Goal: Task Accomplishment & Management: Use online tool/utility

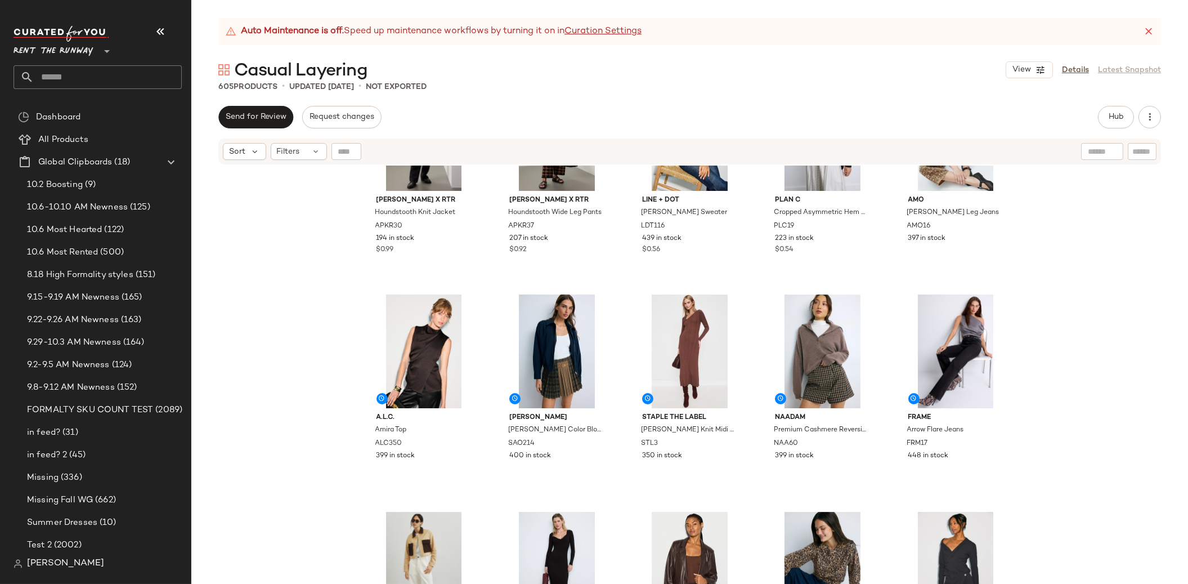
scroll to position [1223, 0]
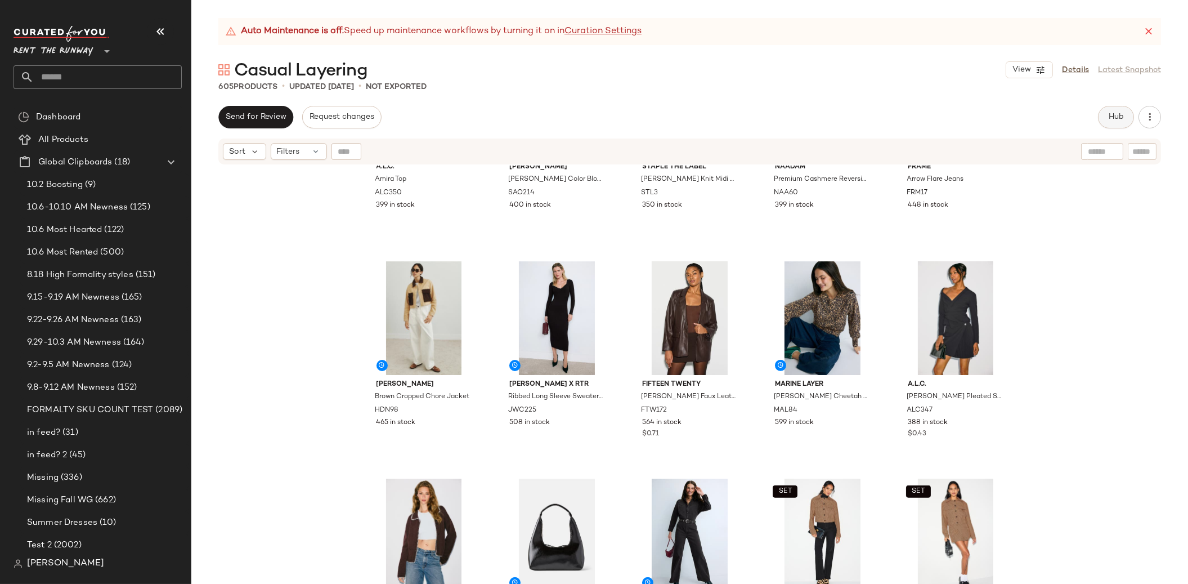
click at [1106, 117] on button "Hub" at bounding box center [1116, 117] width 36 height 23
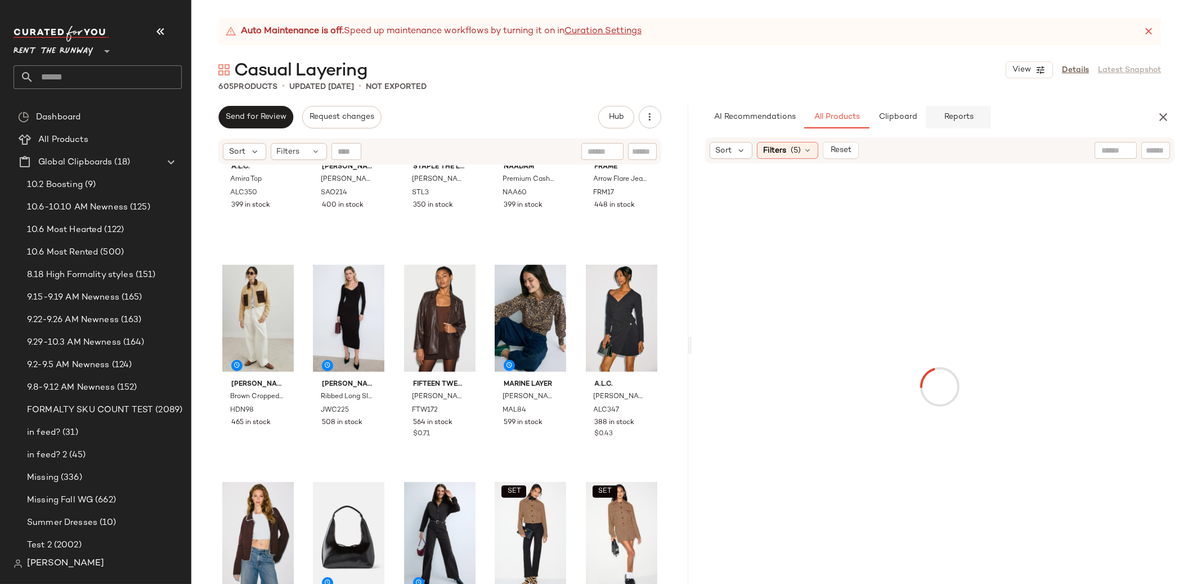
click at [973, 114] on span "Reports" at bounding box center [958, 117] width 30 height 9
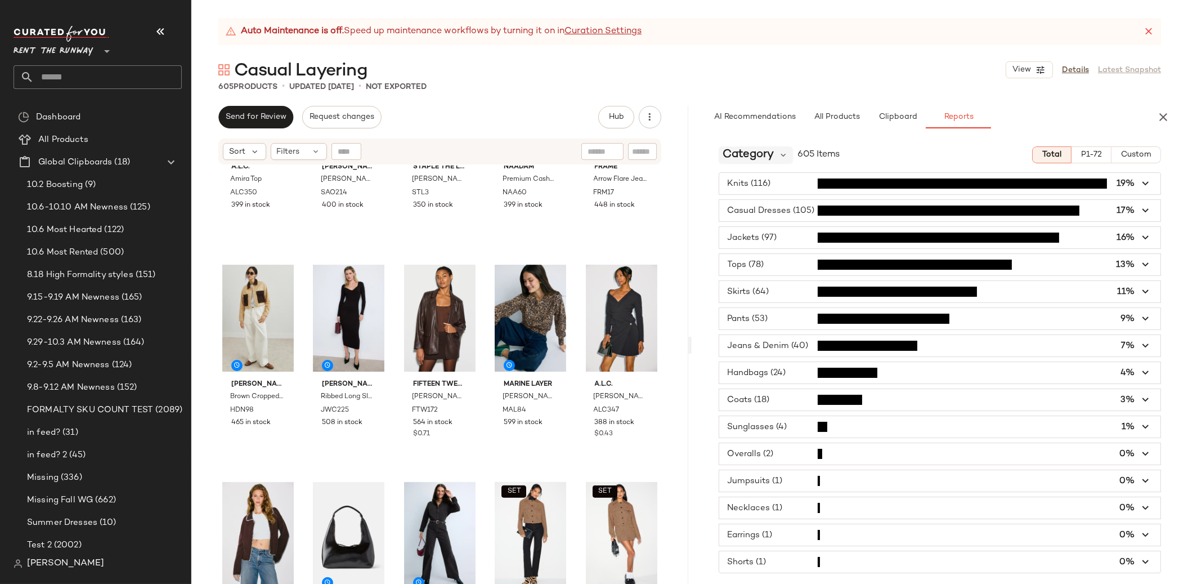
click at [769, 156] on span "Category" at bounding box center [748, 154] width 51 height 17
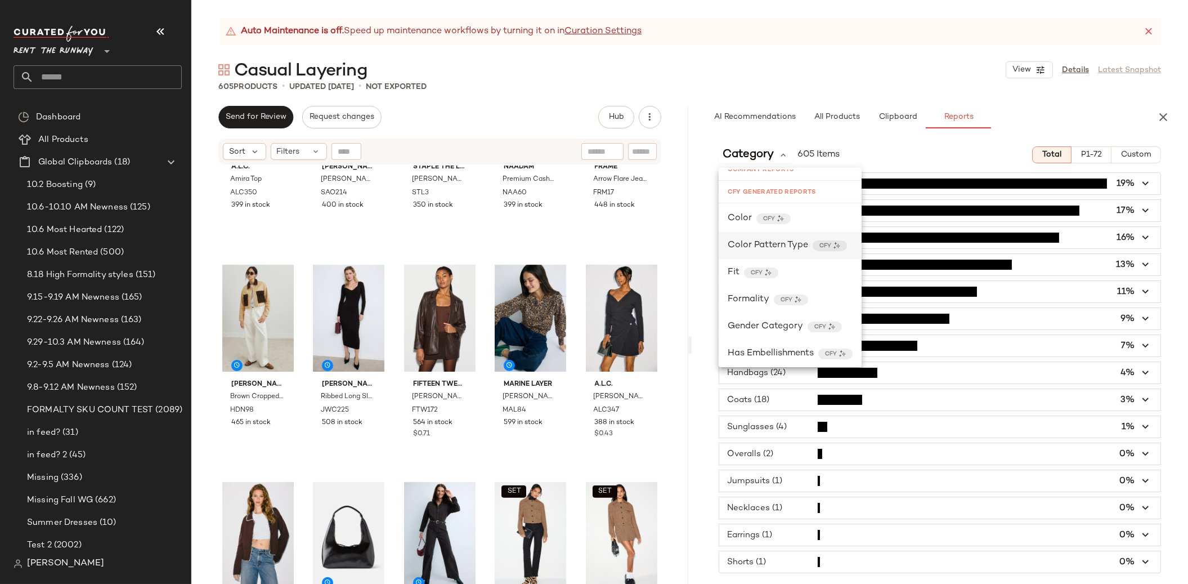
scroll to position [983, 0]
click at [740, 218] on span "Color" at bounding box center [740, 223] width 24 height 14
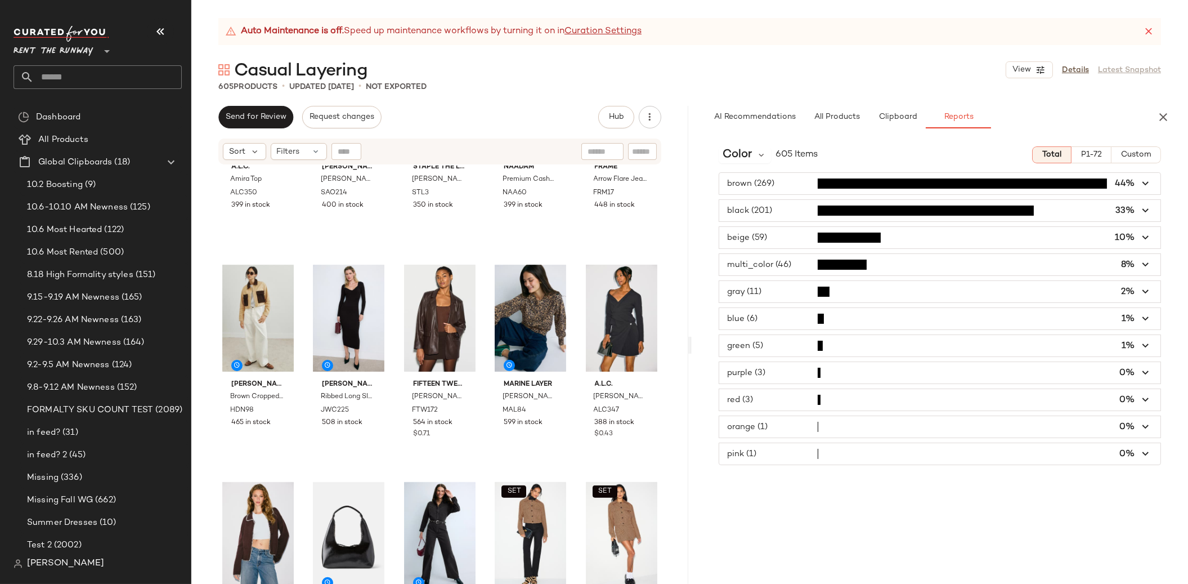
click at [744, 262] on span "button" at bounding box center [940, 264] width 442 height 21
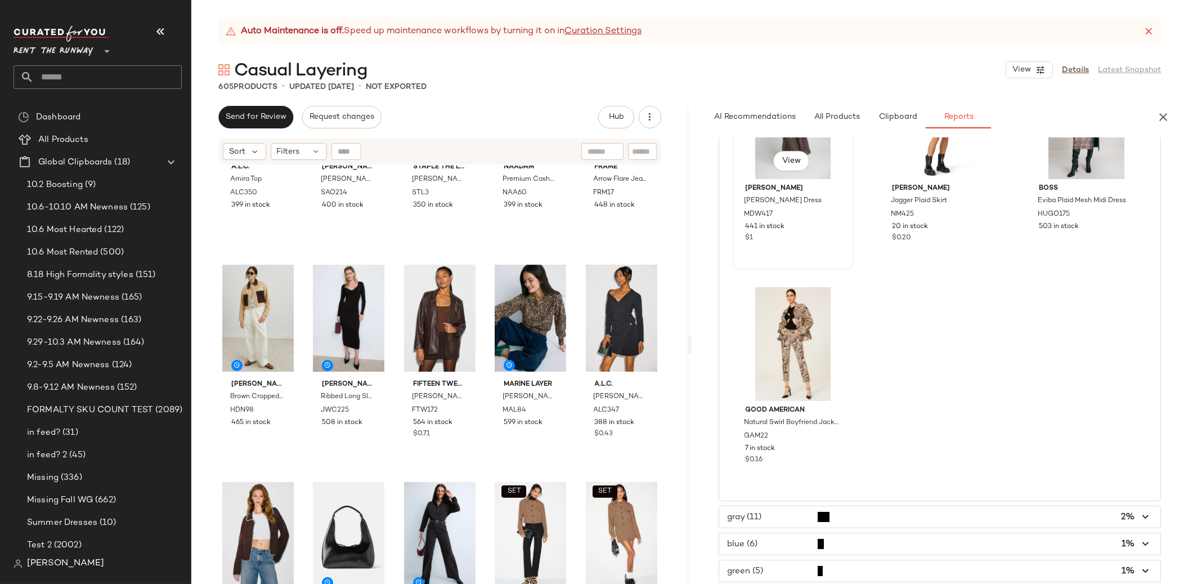
scroll to position [3430, 0]
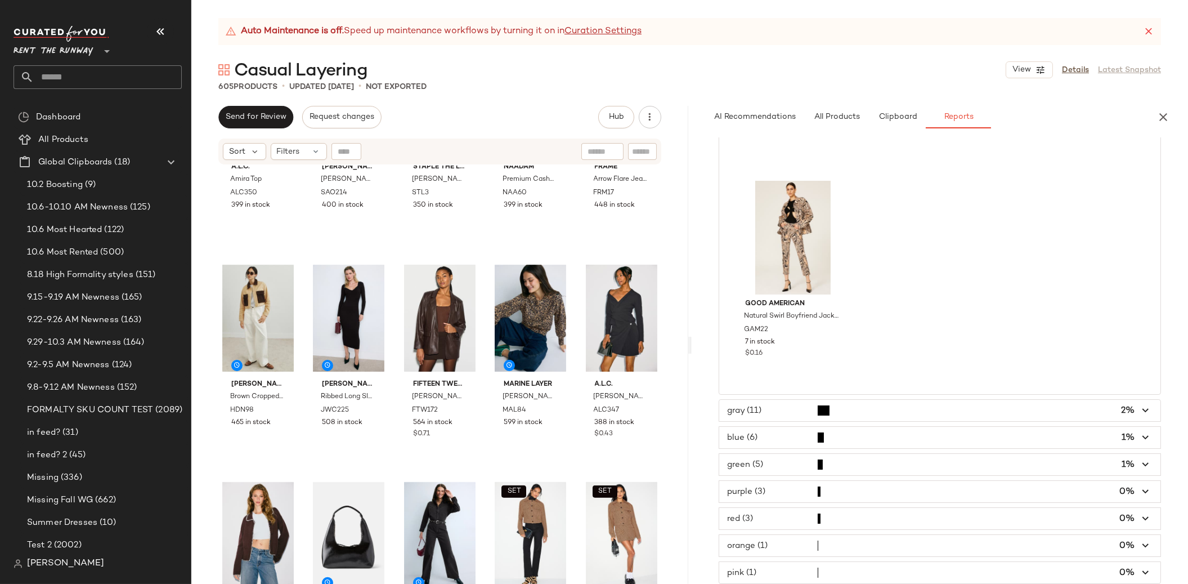
click at [792, 577] on span "button" at bounding box center [940, 572] width 442 height 21
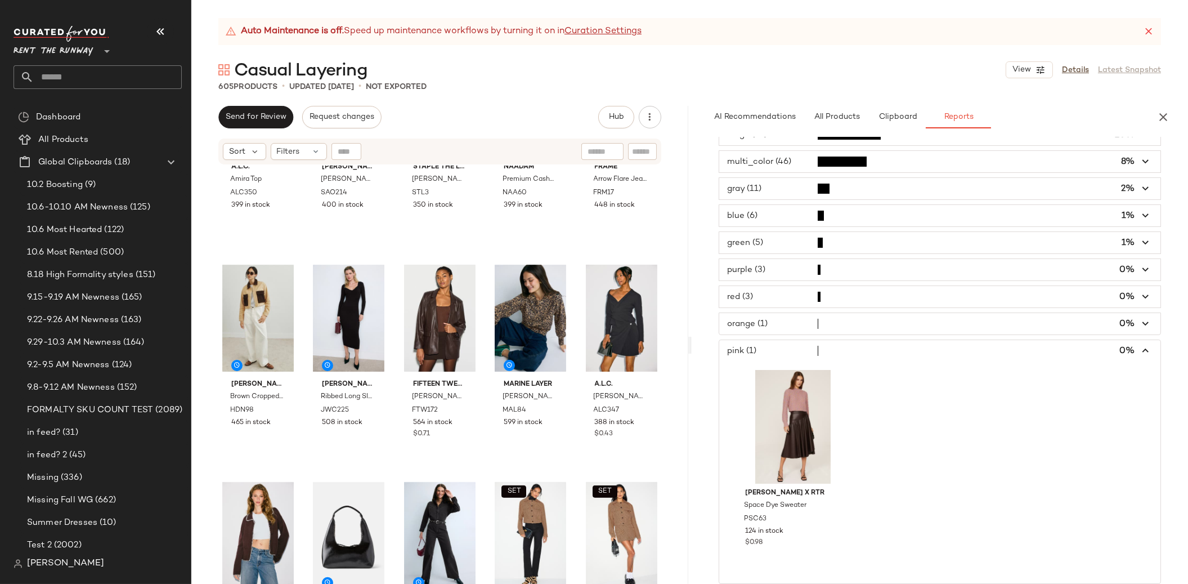
scroll to position [104, 0]
click at [777, 324] on span "button" at bounding box center [940, 323] width 442 height 21
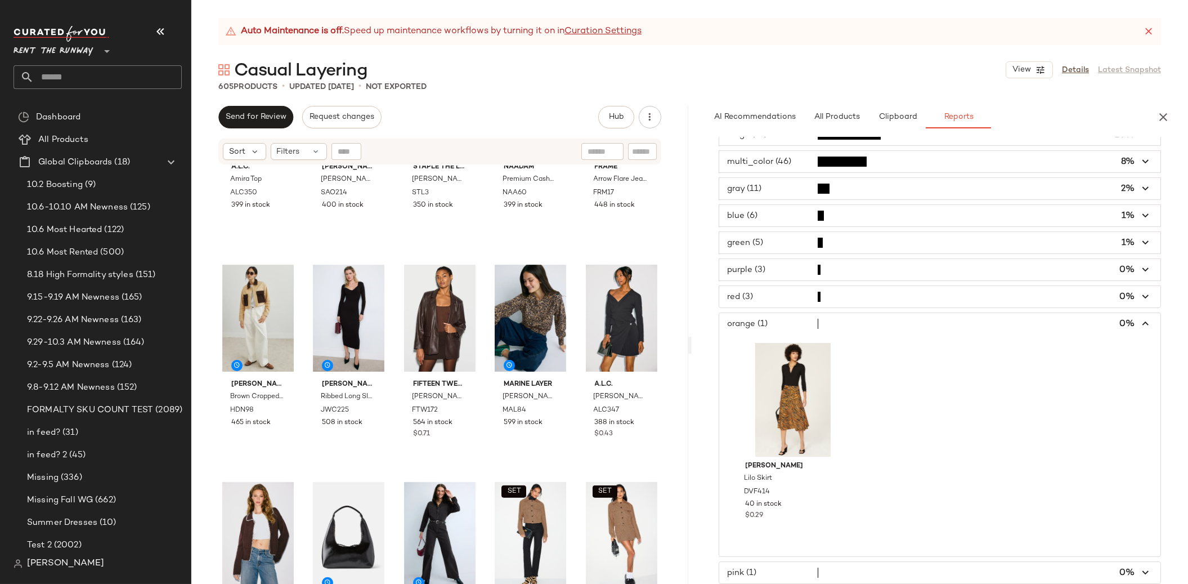
click at [771, 304] on span "button" at bounding box center [940, 296] width 442 height 21
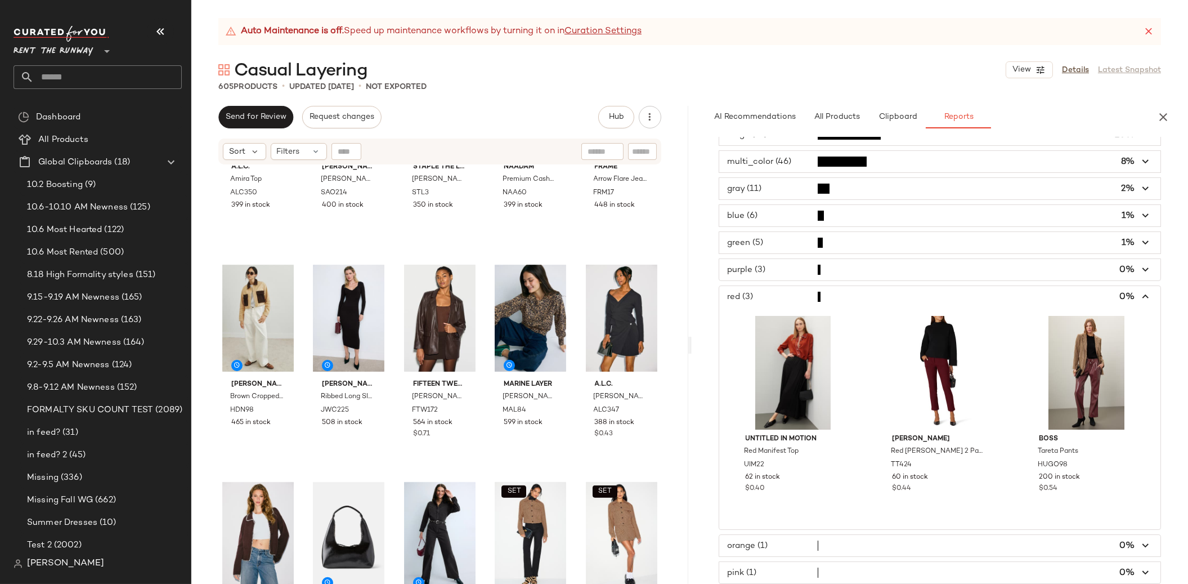
click at [770, 275] on span "button" at bounding box center [940, 269] width 442 height 21
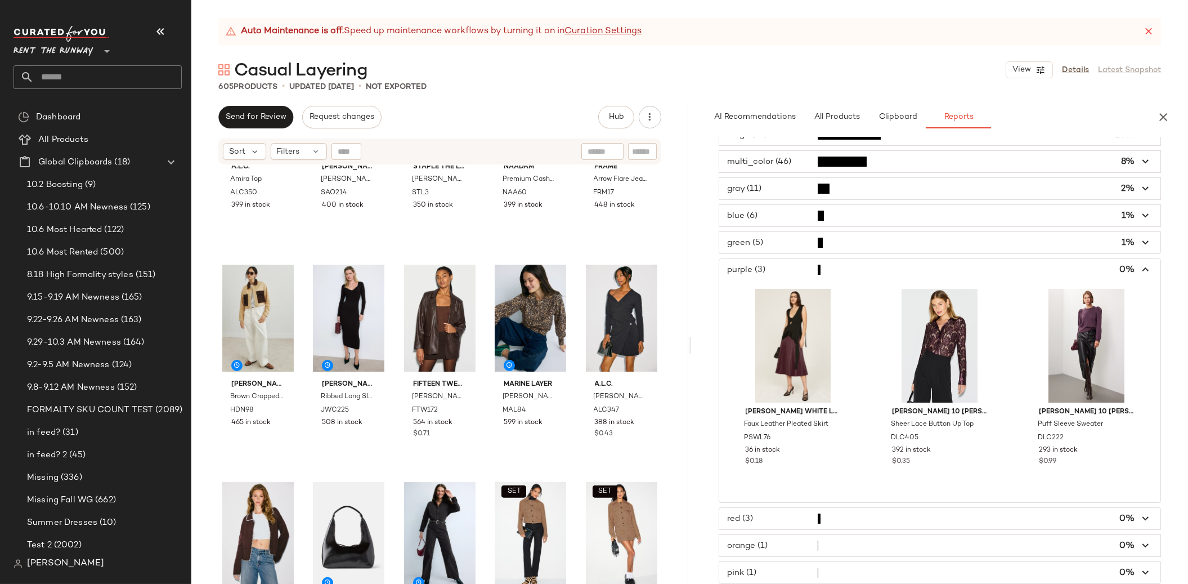
click at [759, 248] on span "button" at bounding box center [940, 242] width 442 height 21
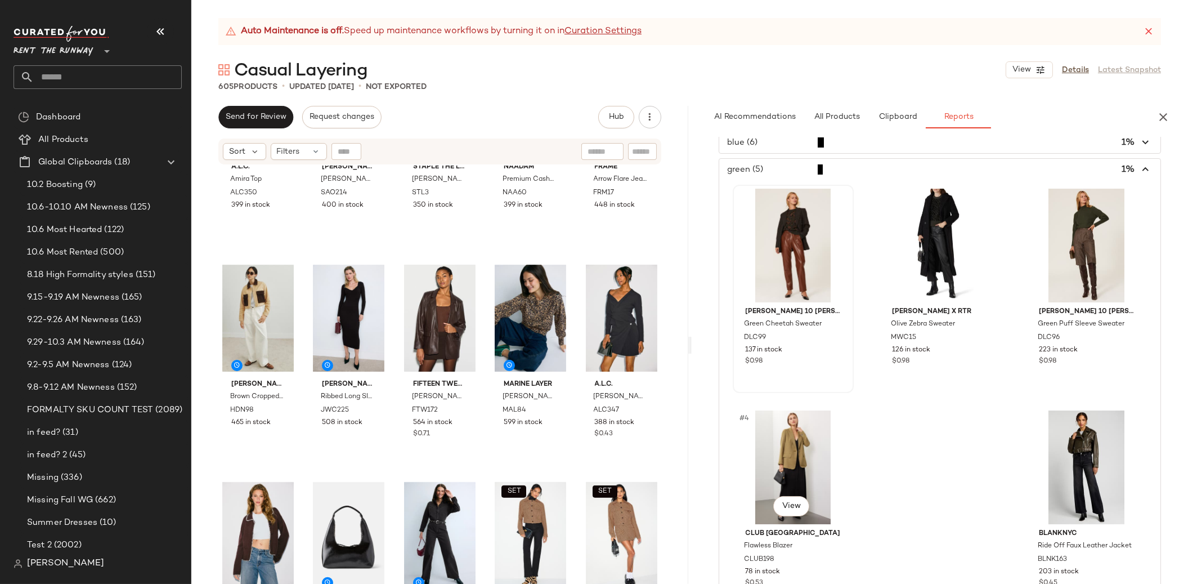
scroll to position [81, 0]
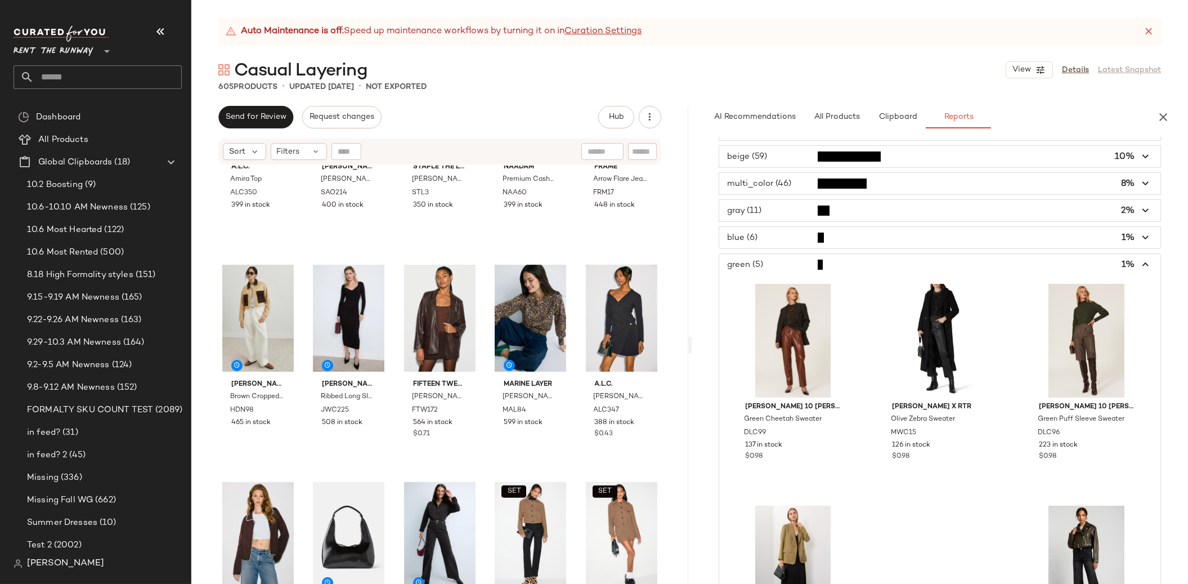
click at [766, 232] on span "button" at bounding box center [940, 237] width 442 height 21
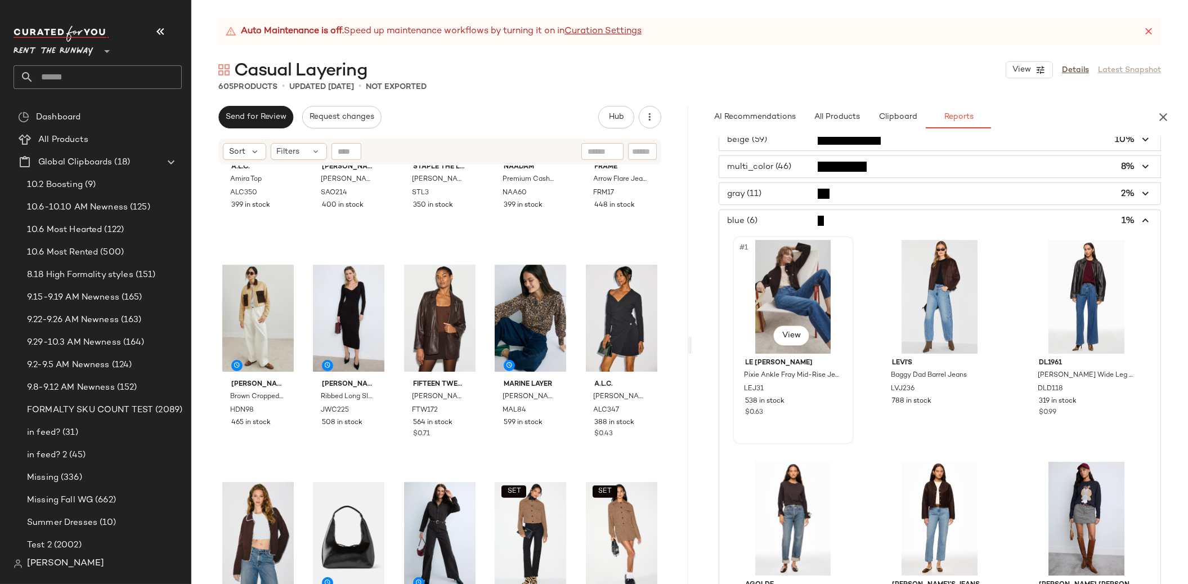
scroll to position [66, 0]
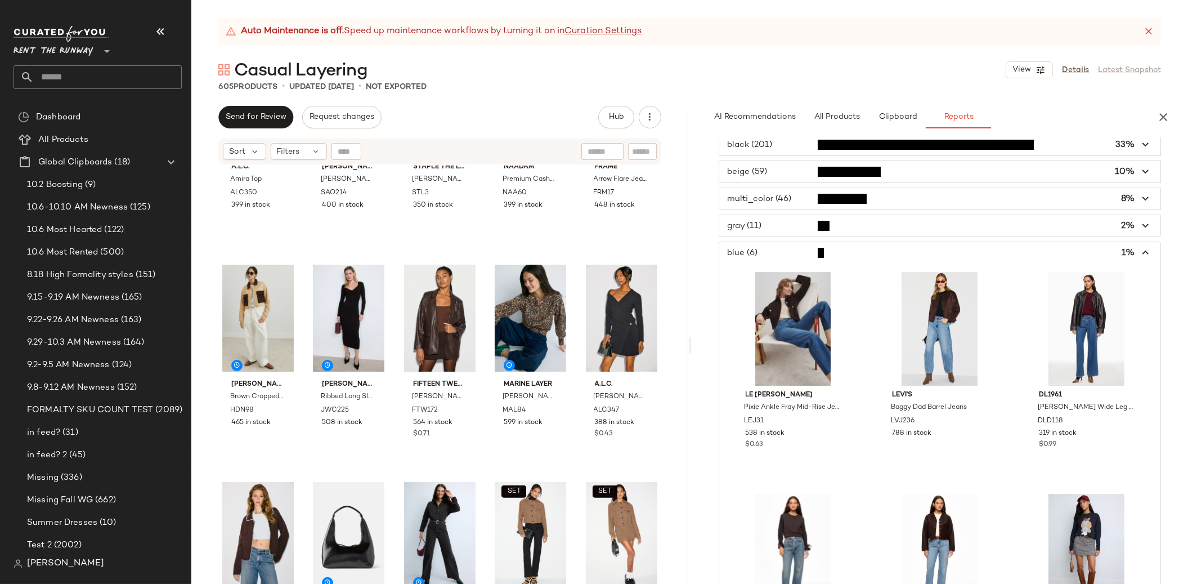
click at [773, 232] on span "button" at bounding box center [940, 225] width 442 height 21
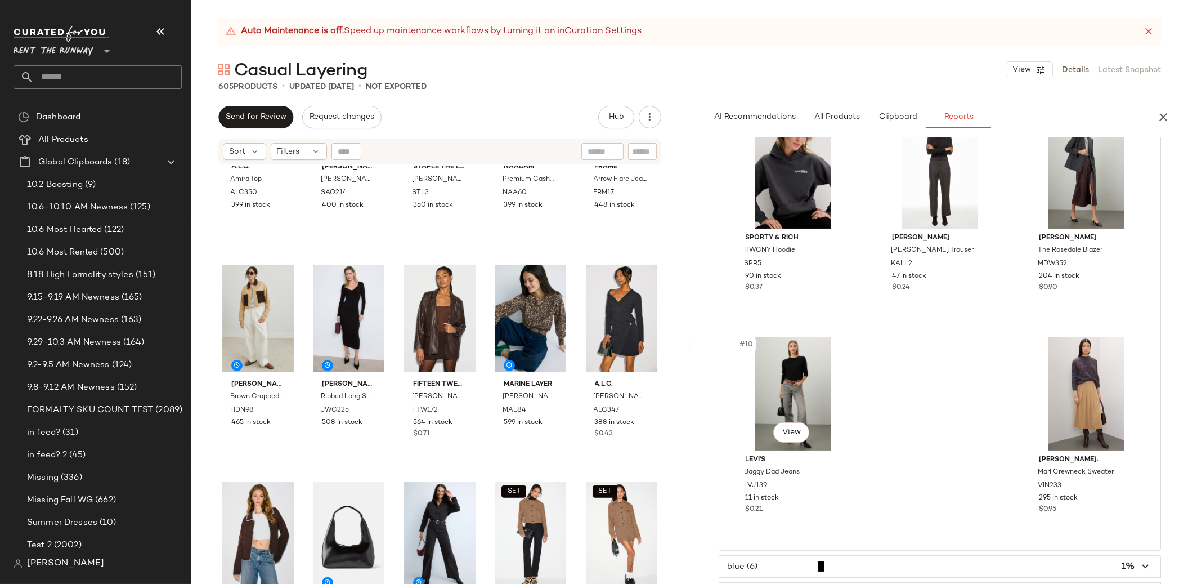
scroll to position [769, 0]
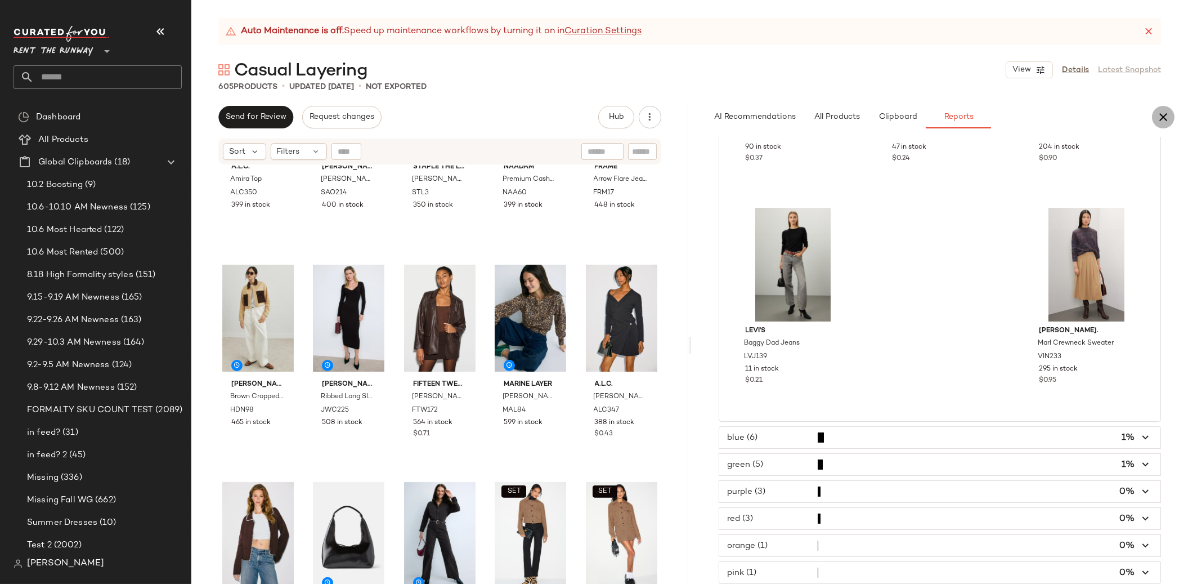
click at [1163, 117] on icon "button" at bounding box center [1164, 117] width 14 height 14
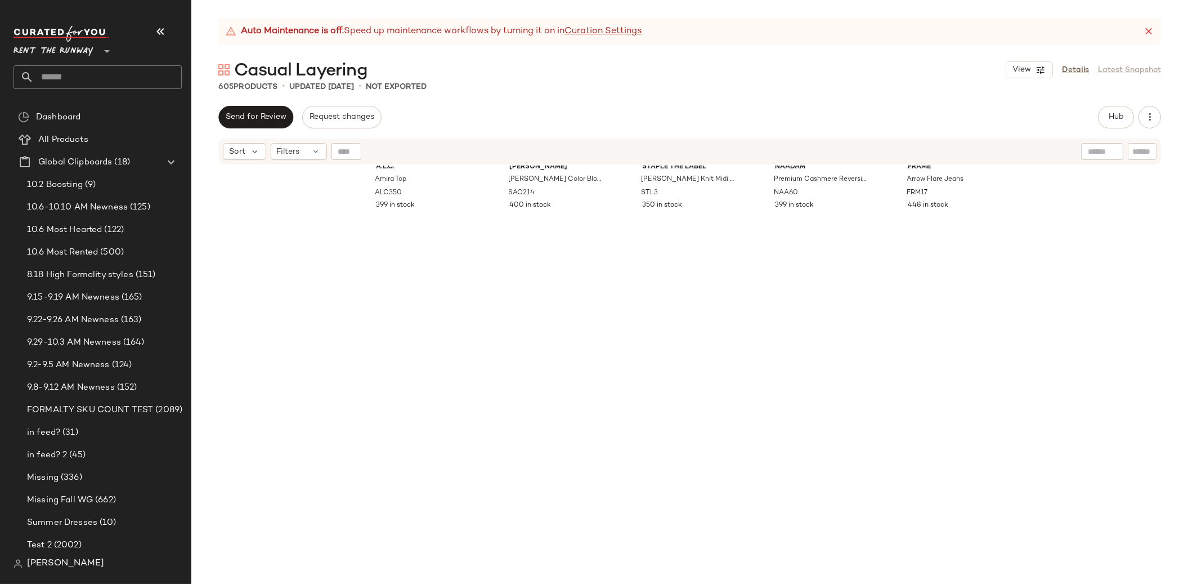
scroll to position [0, 0]
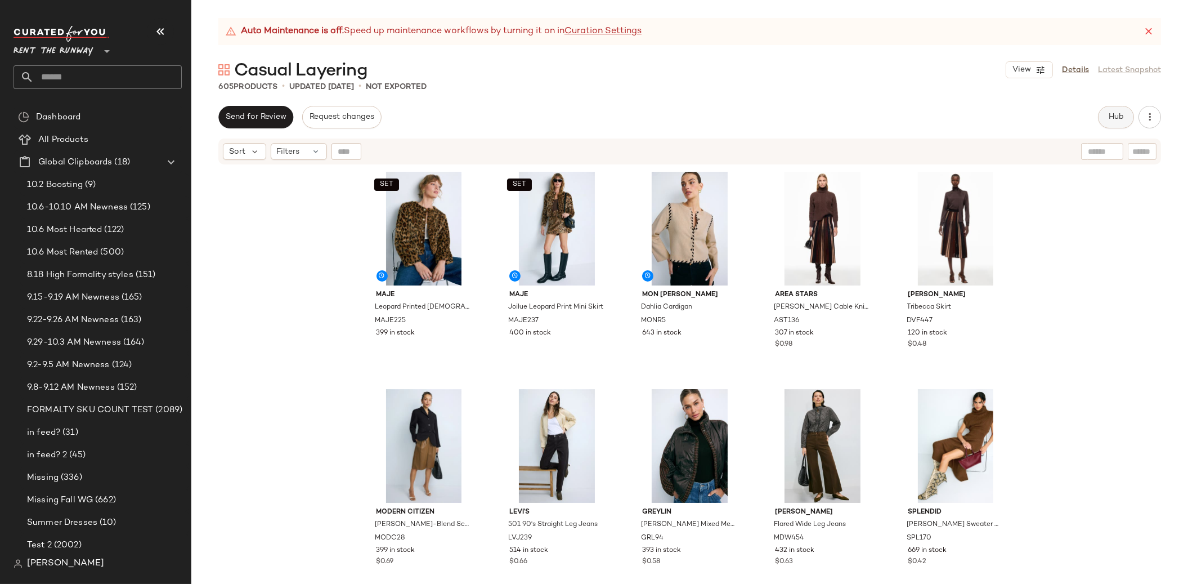
click at [1114, 114] on span "Hub" at bounding box center [1116, 117] width 16 height 9
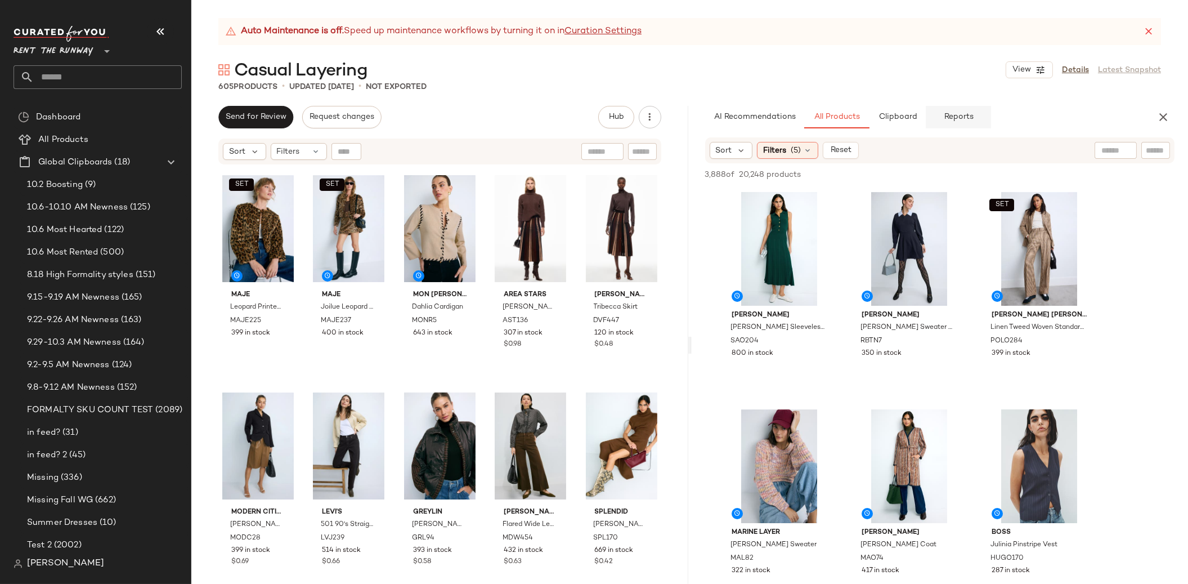
click at [956, 113] on span "Reports" at bounding box center [958, 117] width 30 height 9
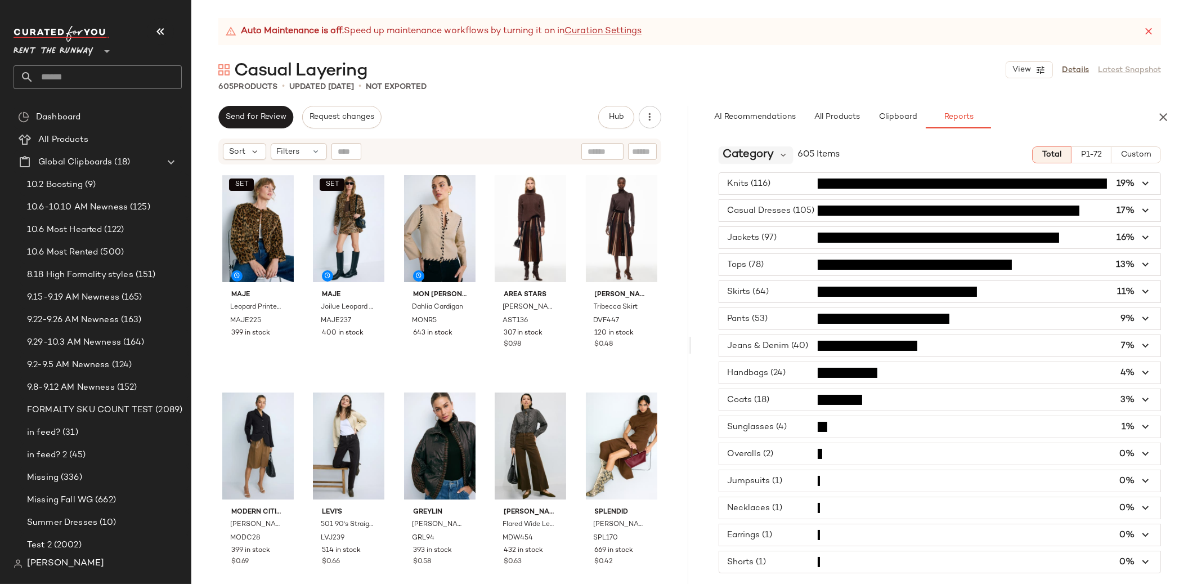
click at [774, 162] on div "Category" at bounding box center [756, 154] width 75 height 17
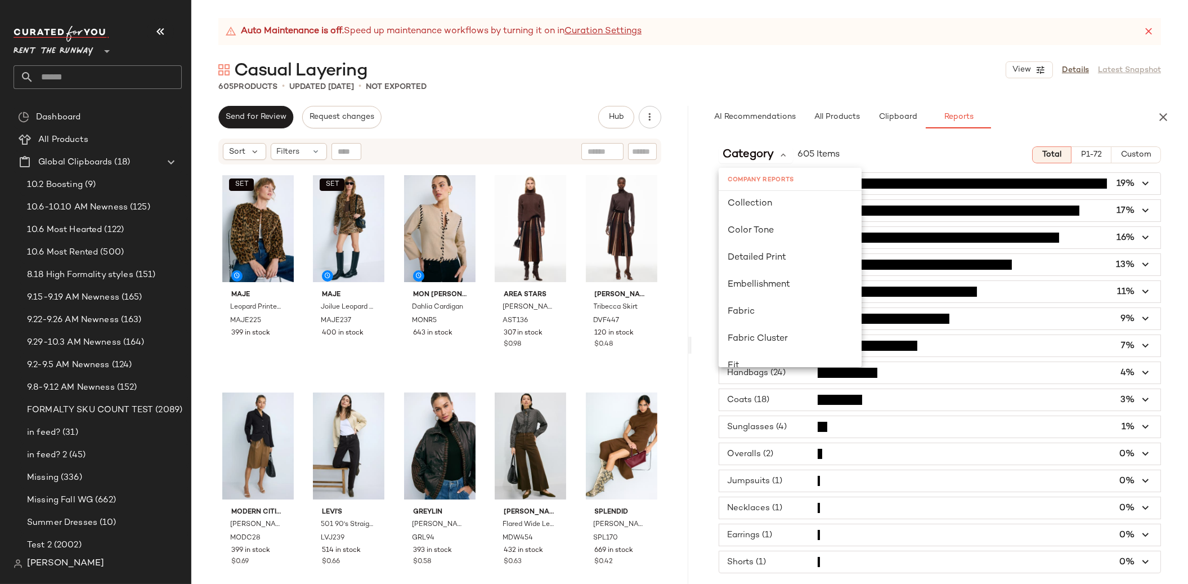
scroll to position [344, 0]
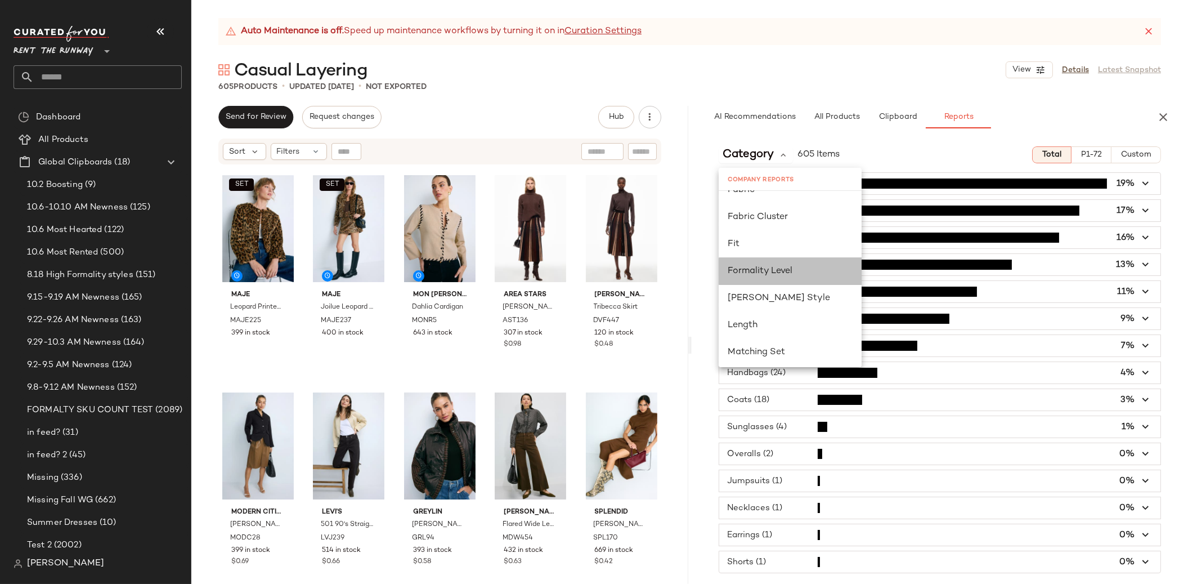
click at [805, 268] on div "Formality Level" at bounding box center [790, 272] width 125 height 14
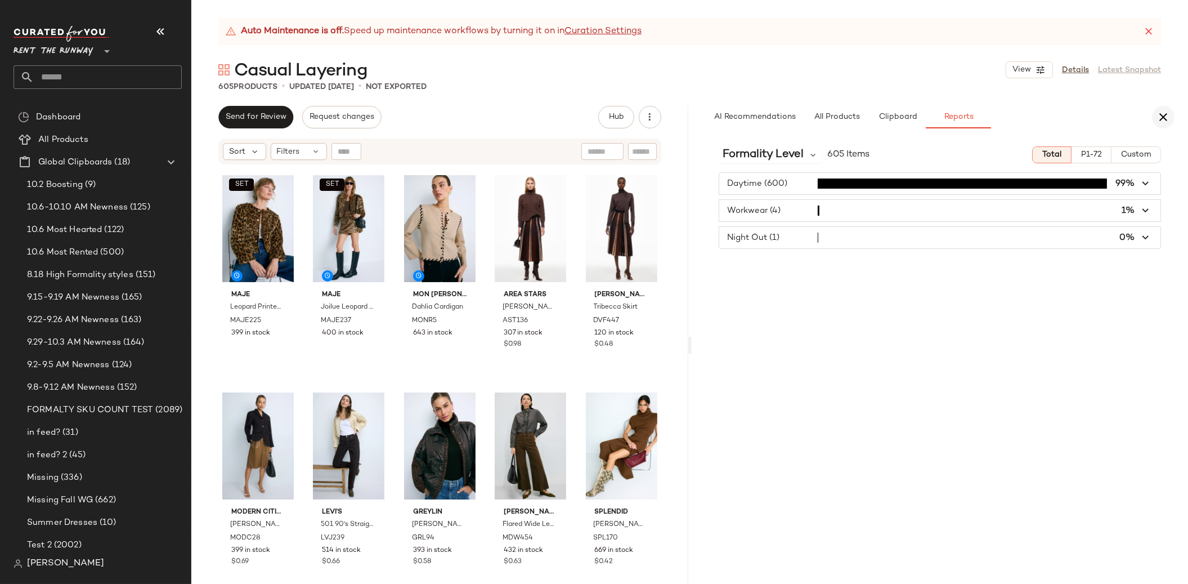
click at [1162, 112] on icon "button" at bounding box center [1164, 117] width 14 height 14
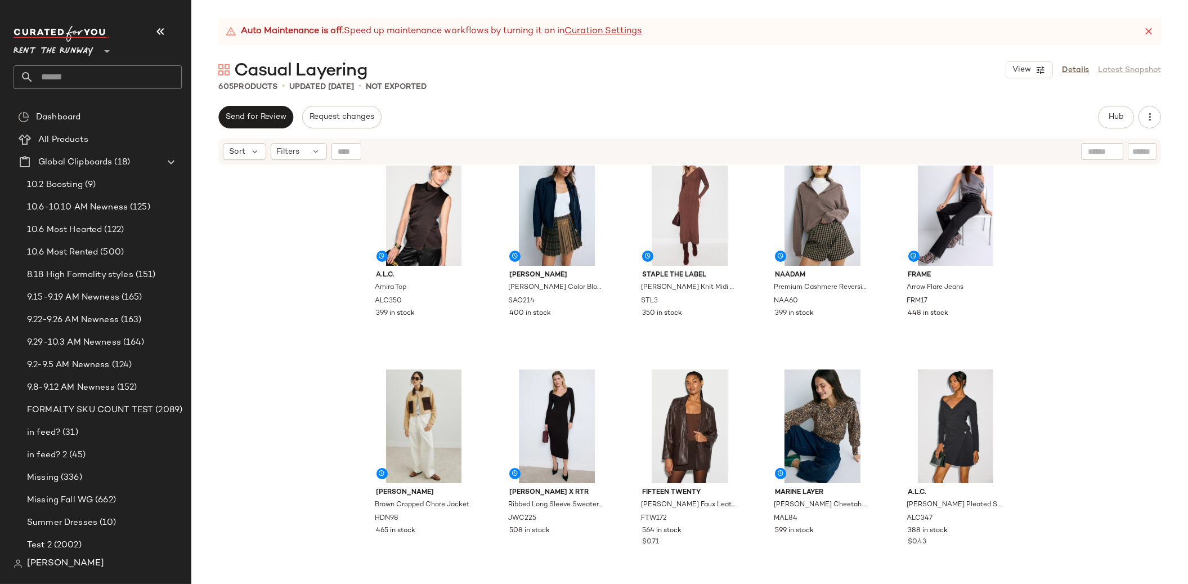
scroll to position [1240, 0]
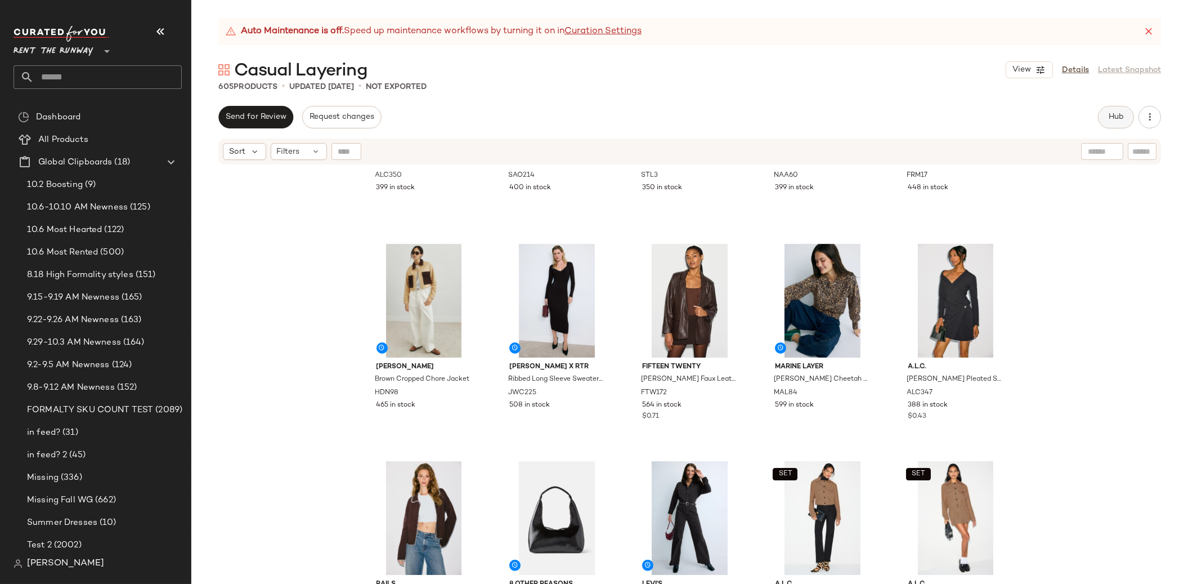
click at [1116, 113] on span "Hub" at bounding box center [1116, 117] width 16 height 9
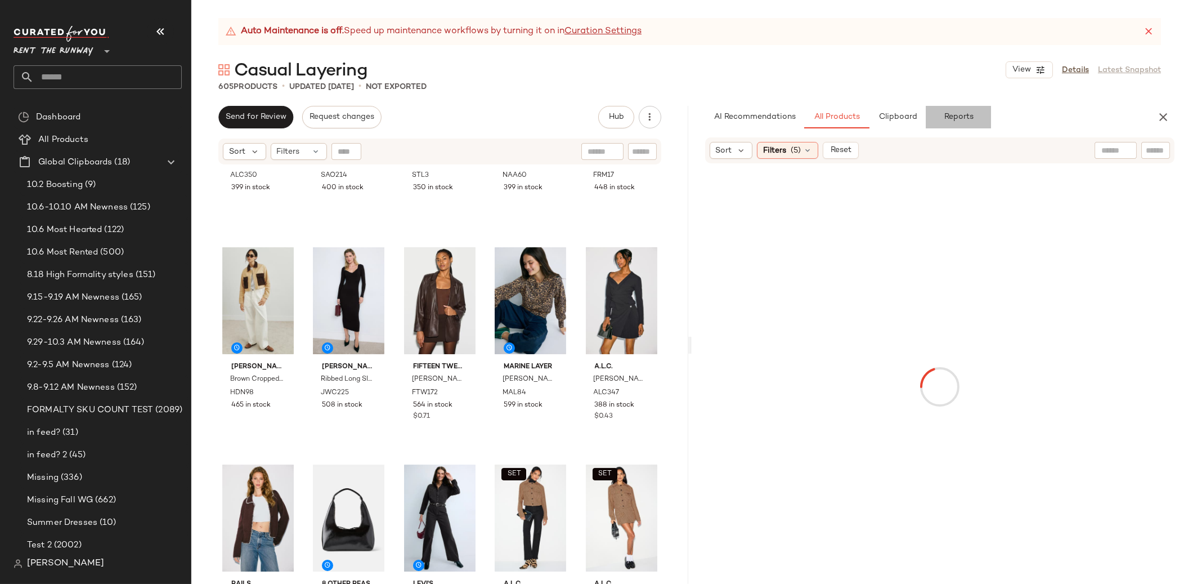
click at [951, 116] on span "Reports" at bounding box center [958, 117] width 30 height 9
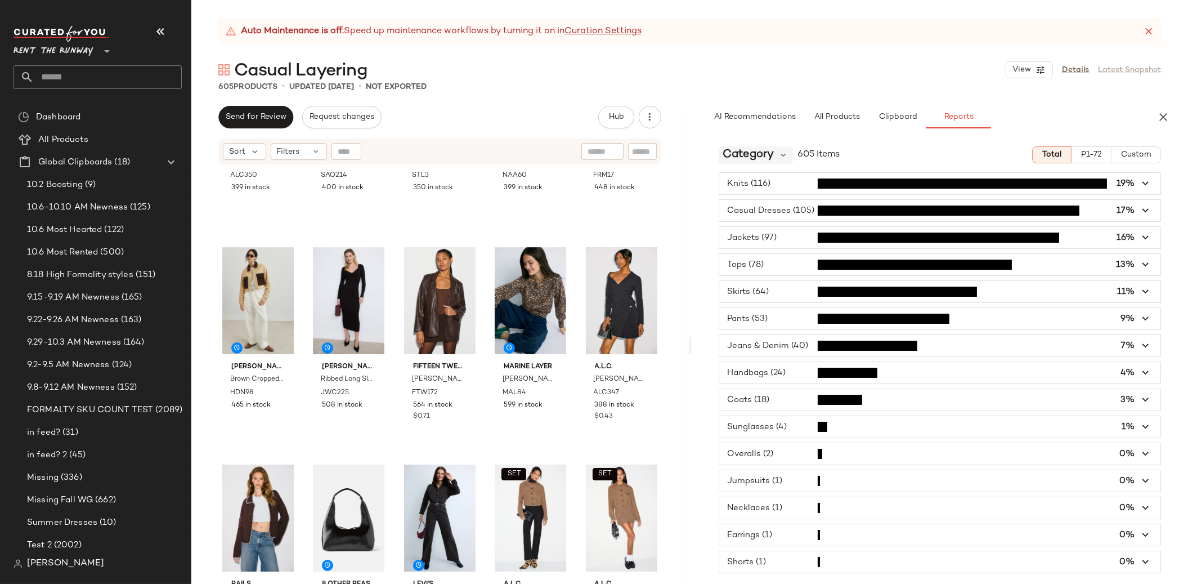
click at [756, 158] on span "Category" at bounding box center [748, 154] width 51 height 17
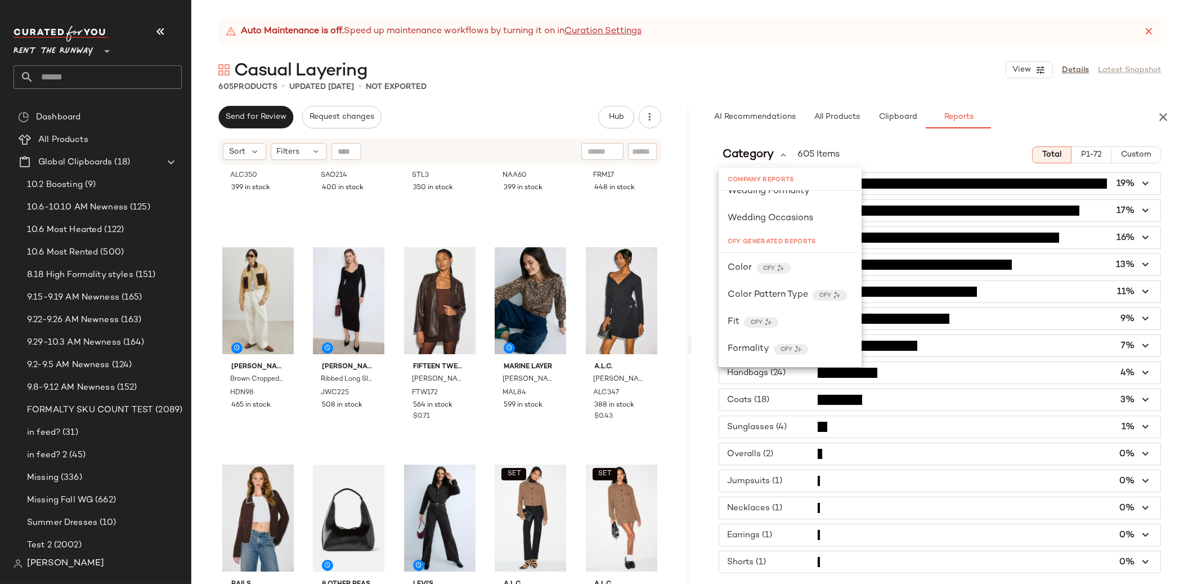
scroll to position [938, 0]
click at [737, 261] on span "Color" at bounding box center [740, 268] width 24 height 14
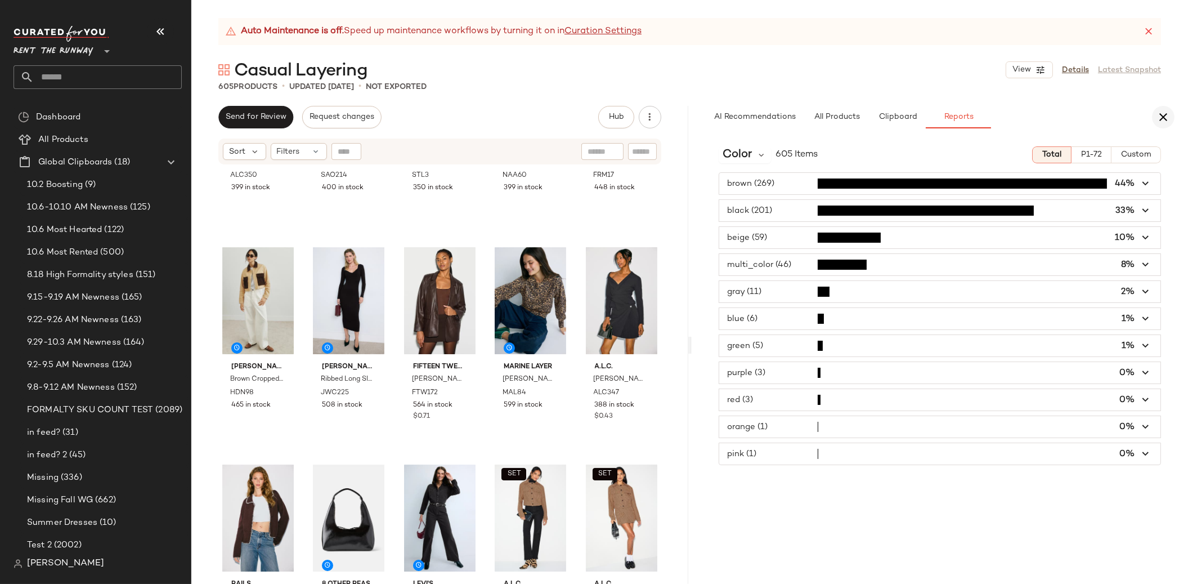
click at [1163, 116] on icon "button" at bounding box center [1164, 117] width 14 height 14
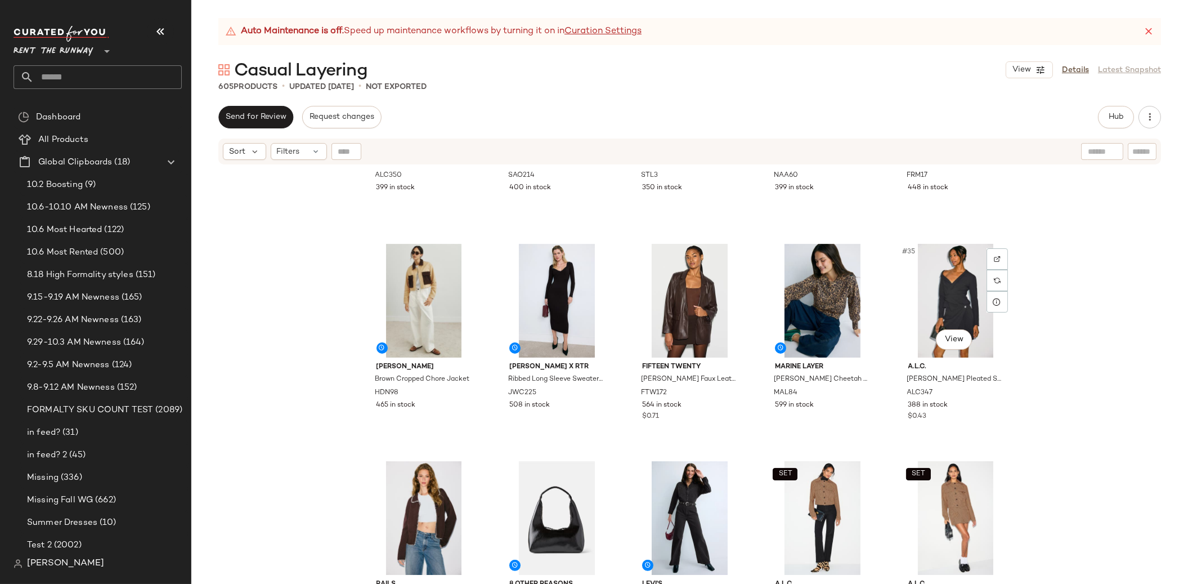
scroll to position [0, 0]
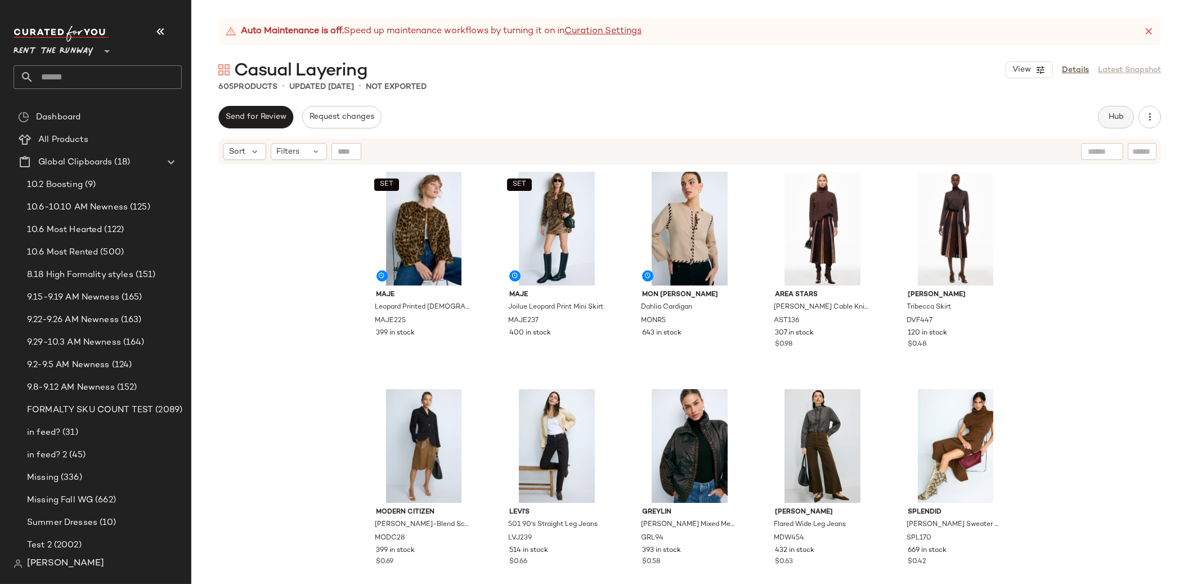
click at [1114, 122] on button "Hub" at bounding box center [1116, 117] width 36 height 23
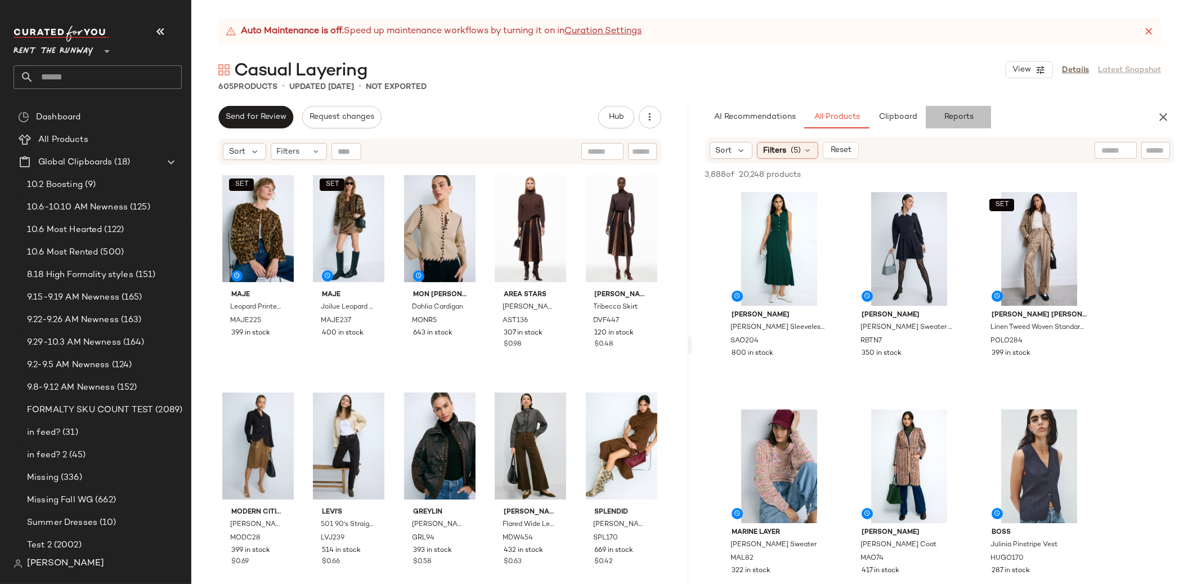
click at [964, 113] on span "Reports" at bounding box center [958, 117] width 30 height 9
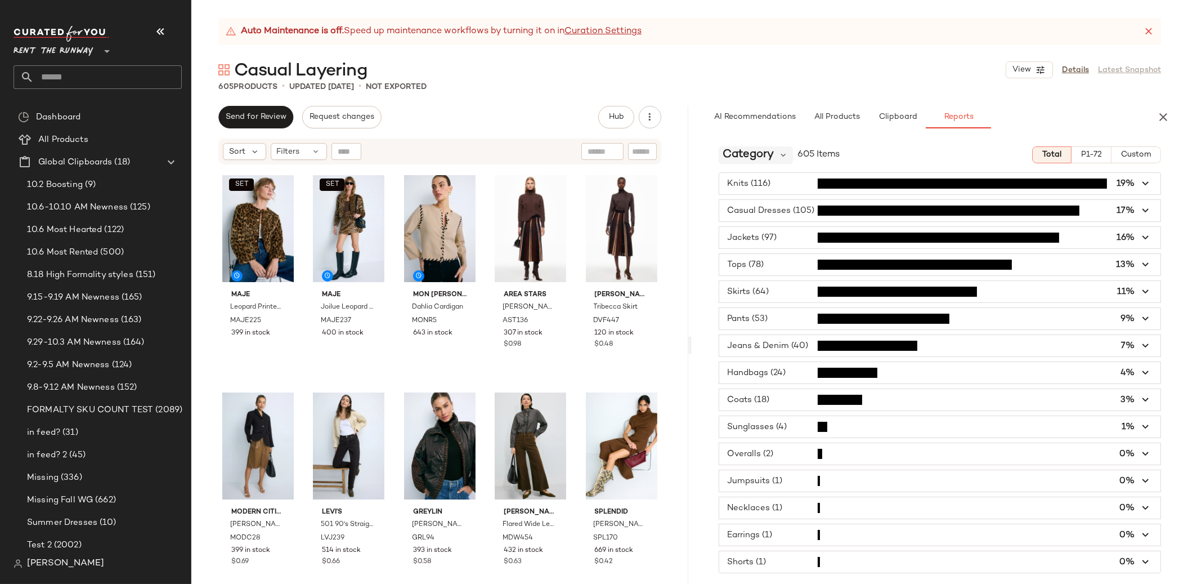
click at [769, 158] on span "Category" at bounding box center [748, 154] width 51 height 17
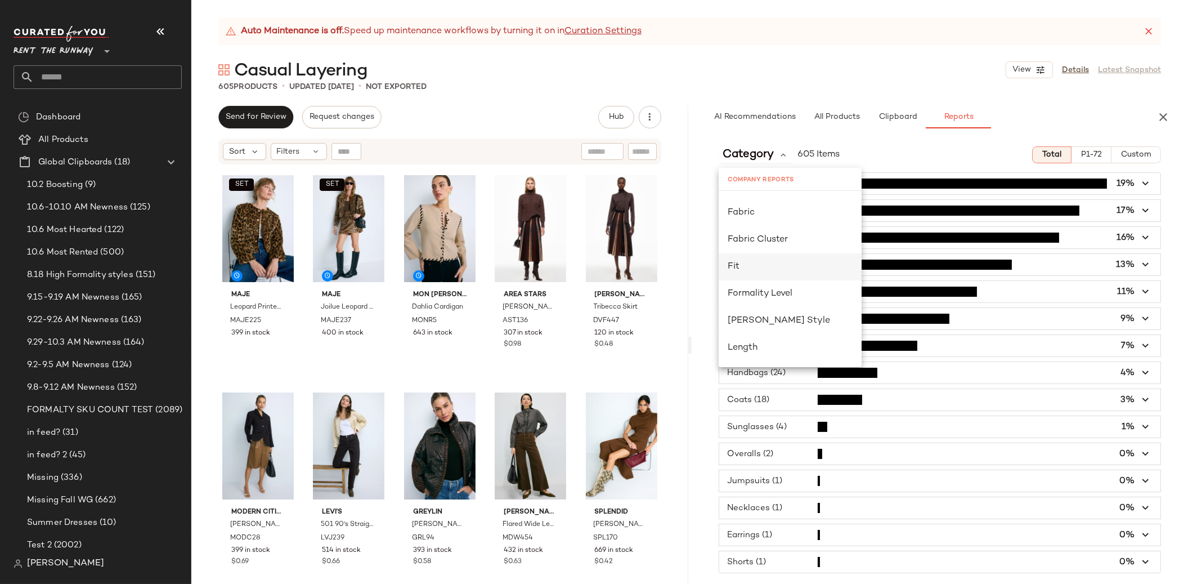
scroll to position [342, 0]
click at [774, 276] on span "Formality Level" at bounding box center [760, 273] width 65 height 10
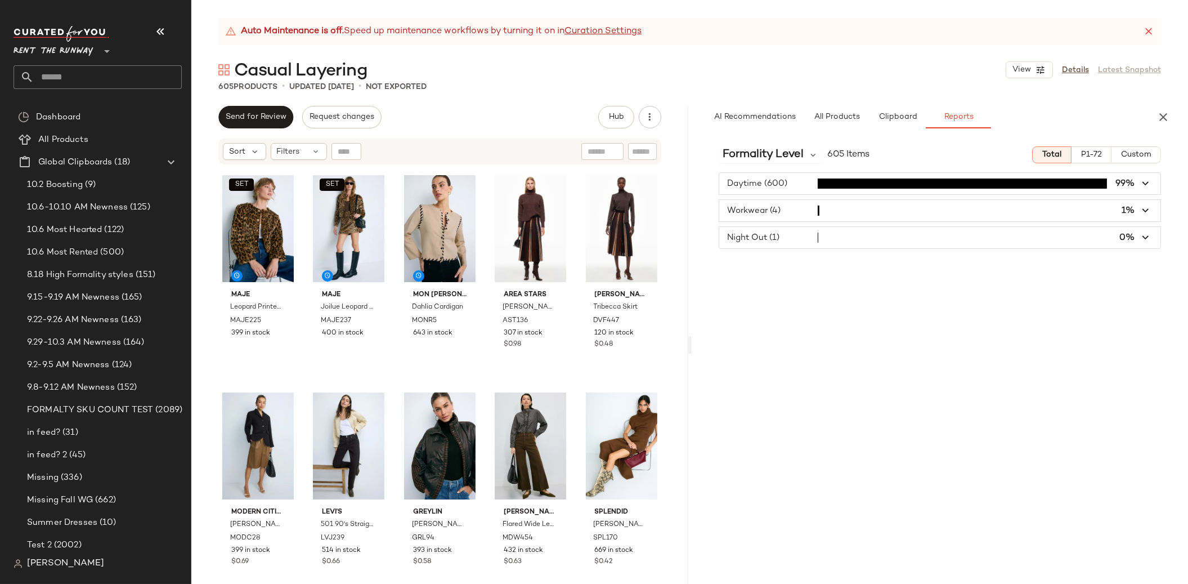
click at [779, 207] on span "button" at bounding box center [940, 210] width 442 height 21
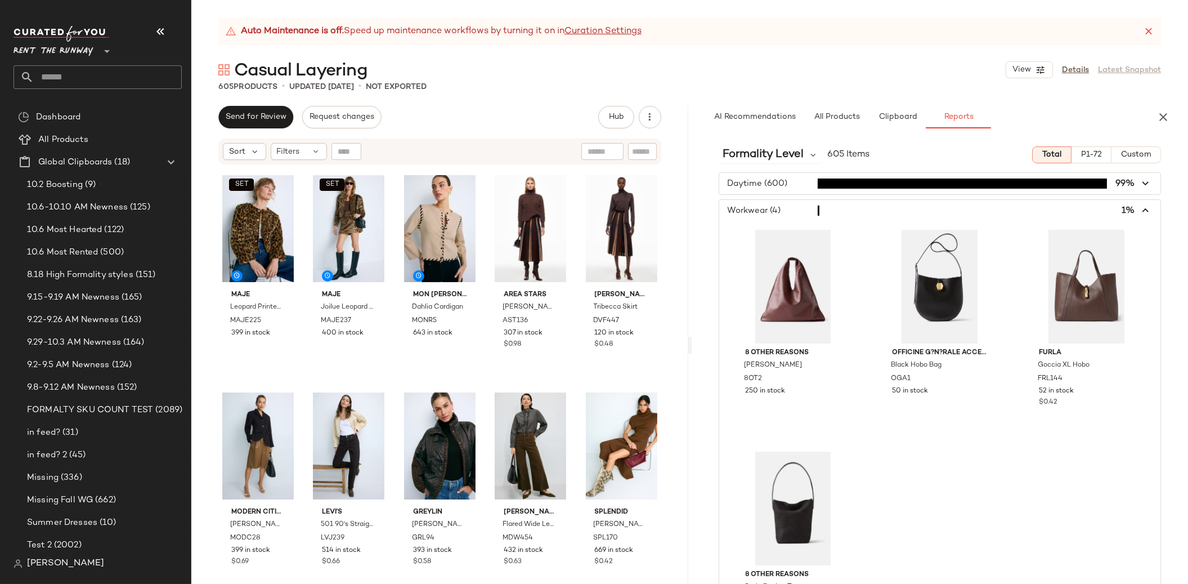
click at [778, 204] on span "button" at bounding box center [940, 210] width 442 height 21
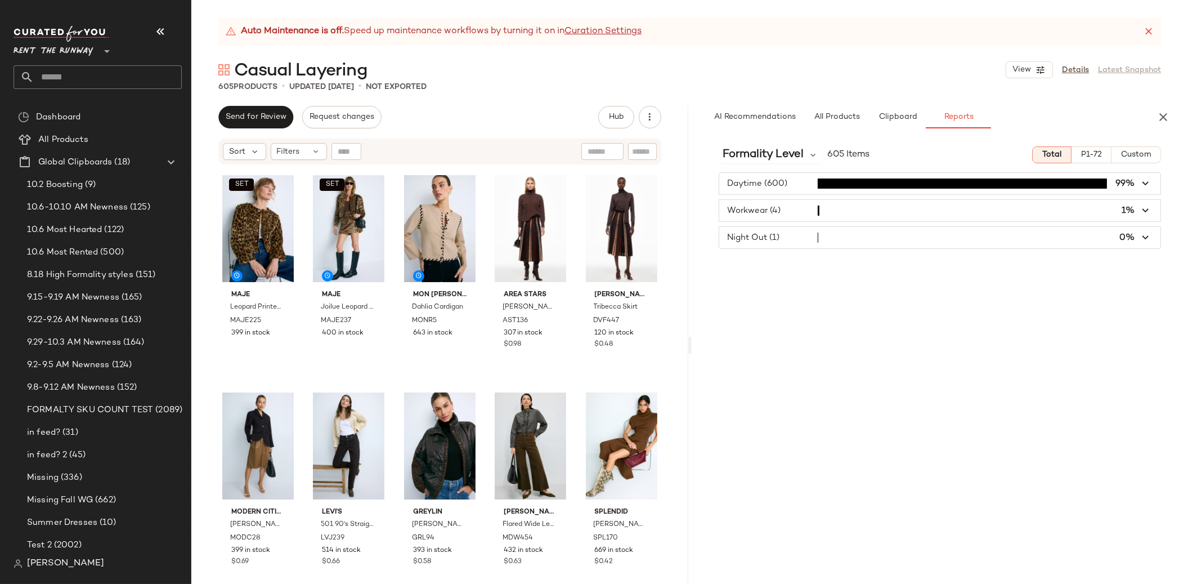
click at [776, 242] on span "button" at bounding box center [940, 237] width 442 height 21
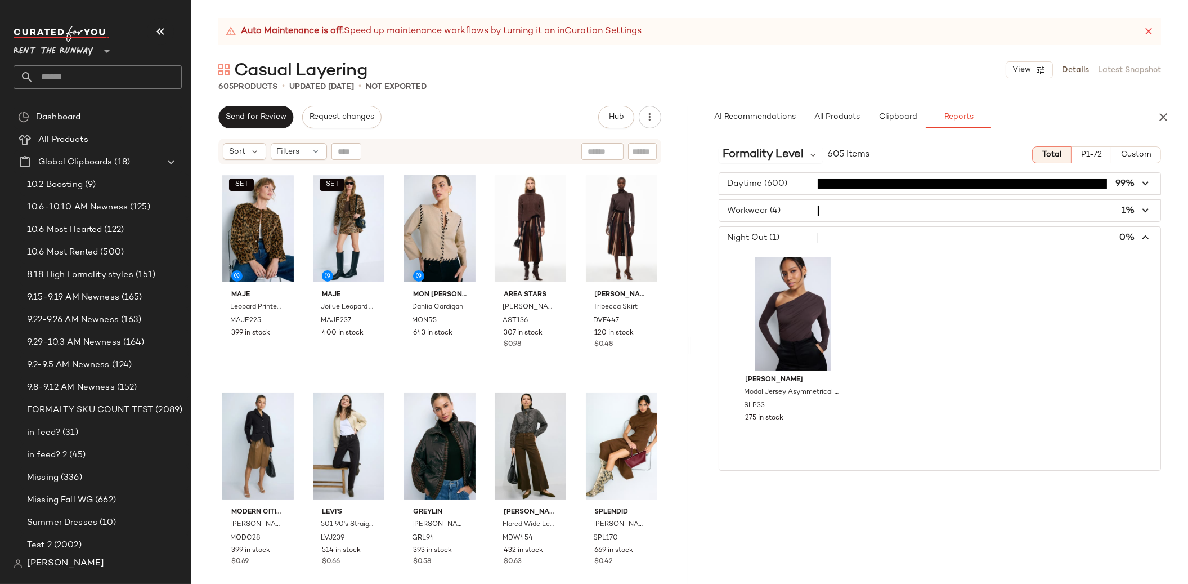
click at [776, 242] on span "button" at bounding box center [940, 237] width 442 height 21
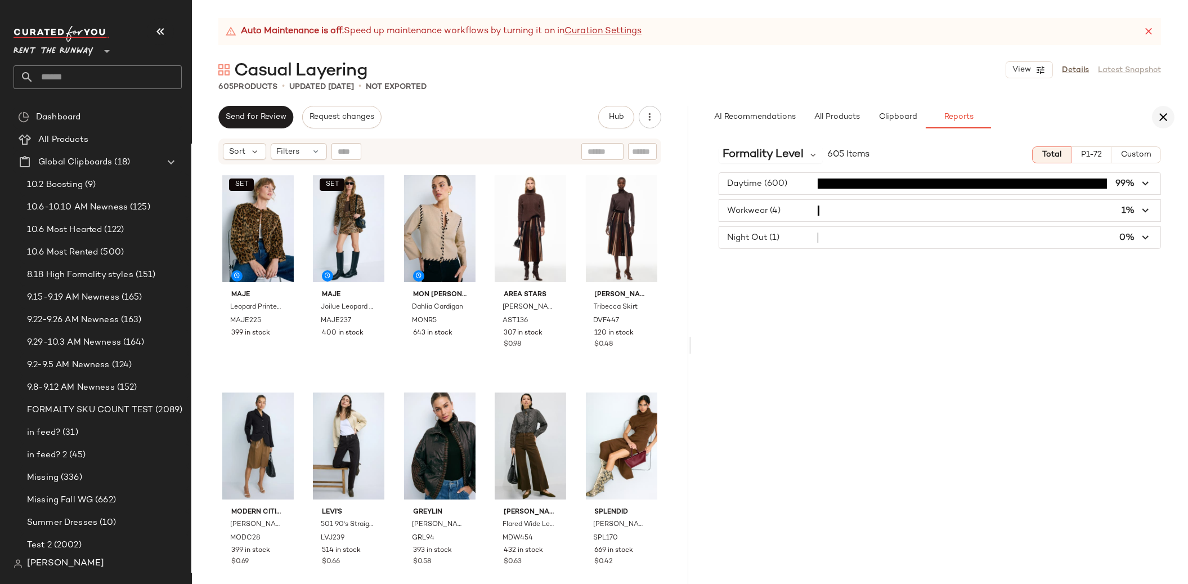
click at [1157, 119] on icon "button" at bounding box center [1164, 117] width 14 height 14
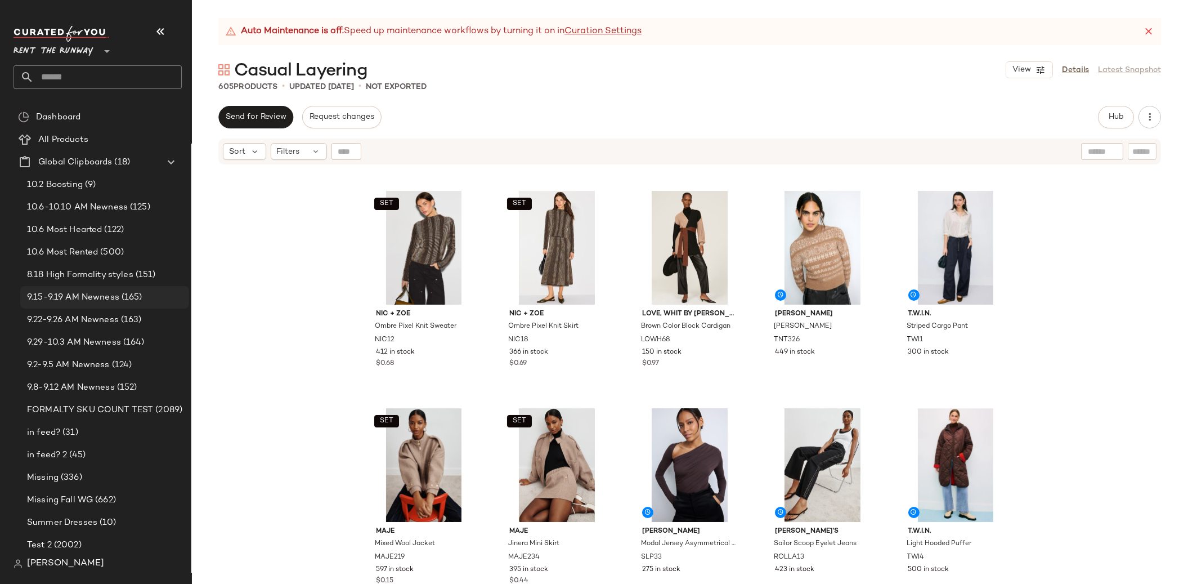
scroll to position [424, 0]
click at [85, 52] on span "Rent the Runway" at bounding box center [54, 48] width 80 height 20
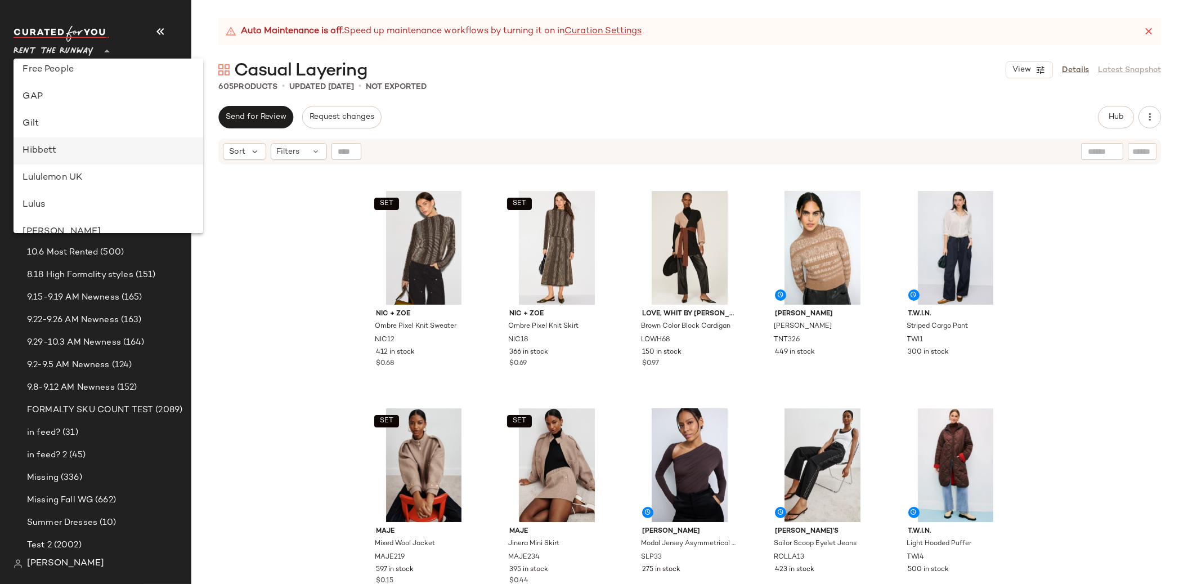
scroll to position [272, 0]
click at [67, 177] on div "Lulus" at bounding box center [108, 183] width 171 height 14
type input "**"
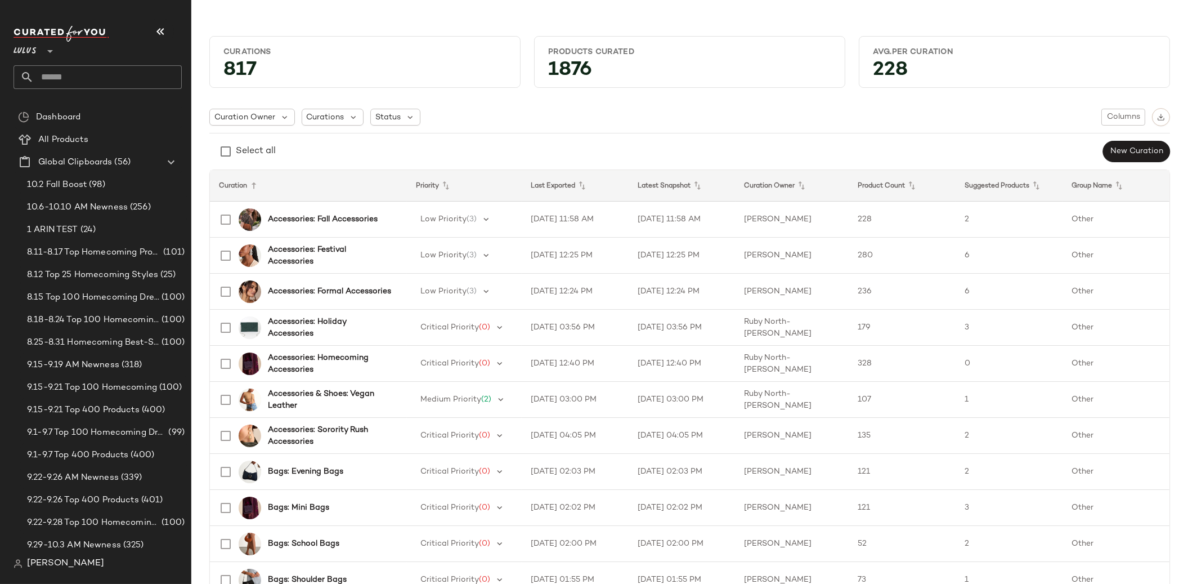
click at [55, 75] on input "text" at bounding box center [108, 77] width 148 height 24
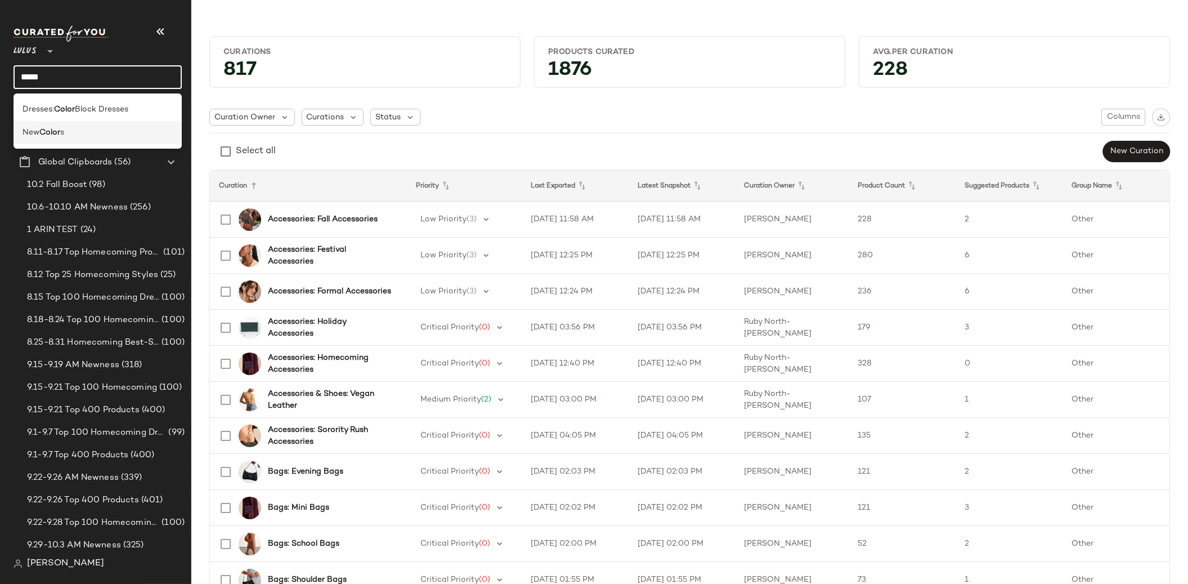
type input "*****"
click at [71, 128] on div "New Color s" at bounding box center [98, 133] width 150 height 12
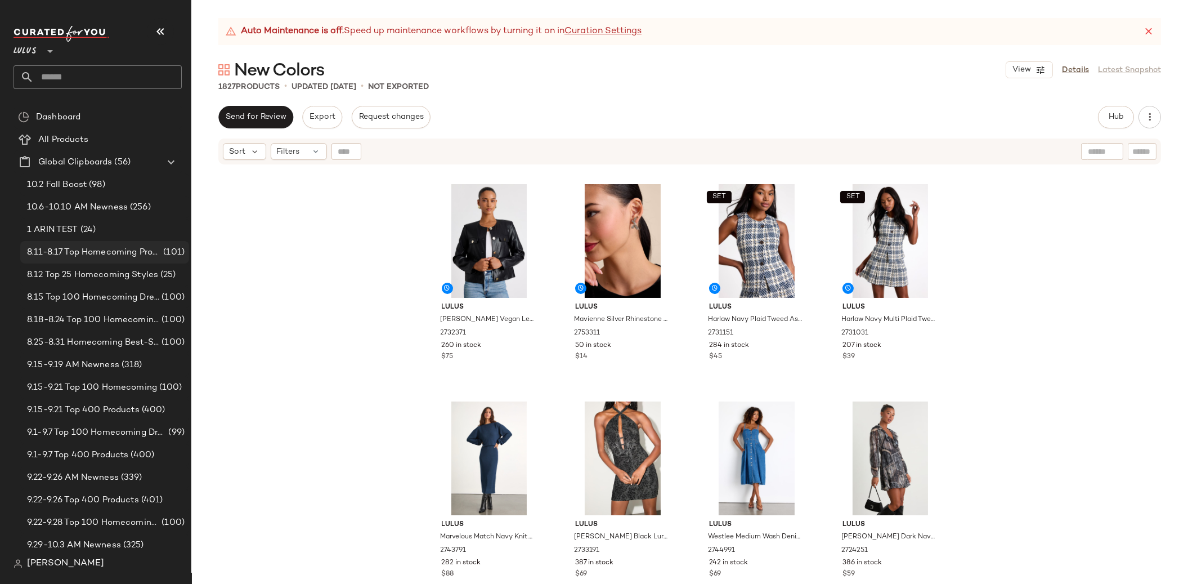
scroll to position [2540, 0]
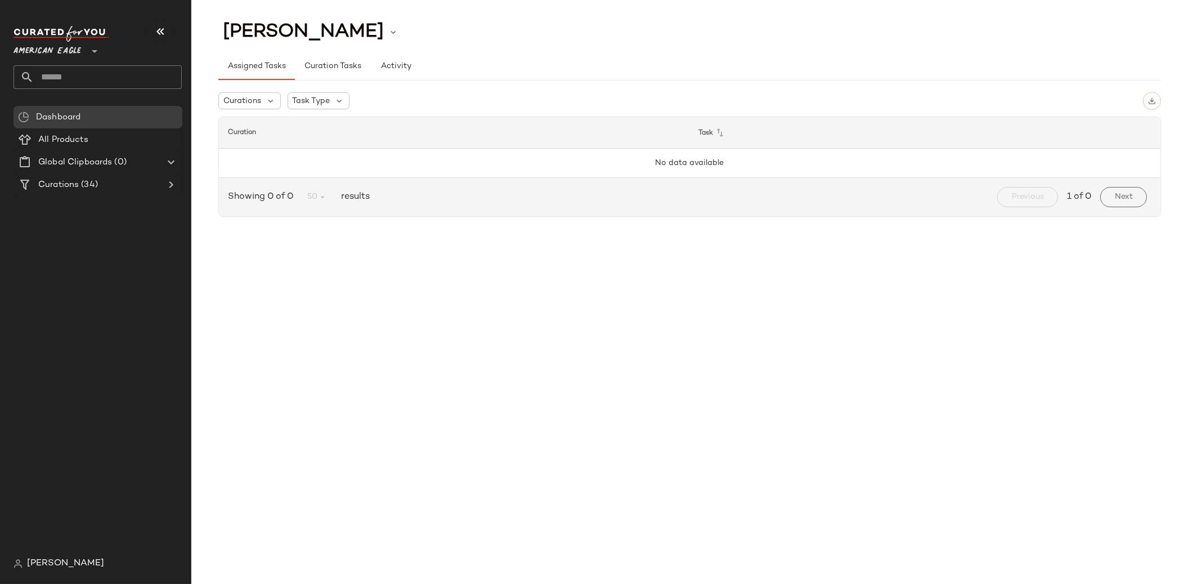
click at [71, 83] on input "text" at bounding box center [108, 77] width 148 height 24
click at [74, 53] on span "American Eagle" at bounding box center [48, 48] width 68 height 20
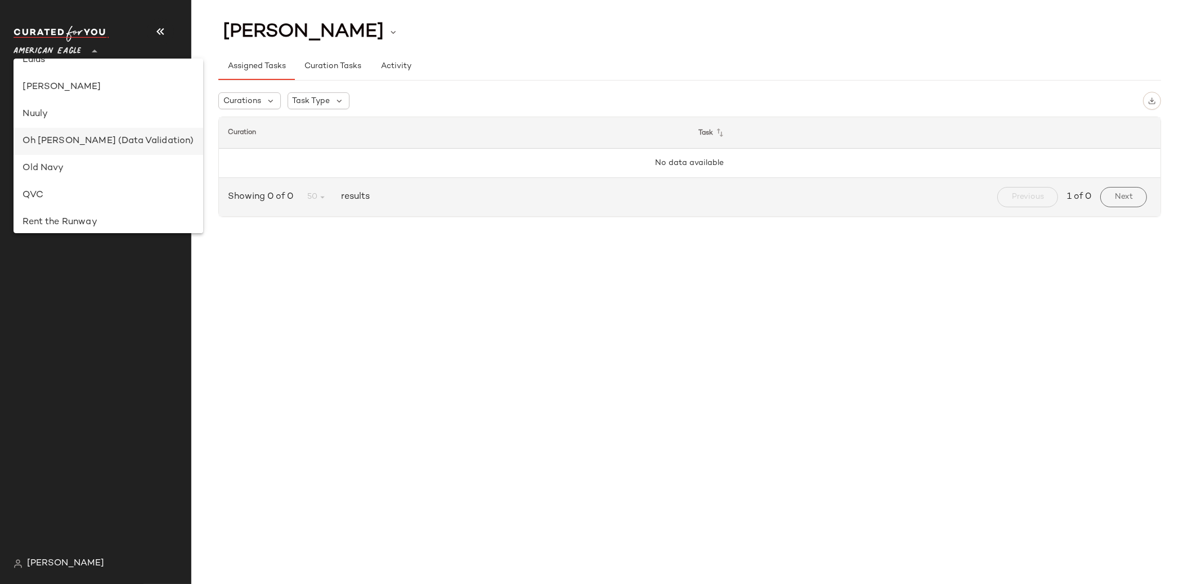
scroll to position [359, 0]
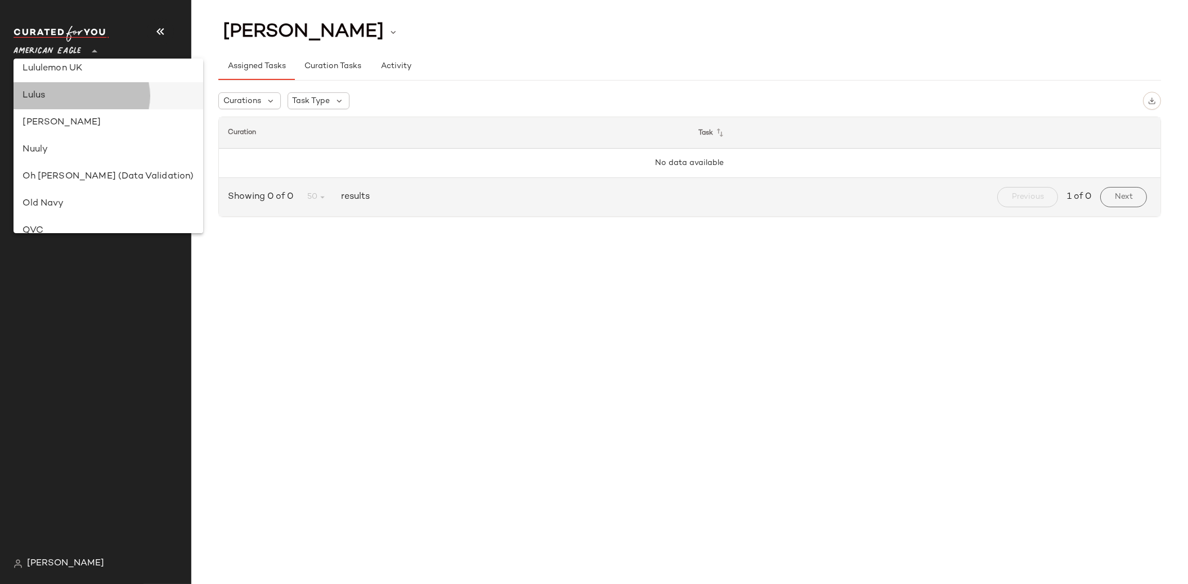
click at [48, 93] on div "Lulus" at bounding box center [108, 96] width 171 height 14
type input "**"
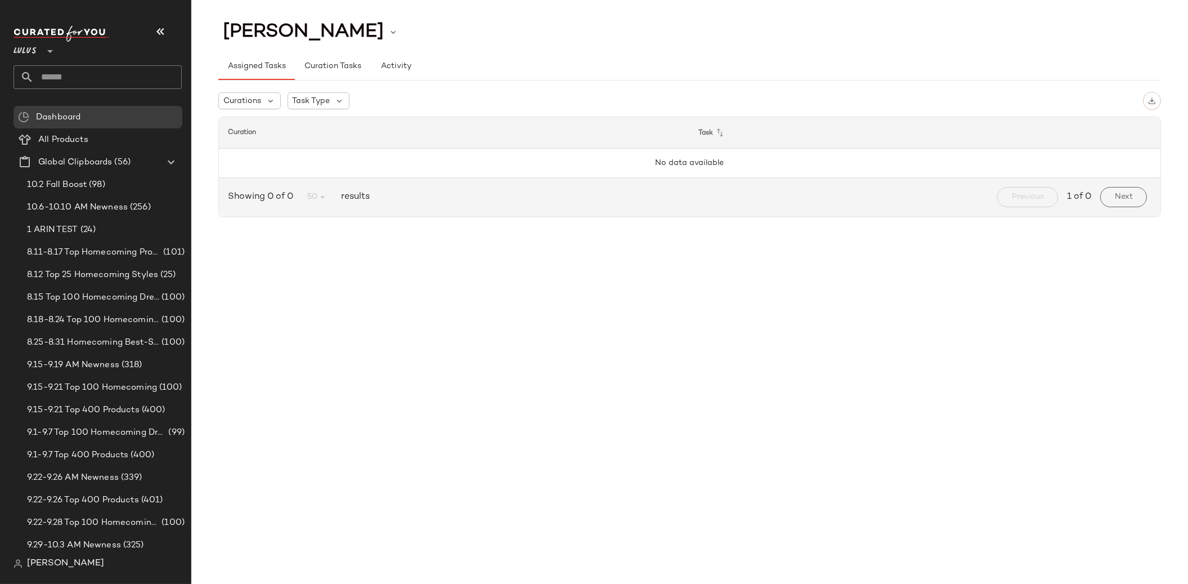
scroll to position [234, 0]
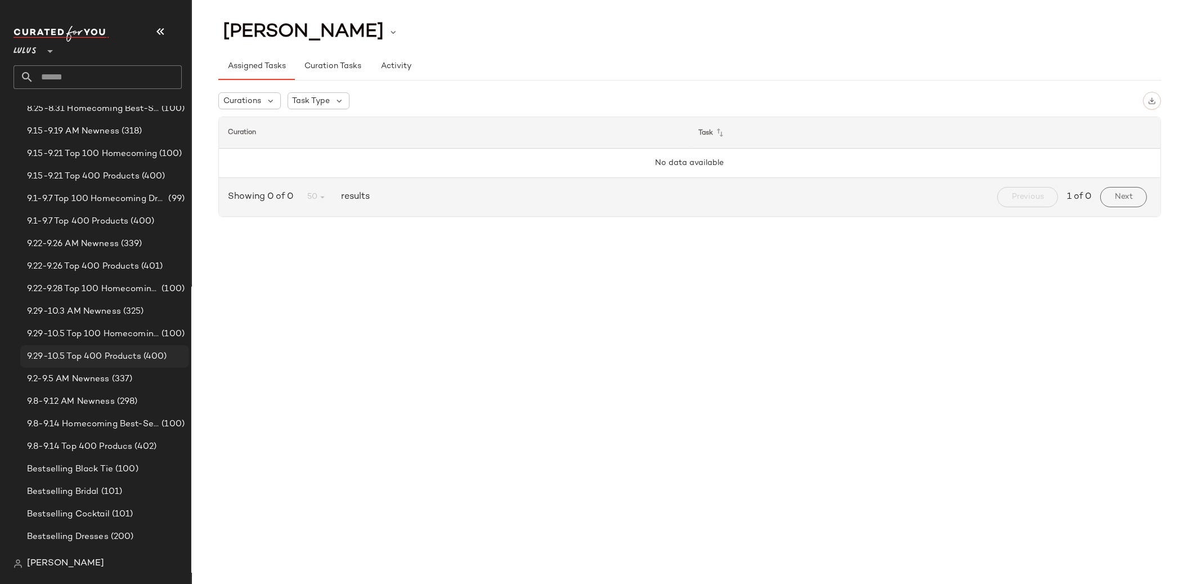
click at [109, 361] on span "9.29-10.5 Top 400 Products" at bounding box center [84, 356] width 114 height 13
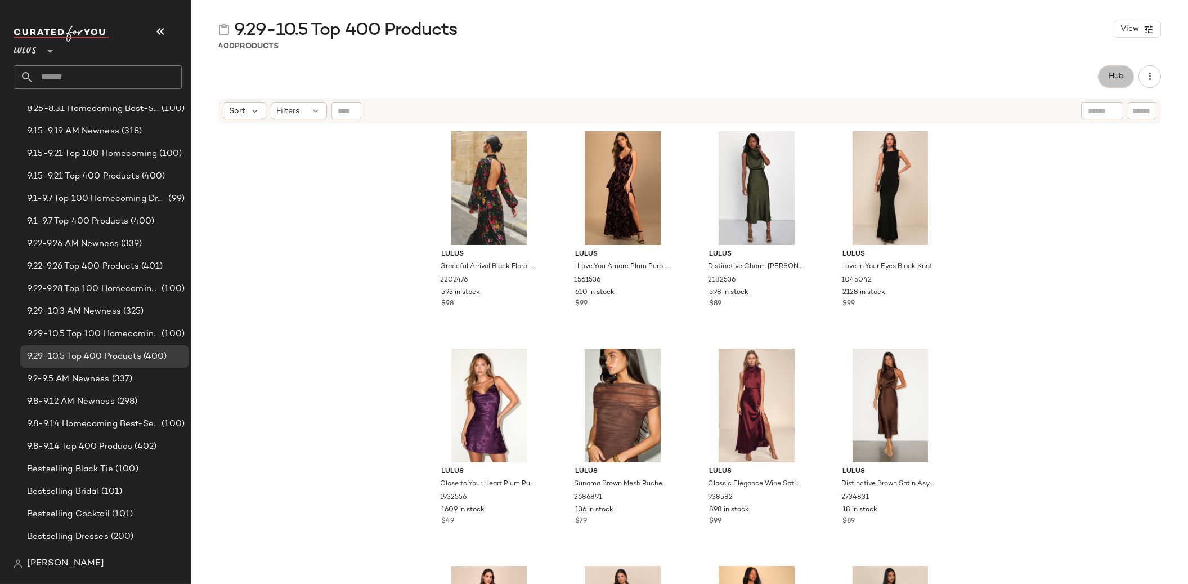
click at [1109, 78] on span "Hub" at bounding box center [1116, 76] width 16 height 9
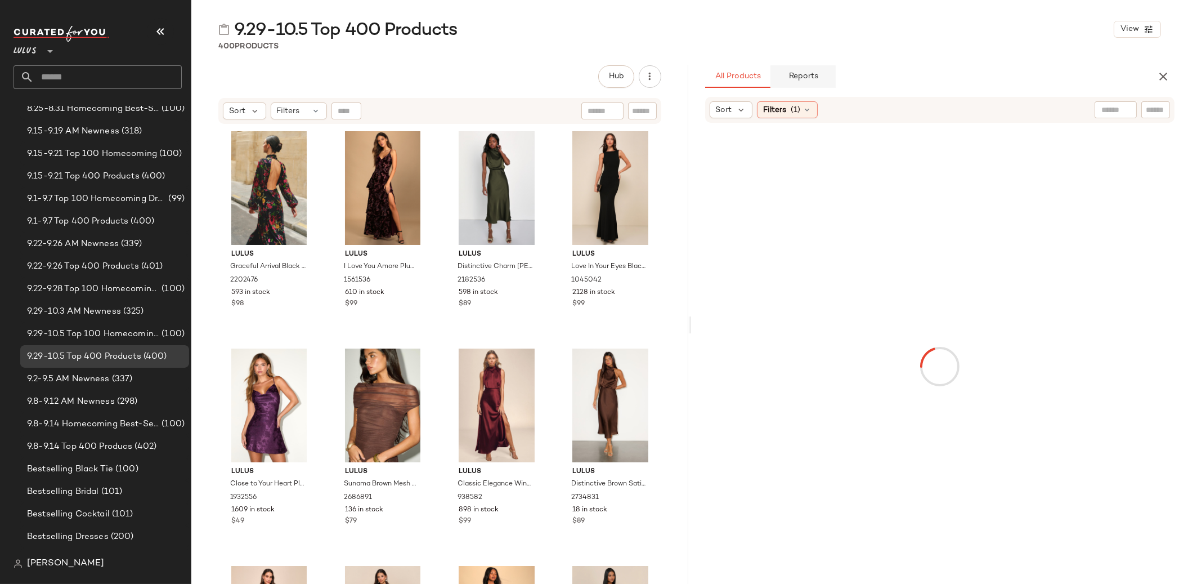
click at [817, 82] on button "Reports" at bounding box center [803, 76] width 65 height 23
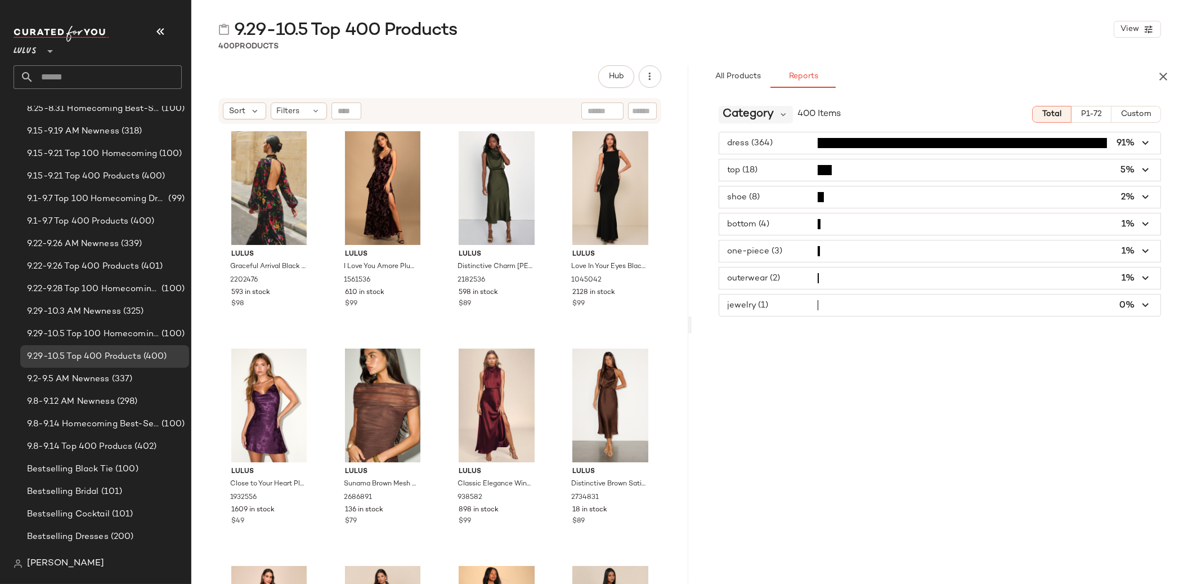
click at [777, 122] on div "Category" at bounding box center [756, 114] width 75 height 17
click at [777, 123] on div "STANDARD REPORTS Category Price Brand COMPANY REPORTS Class Color Reorder Statu…" at bounding box center [790, 225] width 143 height 204
click at [775, 121] on div "Category" at bounding box center [756, 114] width 75 height 17
click at [1010, 419] on div "Category 400 Items Total P1-72 Custom dress (364) 91% top (18) 5% shoe (8) 2% b…" at bounding box center [940, 340] width 497 height 487
click at [1164, 71] on icon "button" at bounding box center [1164, 77] width 14 height 14
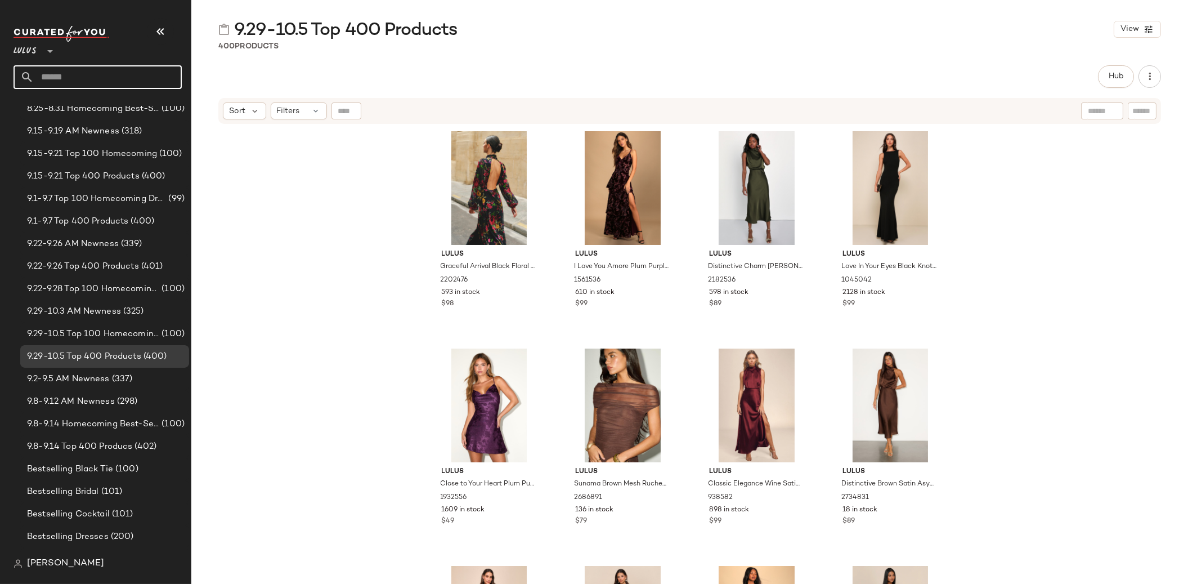
click at [42, 74] on input "text" at bounding box center [108, 77] width 148 height 24
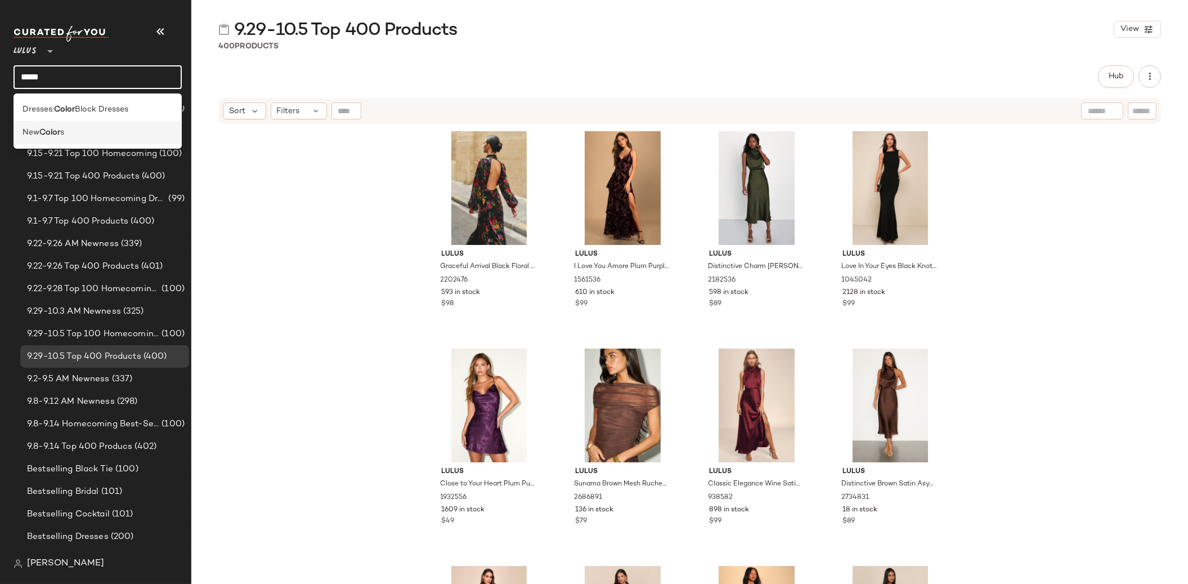
type input "*****"
click at [64, 131] on span "s" at bounding box center [62, 133] width 4 height 12
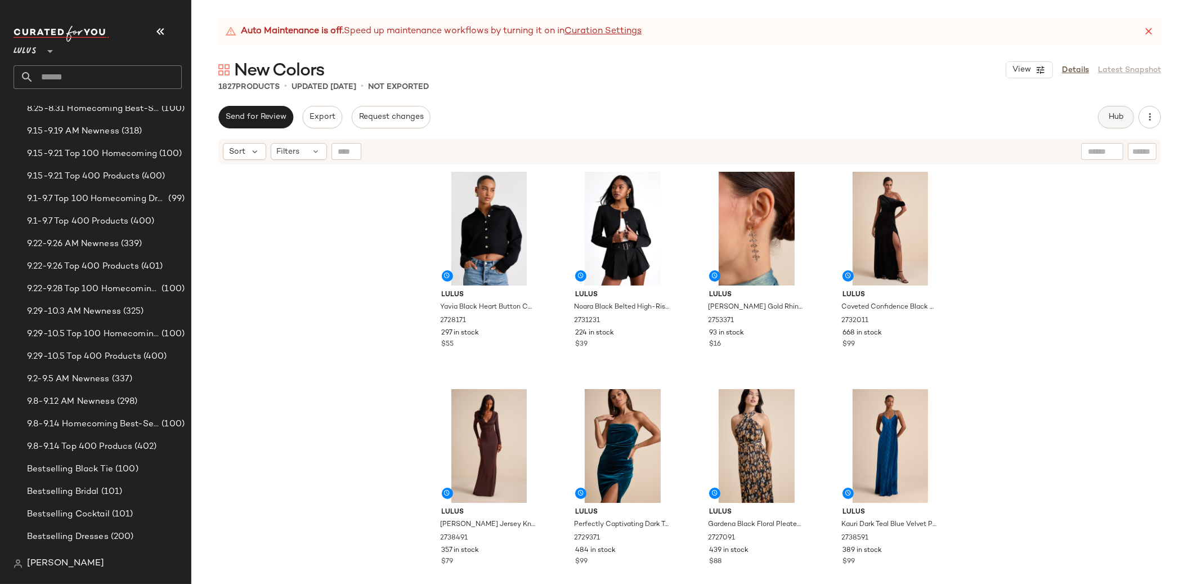
click at [1112, 114] on span "Hub" at bounding box center [1116, 117] width 16 height 9
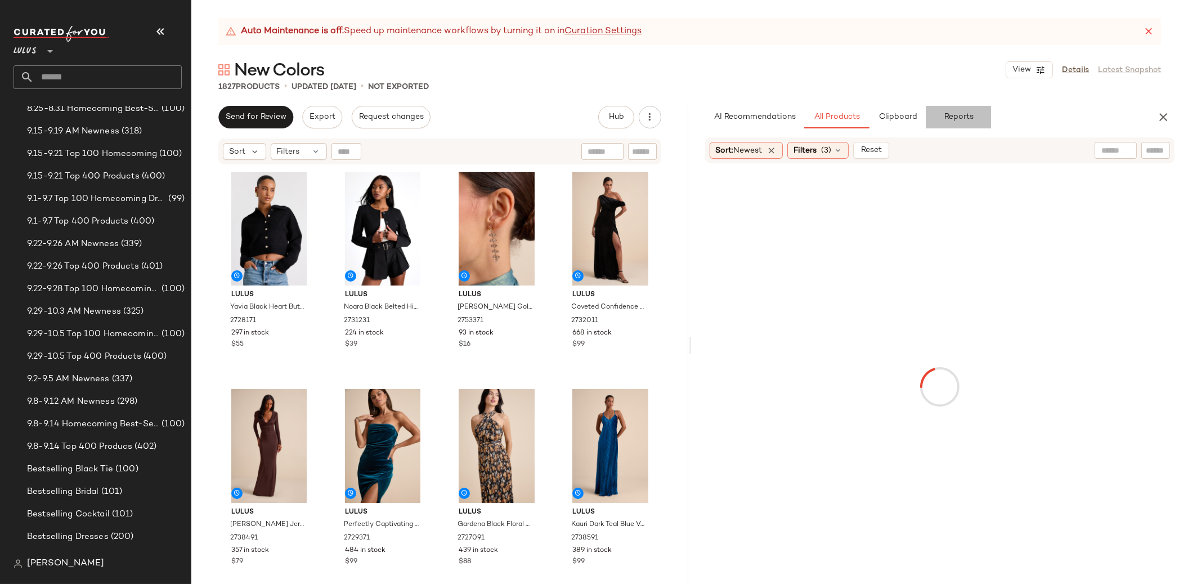
click at [955, 115] on span "Reports" at bounding box center [958, 117] width 30 height 9
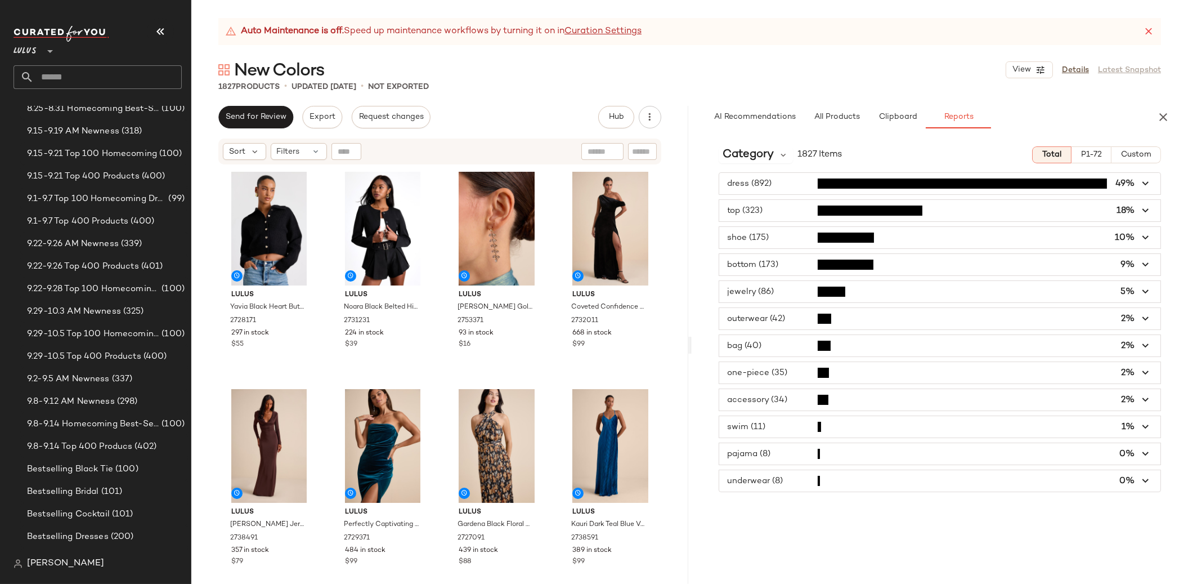
click at [1103, 150] on button "P1-72" at bounding box center [1092, 154] width 40 height 17
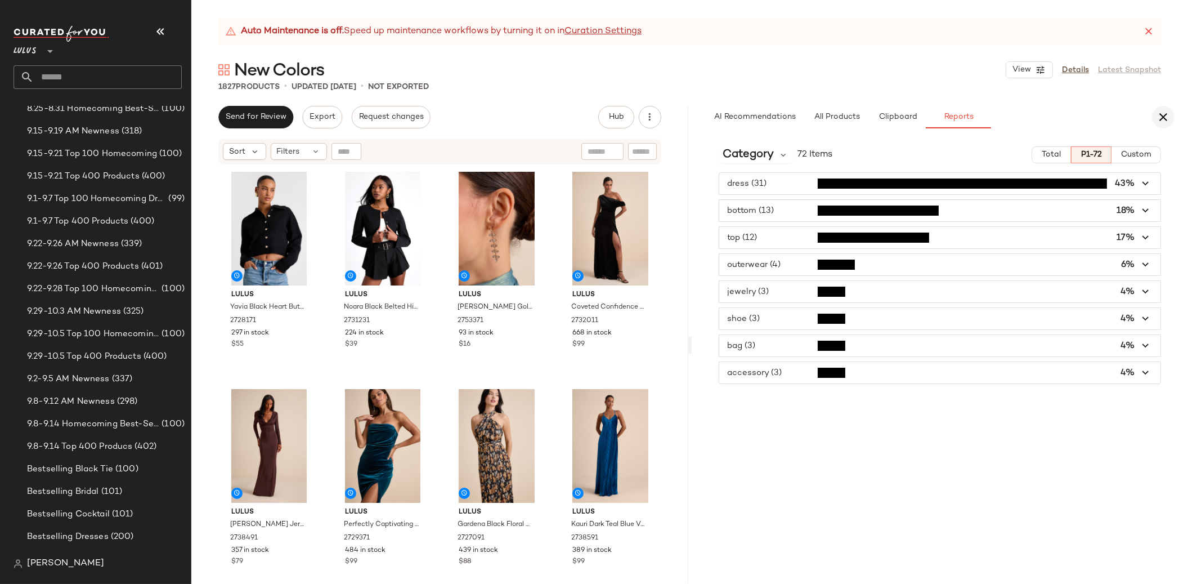
click at [1173, 115] on button "button" at bounding box center [1163, 117] width 23 height 23
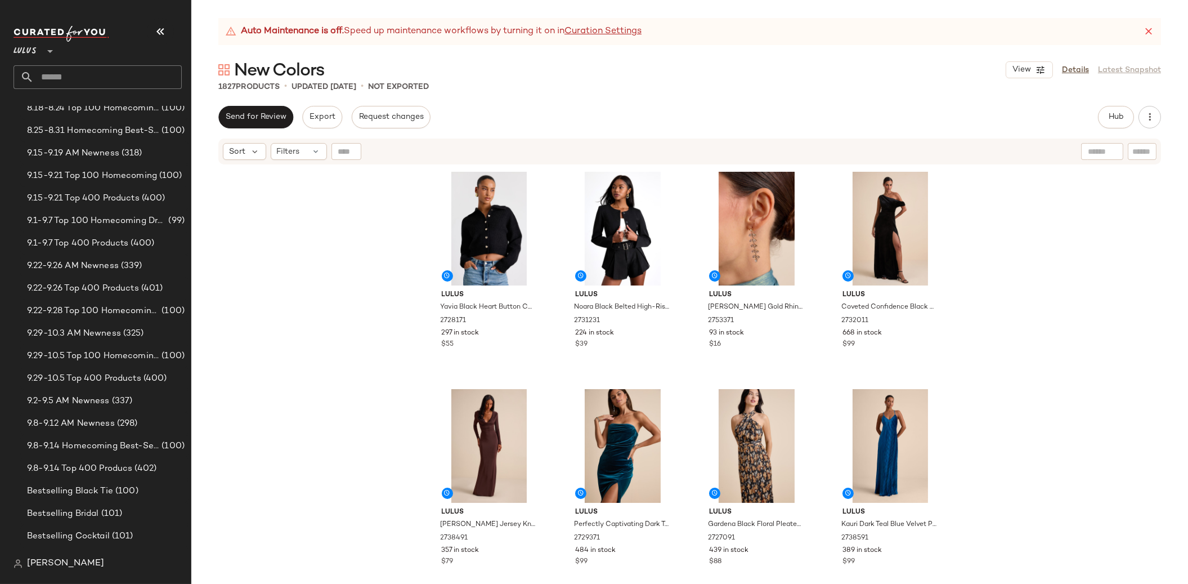
scroll to position [187, 0]
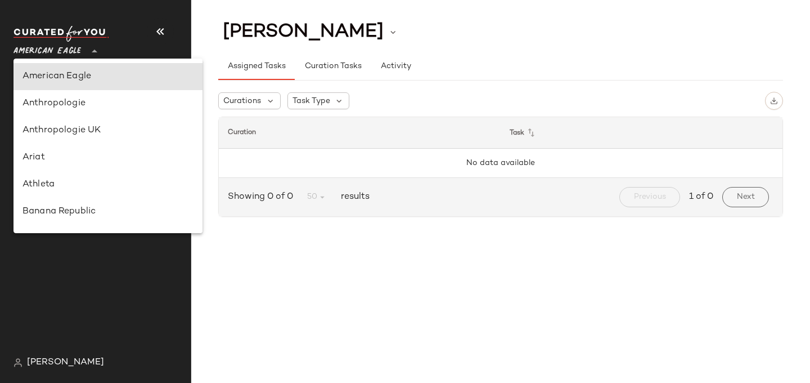
click at [46, 57] on span "American Eagle" at bounding box center [48, 48] width 68 height 20
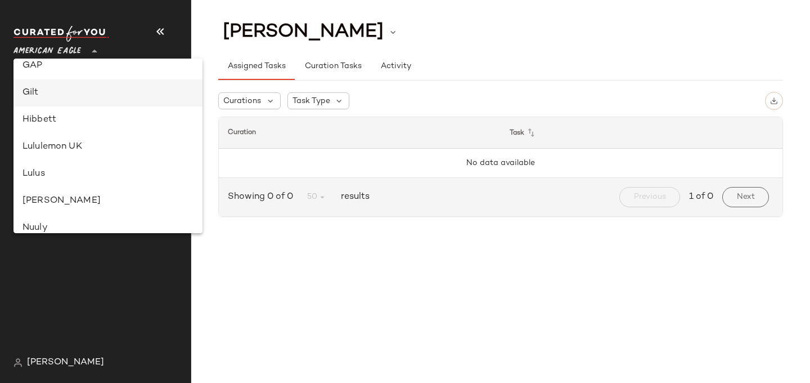
scroll to position [364, 0]
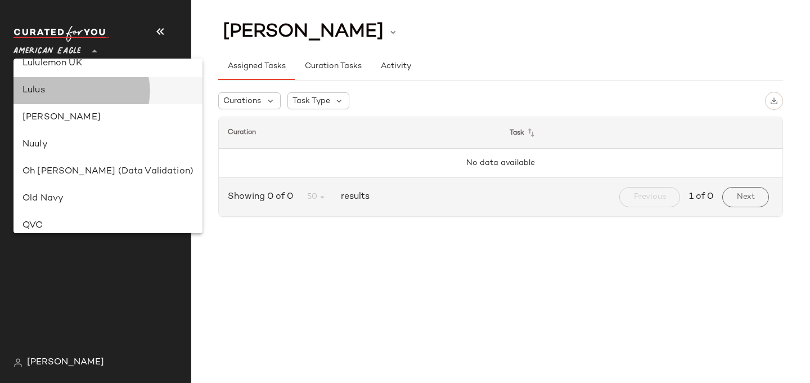
click at [53, 84] on div "Lulus" at bounding box center [108, 91] width 171 height 14
type input "**"
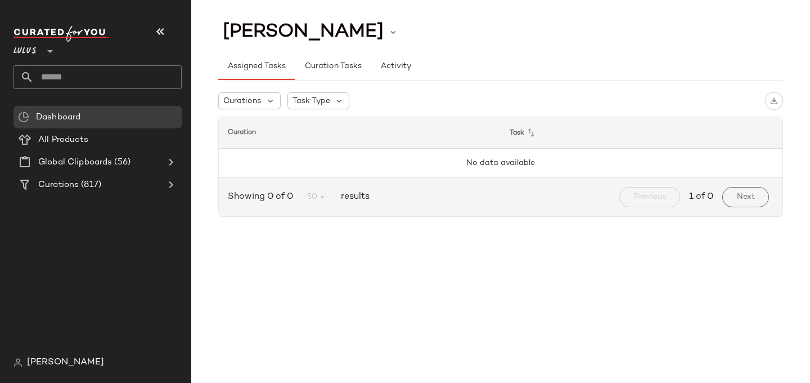
click at [101, 78] on input "text" at bounding box center [108, 77] width 148 height 24
type input "**********"
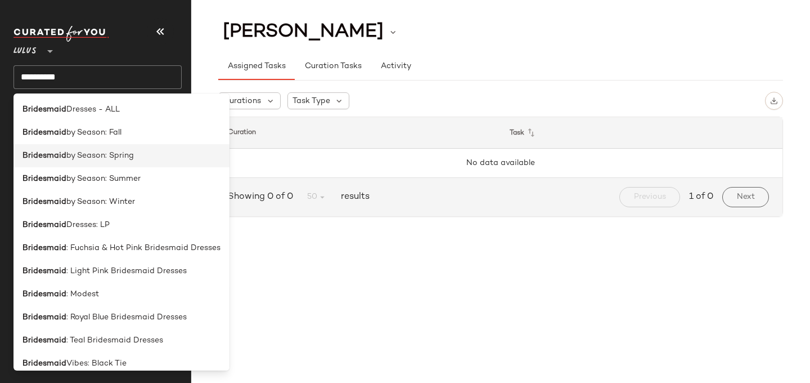
click at [92, 153] on span "by Season: Spring" at bounding box center [100, 156] width 68 height 12
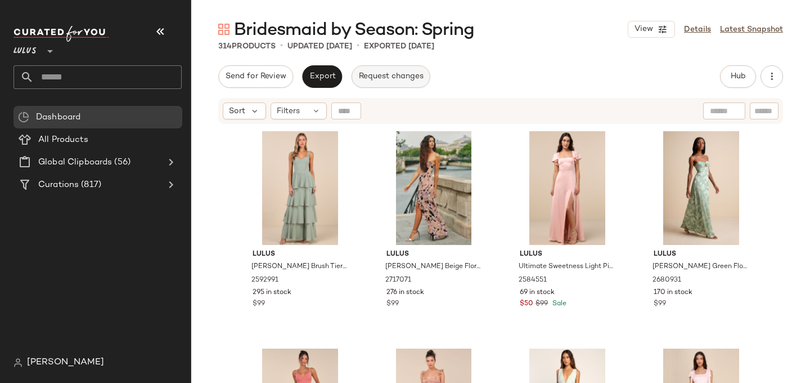
click at [380, 72] on span "Request changes" at bounding box center [391, 76] width 65 height 9
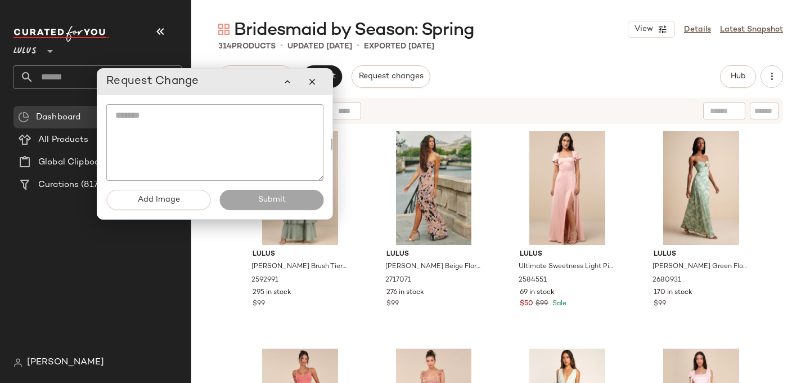
drag, startPoint x: 117, startPoint y: 68, endPoint x: 158, endPoint y: 79, distance: 42.2
click at [158, 79] on span "Request Change" at bounding box center [152, 82] width 93 height 18
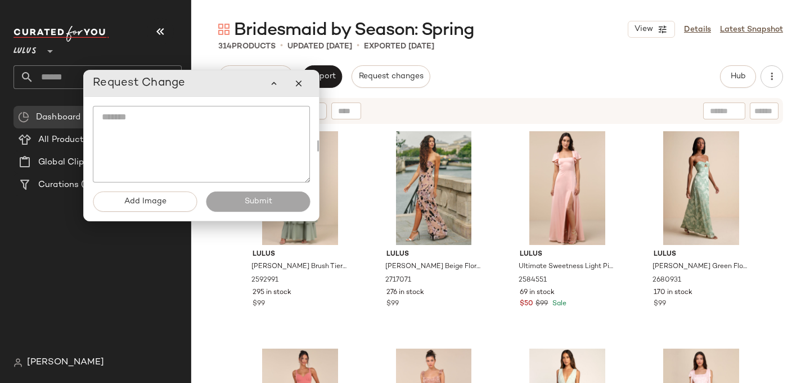
drag, startPoint x: 174, startPoint y: 81, endPoint x: 160, endPoint y: 83, distance: 13.6
click at [160, 83] on span "Request Change" at bounding box center [139, 83] width 93 height 18
click at [298, 83] on icon "button" at bounding box center [299, 83] width 10 height 10
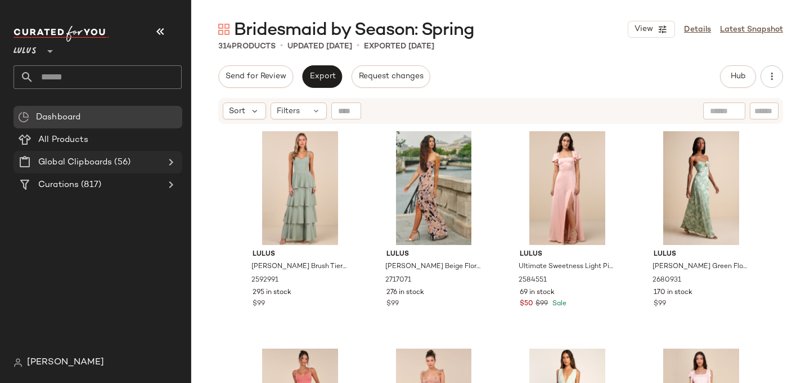
click at [130, 159] on span "(56)" at bounding box center [121, 162] width 19 height 13
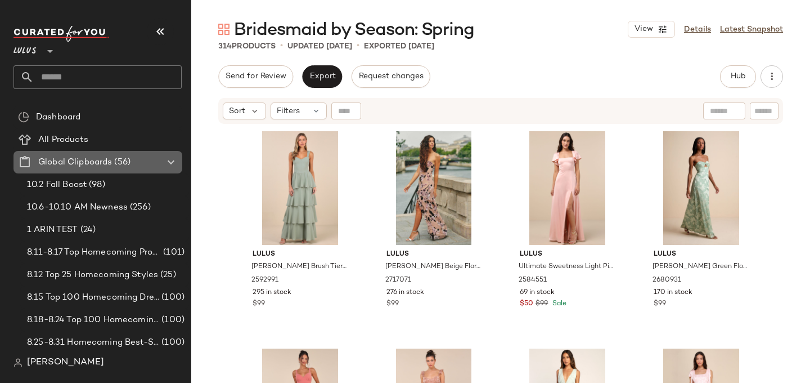
click at [126, 156] on span "(56)" at bounding box center [121, 162] width 19 height 13
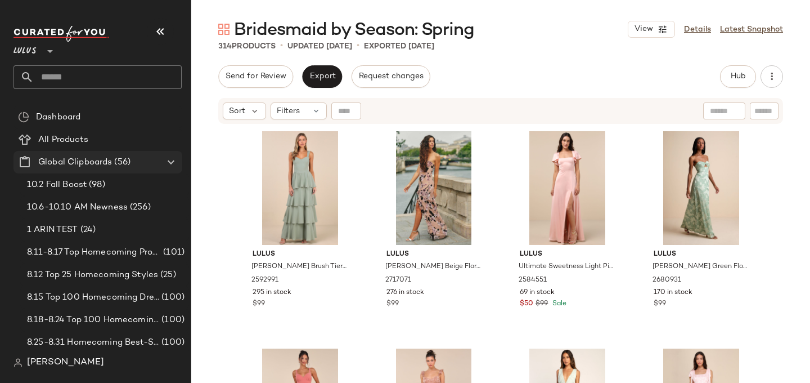
click at [46, 162] on span "Global Clipboards" at bounding box center [75, 162] width 74 height 13
click at [173, 164] on icon at bounding box center [171, 162] width 14 height 14
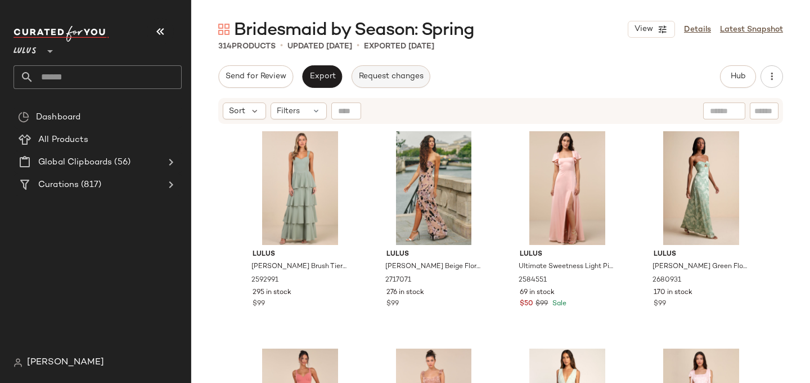
click at [389, 75] on span "Request changes" at bounding box center [391, 76] width 65 height 9
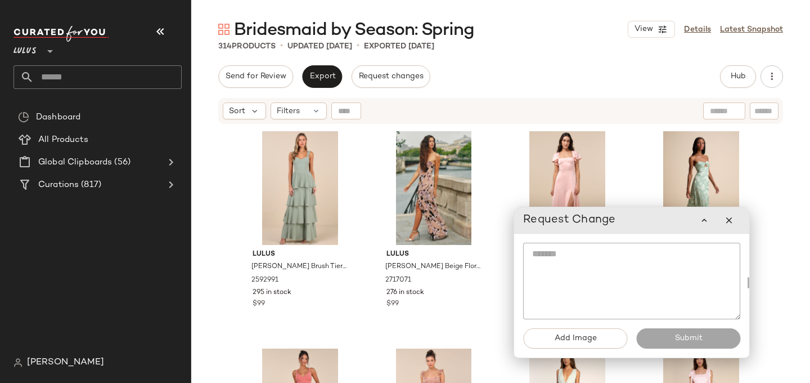
drag, startPoint x: 226, startPoint y: 83, endPoint x: 657, endPoint y: 220, distance: 451.8
click at [657, 220] on div "Request Change" at bounding box center [631, 220] width 217 height 23
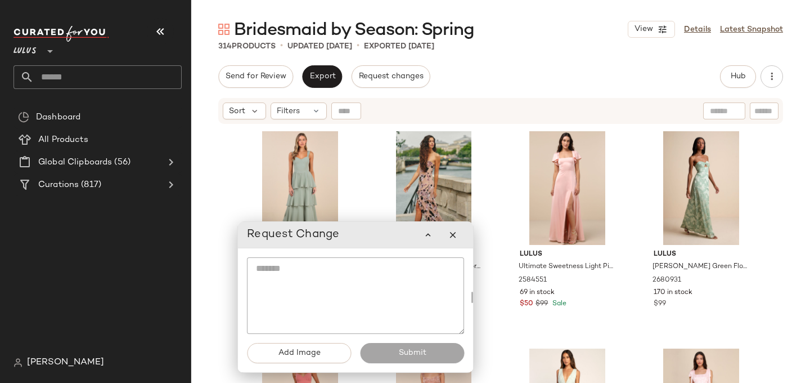
drag, startPoint x: 586, startPoint y: 219, endPoint x: 310, endPoint y: 234, distance: 276.7
click at [310, 234] on span "Request Change" at bounding box center [293, 235] width 93 height 18
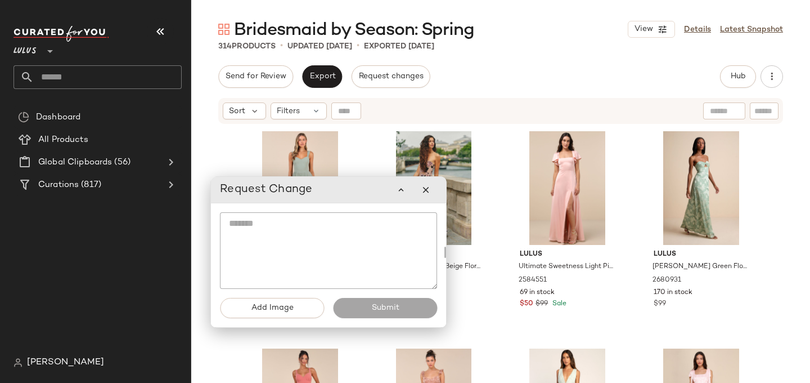
drag, startPoint x: 337, startPoint y: 240, endPoint x: 311, endPoint y: 196, distance: 51.7
click at [311, 196] on span "Request Change" at bounding box center [266, 190] width 93 height 18
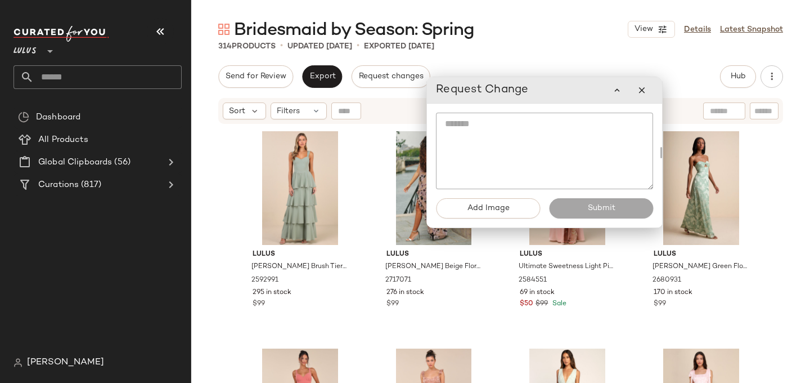
drag, startPoint x: 303, startPoint y: 192, endPoint x: 518, endPoint y: 92, distance: 237.7
click at [518, 92] on span "Request Change" at bounding box center [482, 90] width 93 height 18
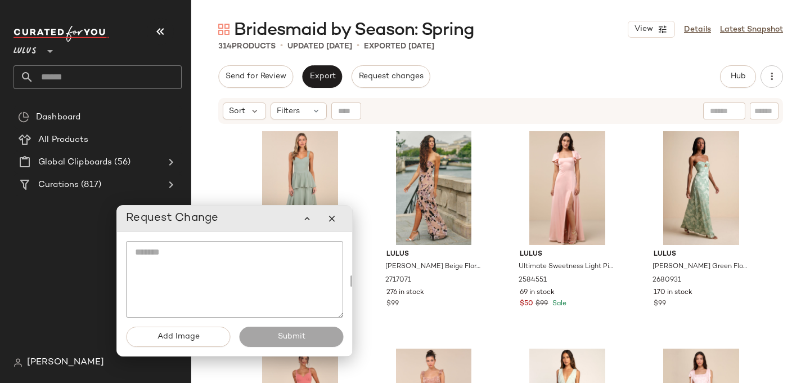
drag, startPoint x: 531, startPoint y: 100, endPoint x: 221, endPoint y: 228, distance: 335.6
click at [221, 228] on div "Request Change" at bounding box center [234, 218] width 217 height 23
click at [310, 220] on icon "button" at bounding box center [307, 218] width 10 height 10
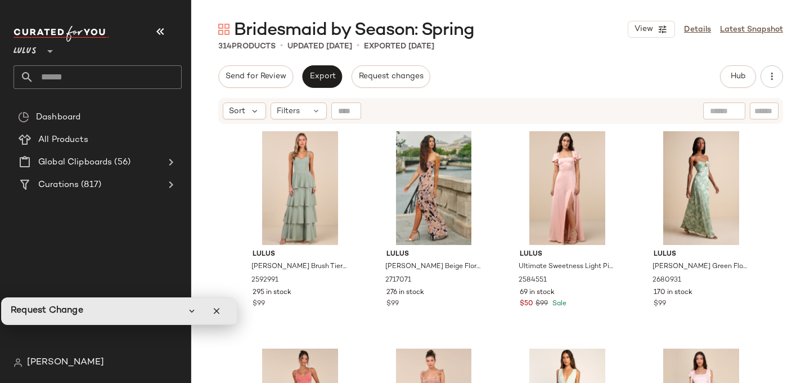
drag, startPoint x: 226, startPoint y: 220, endPoint x: 111, endPoint y: 312, distance: 147.8
click at [111, 312] on div "Request Change" at bounding box center [119, 310] width 217 height 23
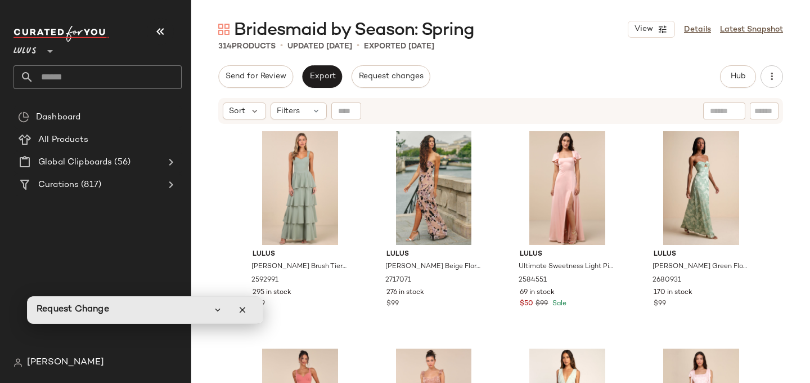
drag, startPoint x: 81, startPoint y: 313, endPoint x: 107, endPoint y: 312, distance: 25.9
click at [107, 312] on span "Request Change" at bounding box center [73, 309] width 73 height 15
click at [229, 311] on div at bounding box center [230, 309] width 47 height 23
click at [240, 308] on icon "button" at bounding box center [243, 309] width 10 height 10
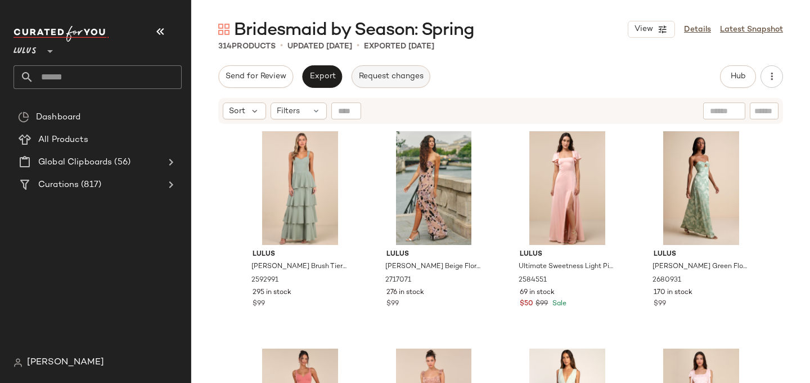
click at [380, 69] on button "Request changes" at bounding box center [391, 76] width 79 height 23
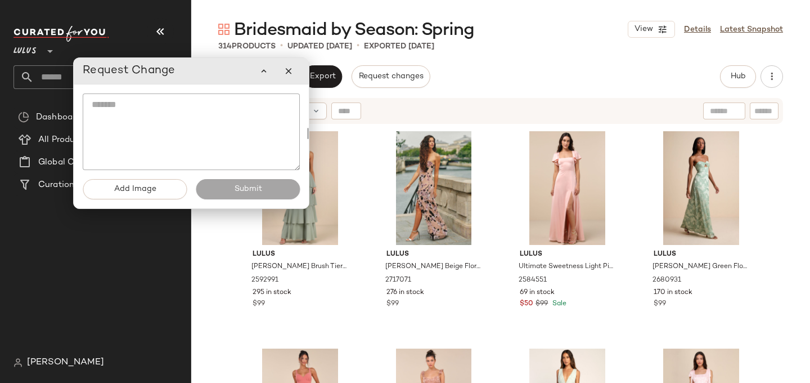
drag, startPoint x: 92, startPoint y: 315, endPoint x: 137, endPoint y: 77, distance: 243.0
click at [137, 77] on span "Request Change" at bounding box center [129, 71] width 93 height 18
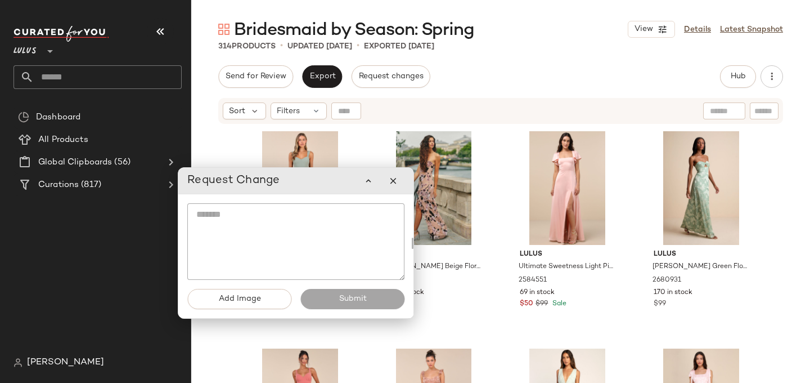
drag, startPoint x: 151, startPoint y: 77, endPoint x: 256, endPoint y: 187, distance: 151.7
click at [256, 187] on span "Request Change" at bounding box center [233, 181] width 93 height 18
click at [398, 181] on icon "button" at bounding box center [393, 181] width 10 height 10
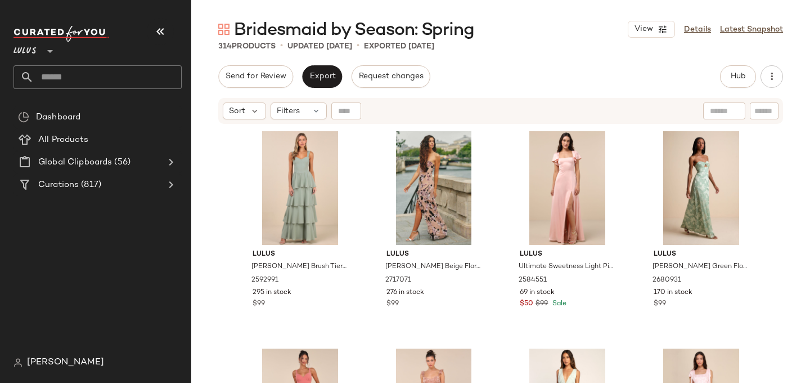
click at [37, 43] on div "Lulus **" at bounding box center [28, 44] width 28 height 28
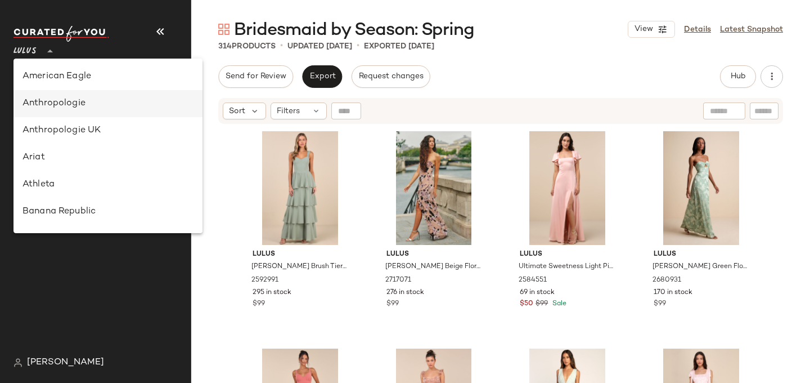
click at [55, 100] on div "Anthropologie" at bounding box center [108, 104] width 171 height 14
type input "**"
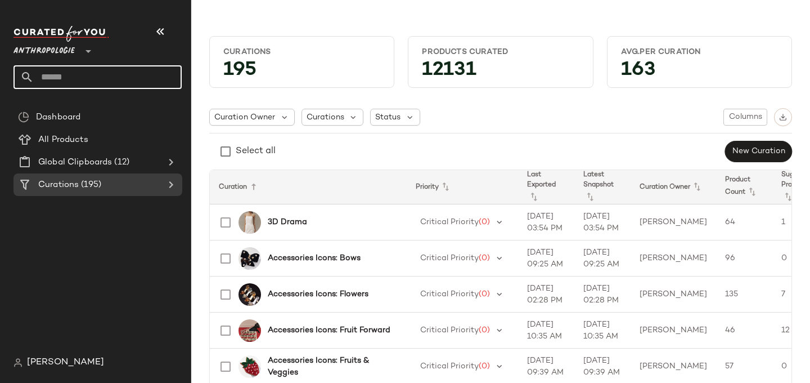
click at [50, 76] on input "text" at bounding box center [108, 77] width 148 height 24
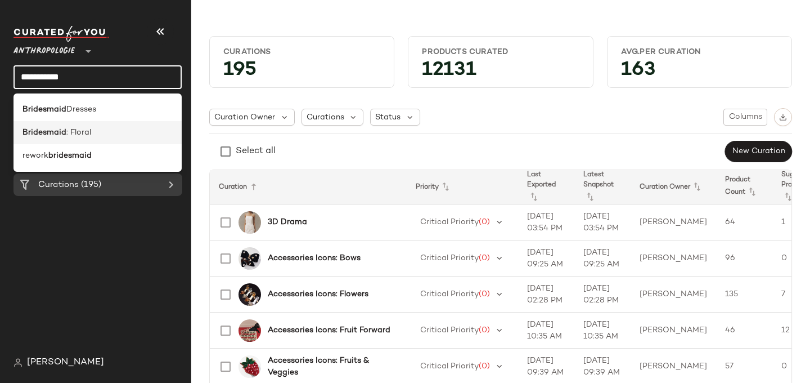
type input "**********"
click at [65, 124] on div "Bridesmaid : Floral" at bounding box center [98, 132] width 168 height 23
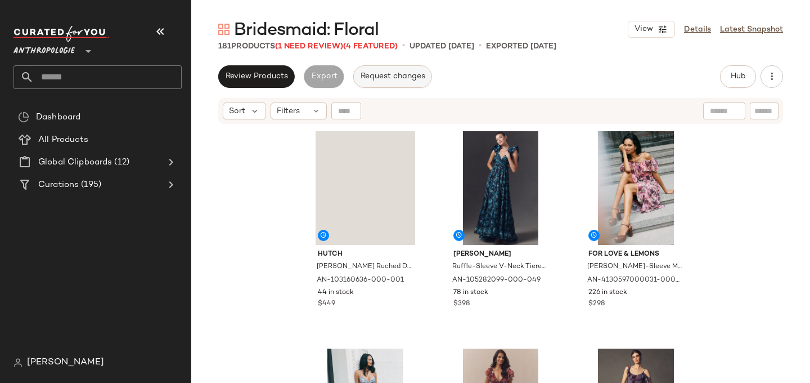
click at [388, 74] on span "Request changes" at bounding box center [392, 76] width 65 height 9
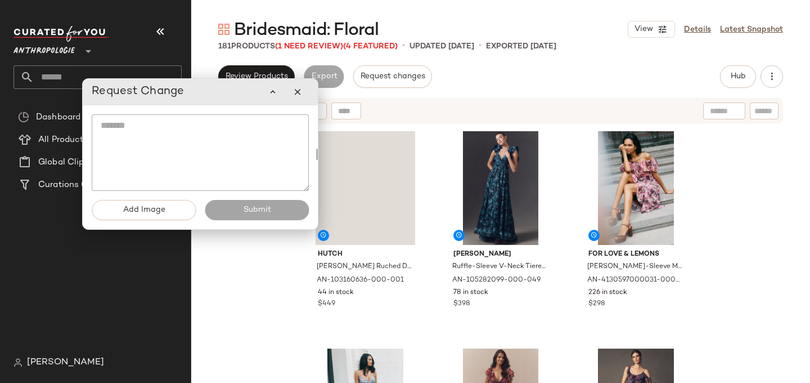
drag, startPoint x: 138, startPoint y: 69, endPoint x: 164, endPoint y: 91, distance: 33.9
click at [164, 91] on span "Request Change" at bounding box center [138, 92] width 93 height 18
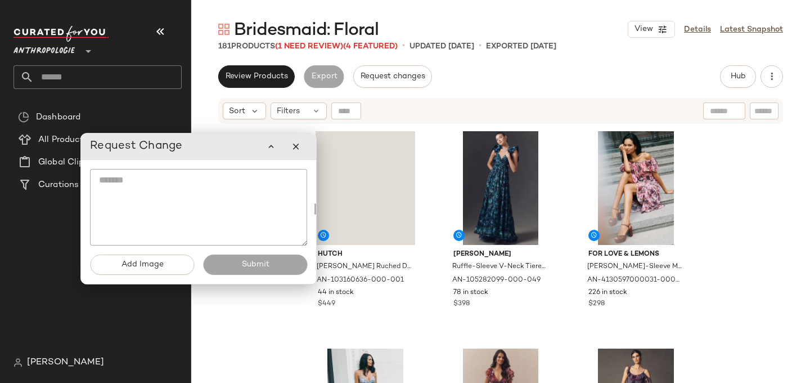
drag, startPoint x: 195, startPoint y: 91, endPoint x: 192, endPoint y: 145, distance: 54.6
click at [192, 145] on div "Request Change" at bounding box center [198, 146] width 217 height 23
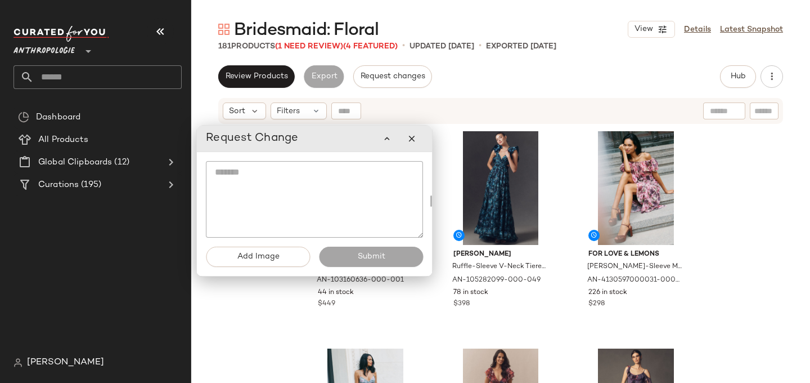
drag, startPoint x: 190, startPoint y: 146, endPoint x: 317, endPoint y: 137, distance: 128.1
click at [317, 137] on div "Request Change" at bounding box center [314, 138] width 217 height 23
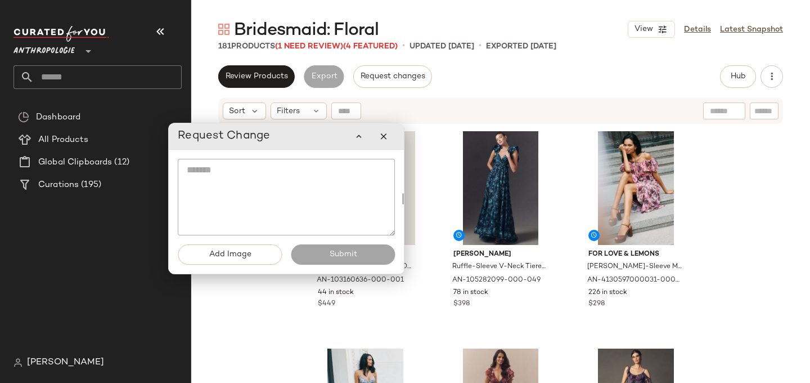
drag, startPoint x: 319, startPoint y: 133, endPoint x: 279, endPoint y: 132, distance: 40.0
click at [279, 133] on div "Request Change" at bounding box center [286, 136] width 217 height 23
click at [392, 141] on button "button" at bounding box center [384, 136] width 23 height 23
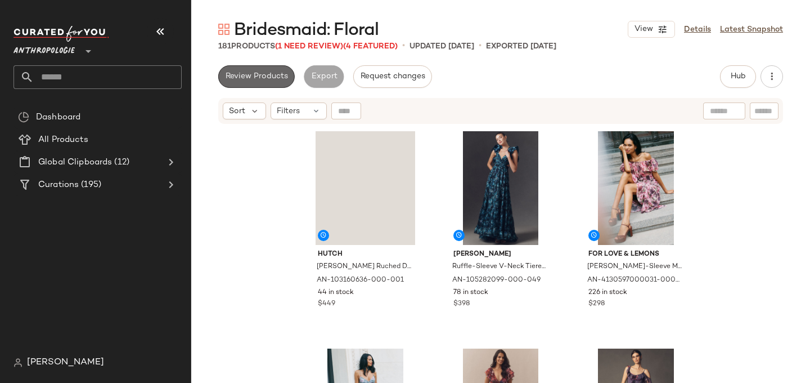
click at [279, 78] on span "Review Products" at bounding box center [256, 76] width 63 height 9
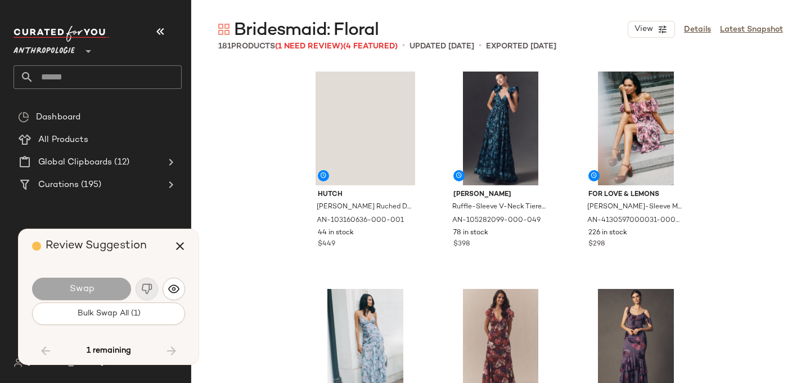
scroll to position [5431, 0]
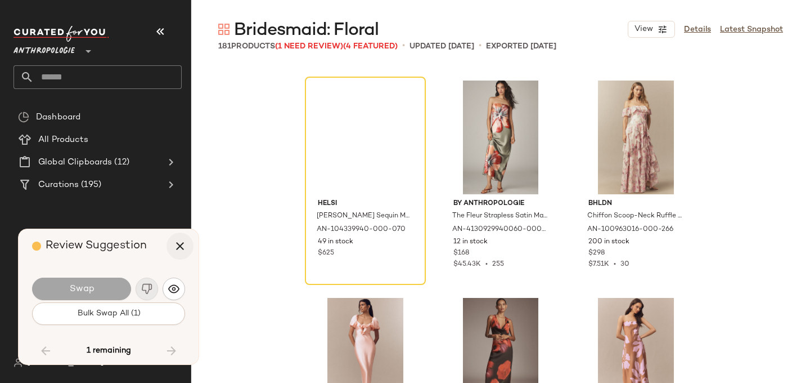
click at [182, 245] on icon "button" at bounding box center [180, 246] width 14 height 14
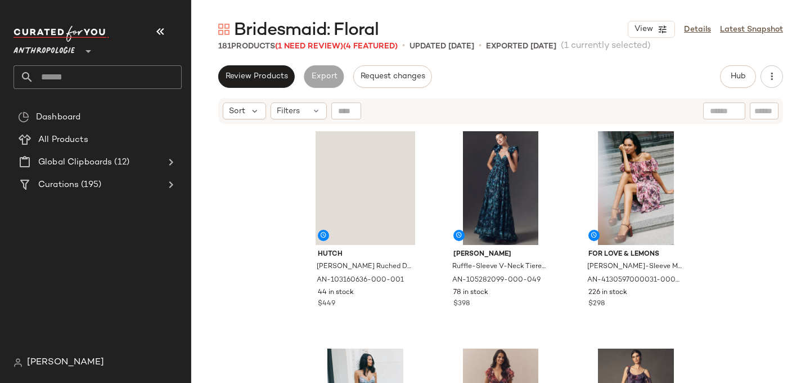
click at [74, 52] on span "Anthropologie" at bounding box center [44, 48] width 61 height 20
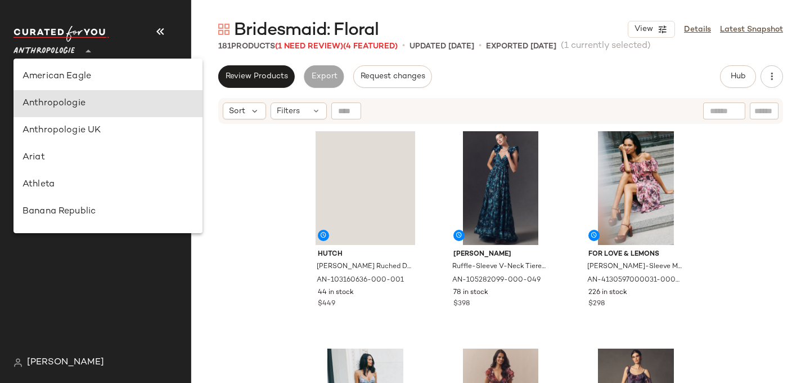
scroll to position [27, 0]
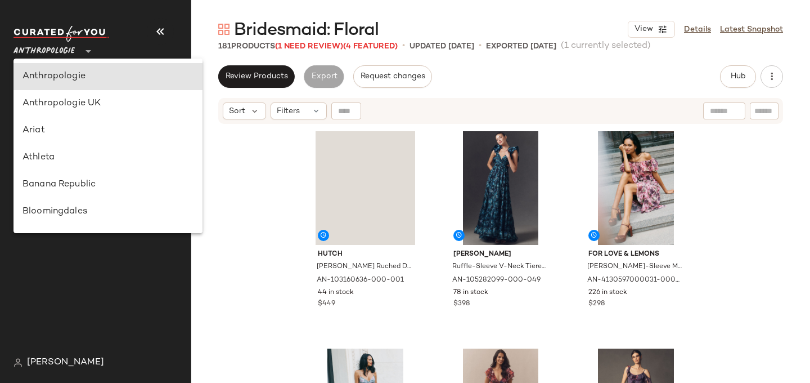
click at [74, 52] on span "Anthropologie" at bounding box center [44, 48] width 61 height 20
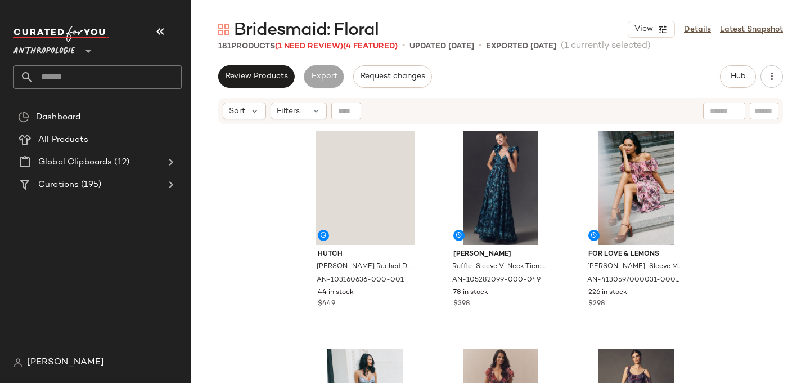
click at [74, 78] on input "text" at bounding box center [108, 77] width 148 height 24
click at [58, 76] on input "text" at bounding box center [108, 77] width 148 height 24
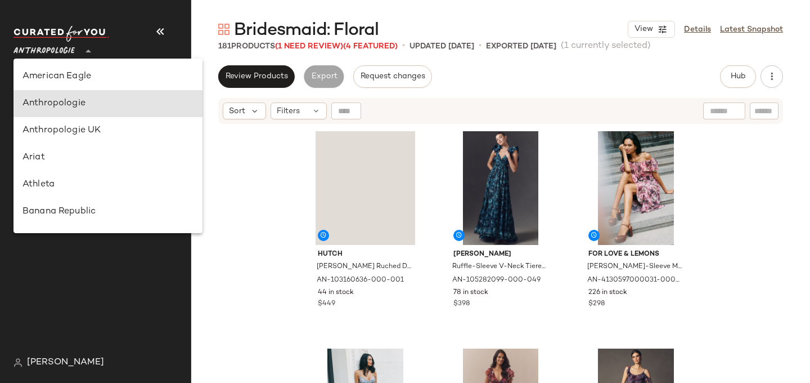
click at [51, 52] on span "Anthropologie" at bounding box center [44, 48] width 61 height 20
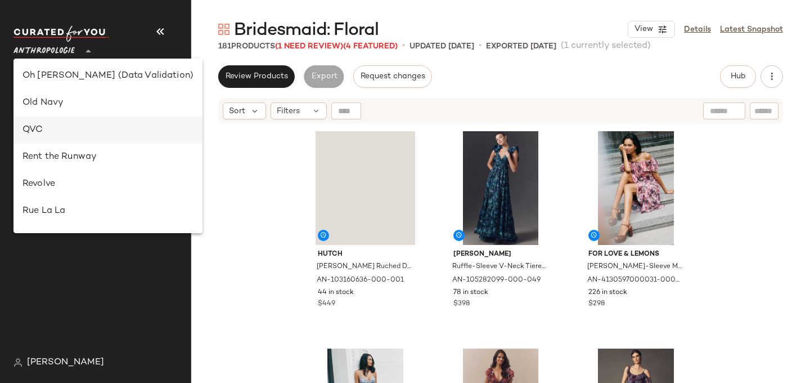
scroll to position [458, 0]
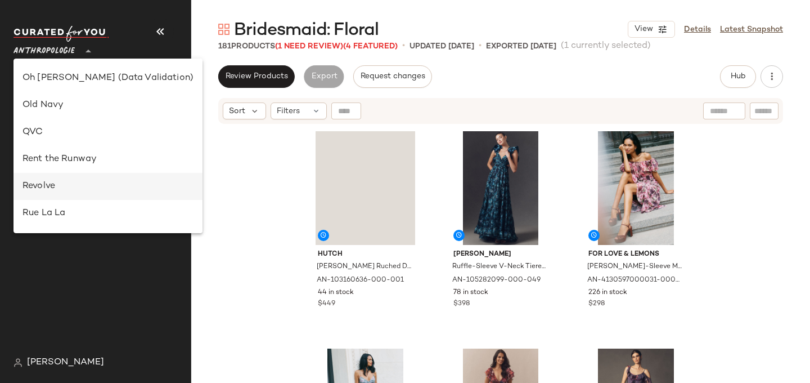
click at [62, 184] on div "Revolve" at bounding box center [108, 187] width 171 height 14
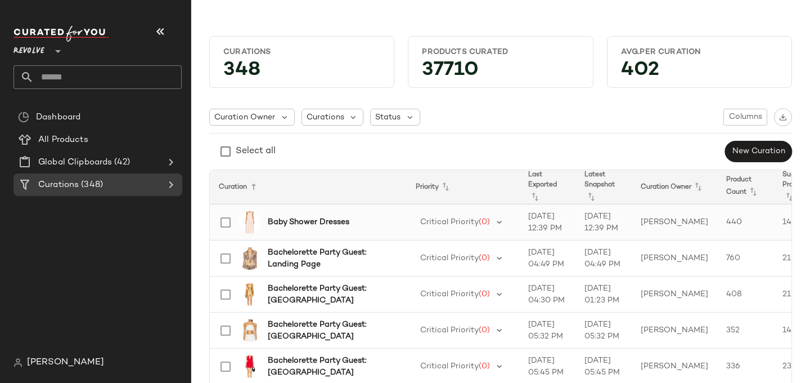
click at [286, 222] on b "Baby Shower Dresses" at bounding box center [309, 222] width 82 height 12
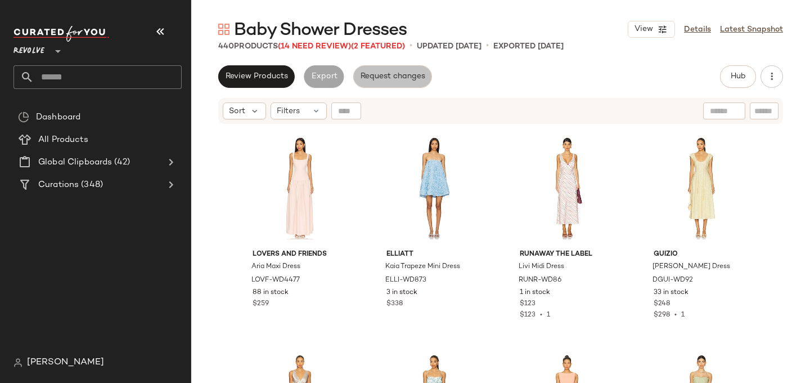
click at [373, 79] on span "Request changes" at bounding box center [392, 76] width 65 height 9
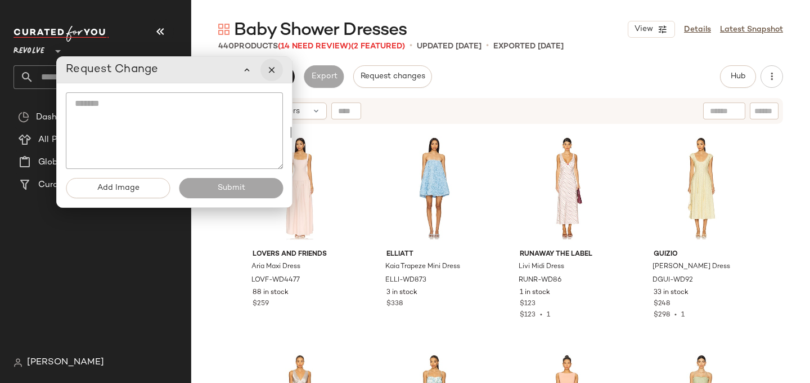
click at [279, 73] on button "button" at bounding box center [272, 70] width 23 height 23
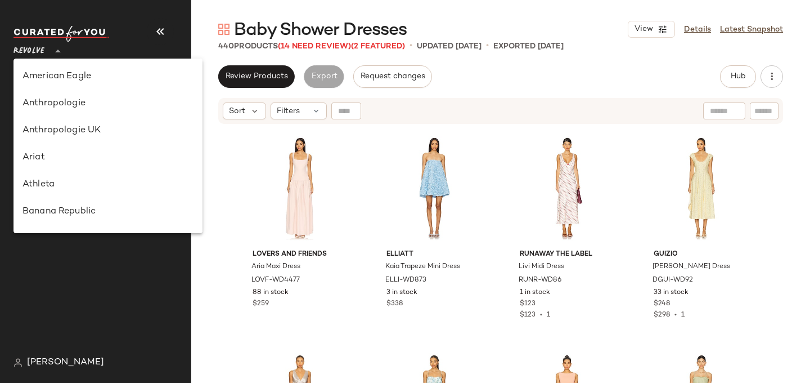
click at [41, 52] on span "Revolve" at bounding box center [29, 48] width 31 height 20
click at [58, 105] on div "Anthropologie" at bounding box center [108, 104] width 171 height 14
type input "**"
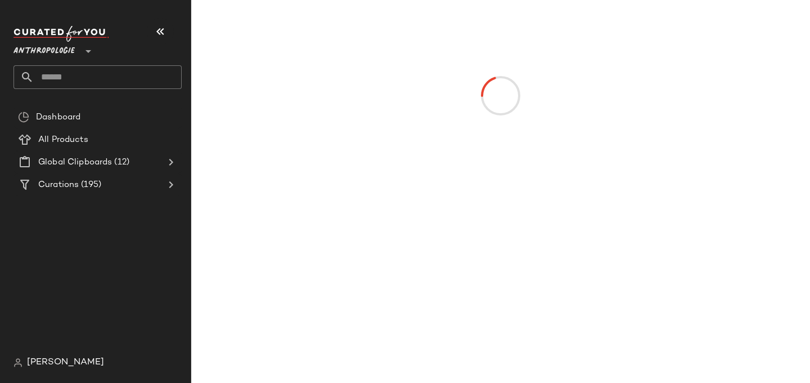
click at [91, 80] on input "text" at bounding box center [108, 77] width 148 height 24
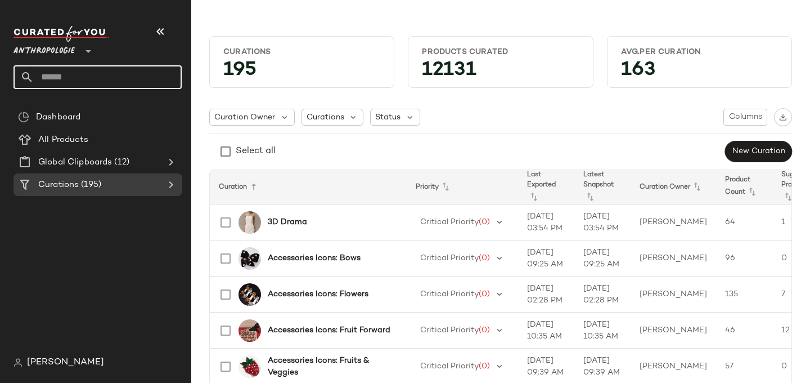
click at [65, 75] on input "text" at bounding box center [108, 77] width 148 height 24
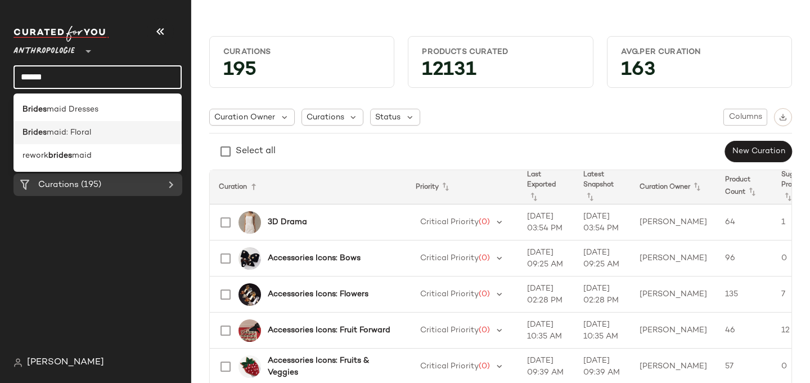
type input "******"
click at [84, 133] on span "maid: Floral" at bounding box center [69, 133] width 44 height 12
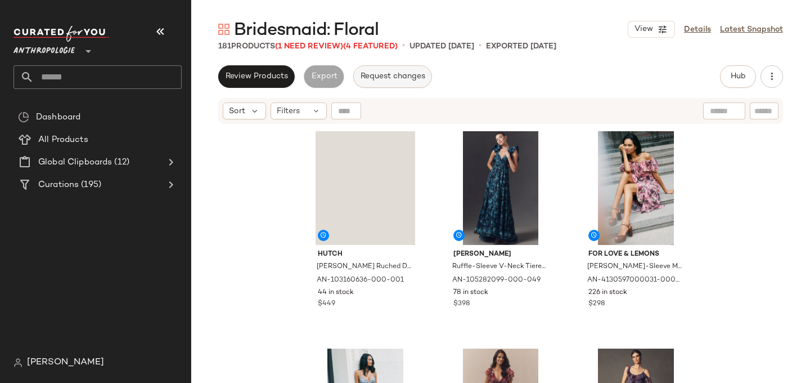
click at [409, 74] on span "Request changes" at bounding box center [392, 76] width 65 height 9
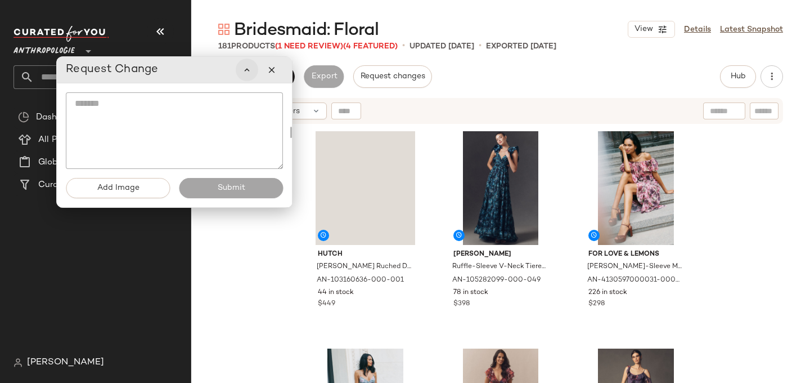
click at [251, 74] on icon "button" at bounding box center [247, 70] width 10 height 10
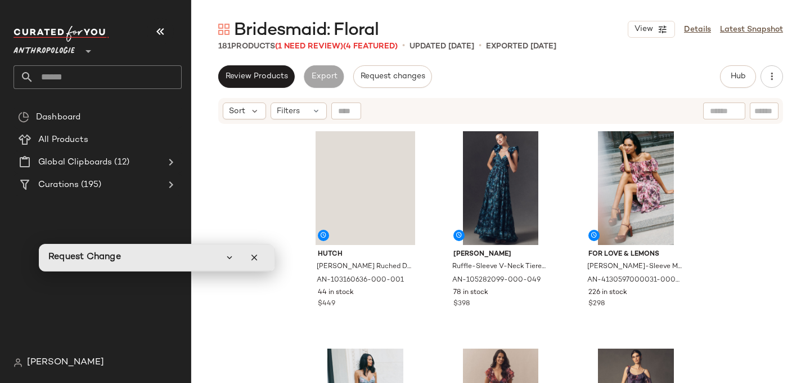
drag, startPoint x: 133, startPoint y: 78, endPoint x: 116, endPoint y: 265, distance: 188.2
click at [116, 265] on div "Request Change" at bounding box center [156, 257] width 217 height 23
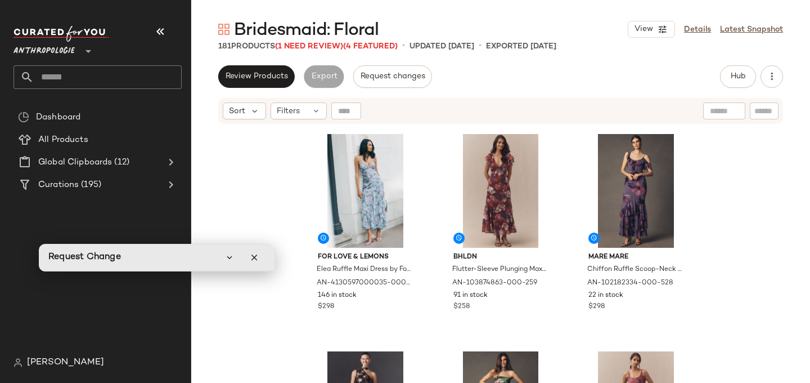
scroll to position [222, 0]
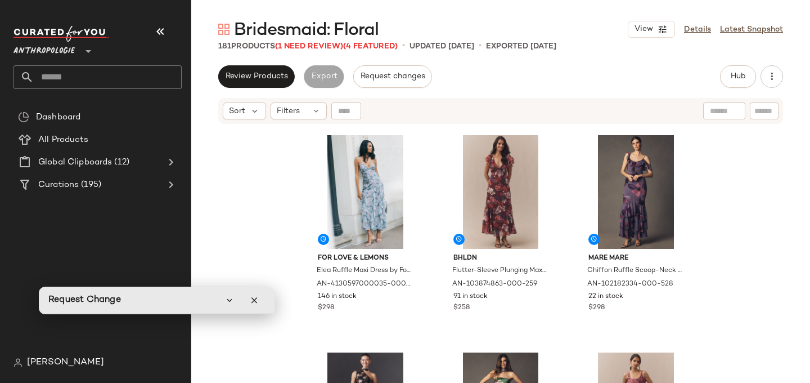
drag, startPoint x: 145, startPoint y: 262, endPoint x: 144, endPoint y: 297, distance: 34.4
click at [144, 297] on div "Request Change" at bounding box center [156, 300] width 217 height 23
click at [252, 299] on icon "button" at bounding box center [254, 300] width 10 height 10
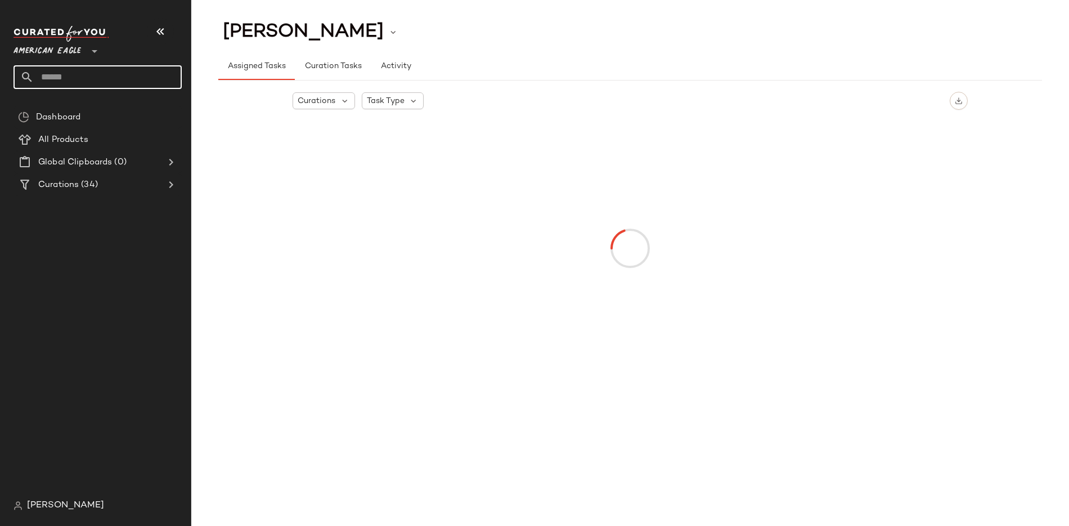
click at [53, 77] on input "text" at bounding box center [108, 77] width 148 height 24
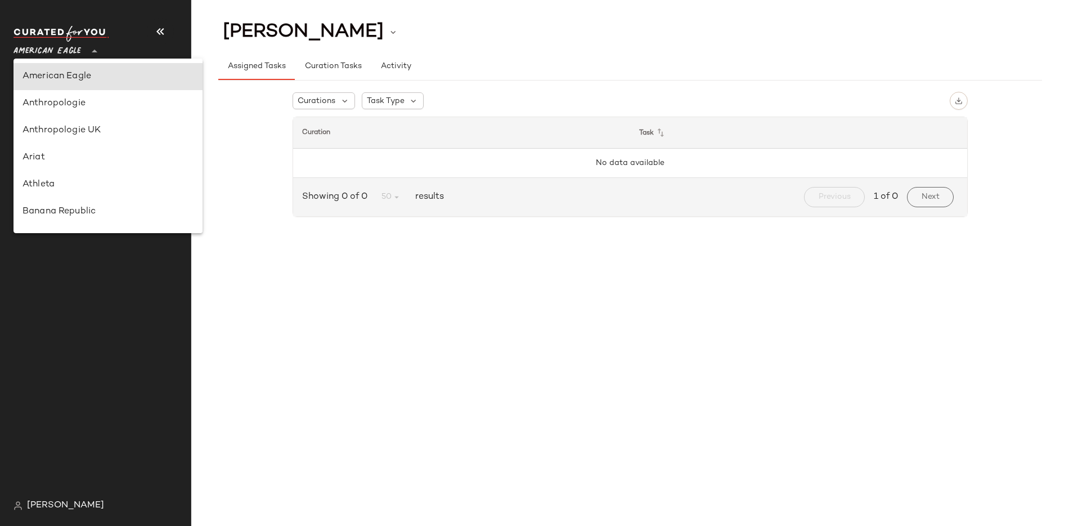
click at [70, 50] on span "American Eagle" at bounding box center [48, 48] width 68 height 20
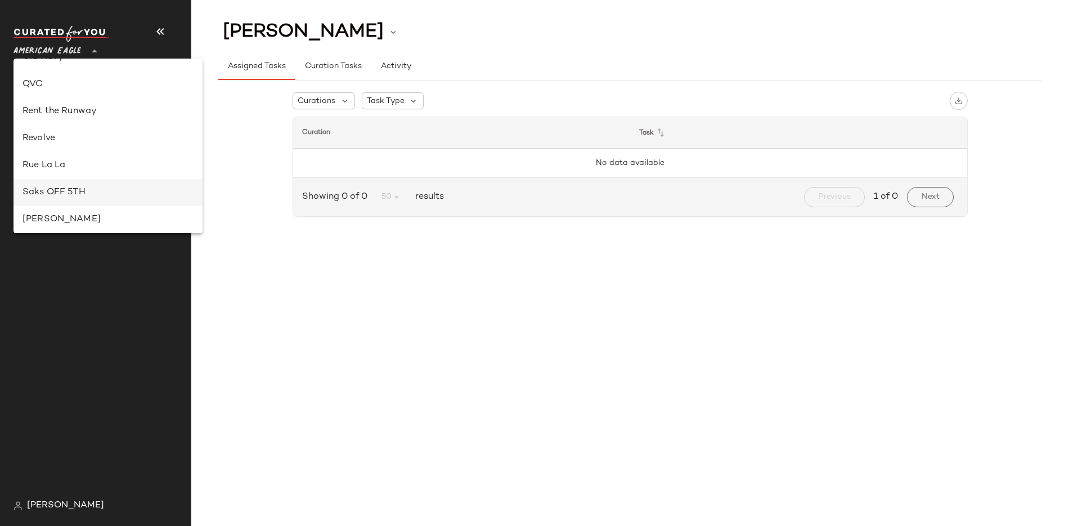
scroll to position [454, 0]
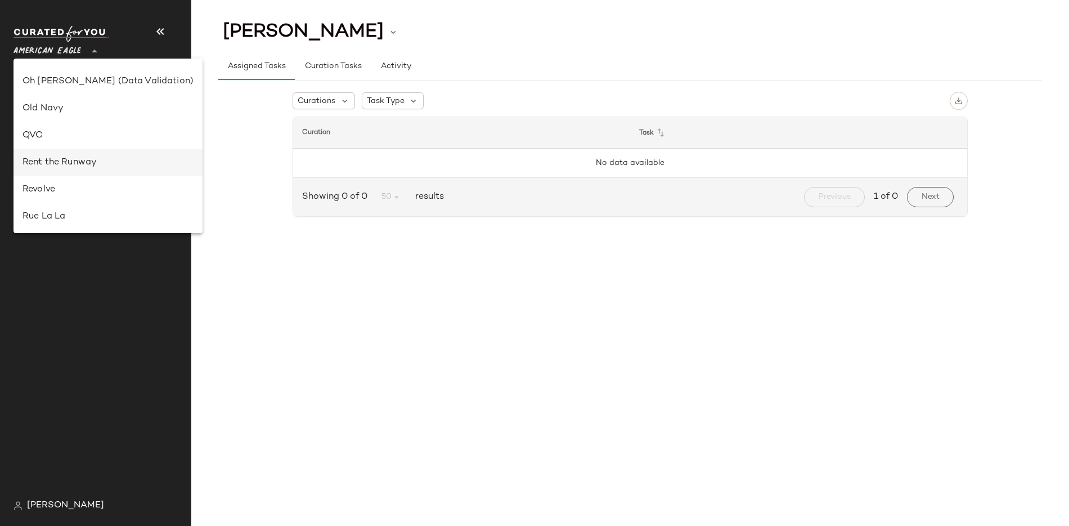
click at [78, 165] on div "Rent the Runway" at bounding box center [108, 163] width 171 height 14
type input "**"
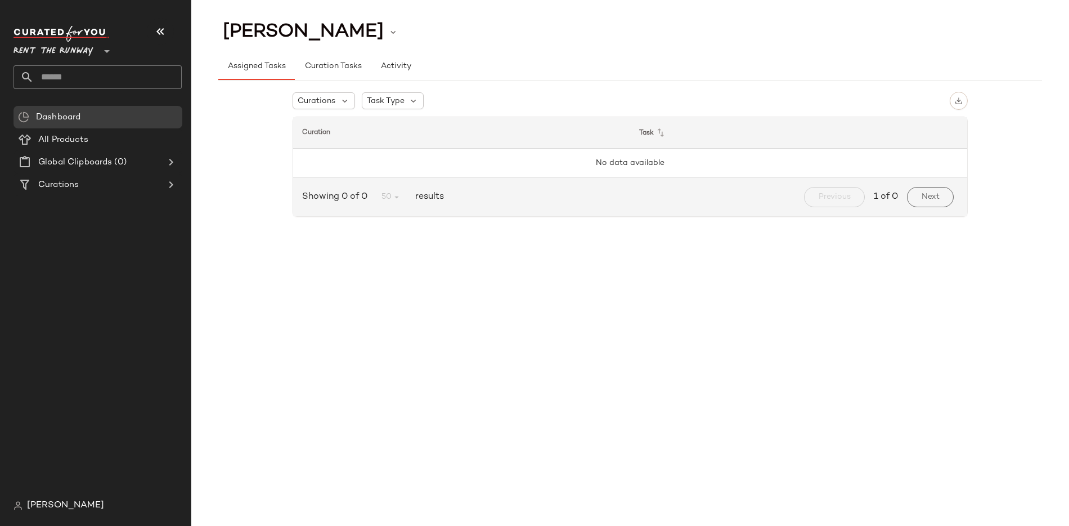
click at [56, 75] on input "text" at bounding box center [108, 77] width 148 height 24
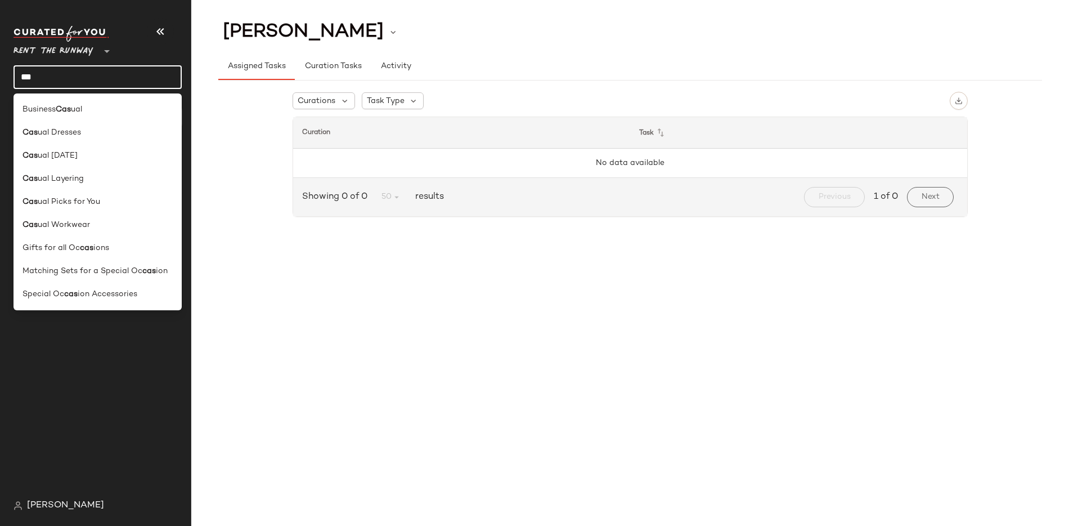
type input "***"
click at [60, 179] on span "ual Layering" at bounding box center [61, 179] width 46 height 12
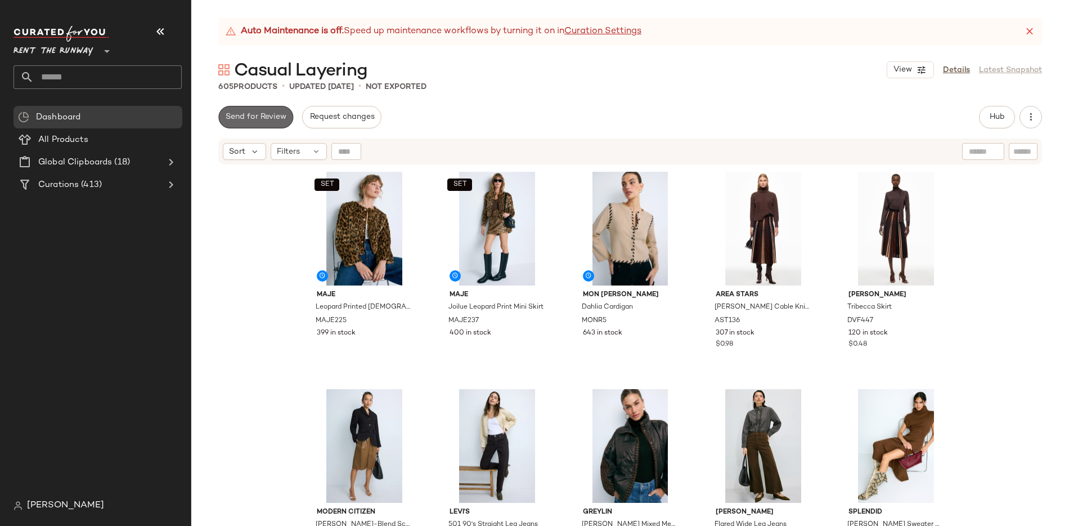
click at [282, 120] on span "Send for Review" at bounding box center [255, 117] width 61 height 9
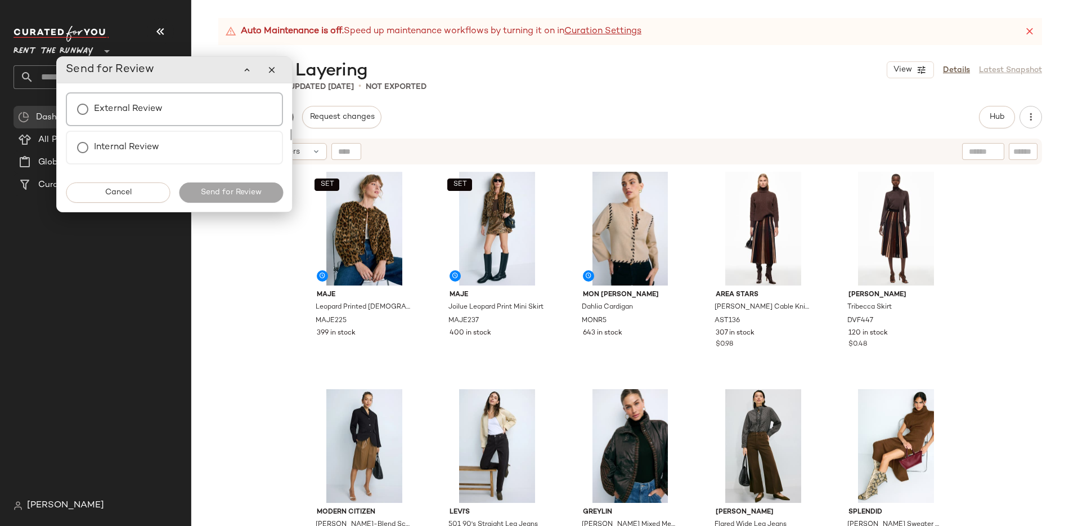
click at [159, 108] on label "External Review" at bounding box center [128, 109] width 69 height 23
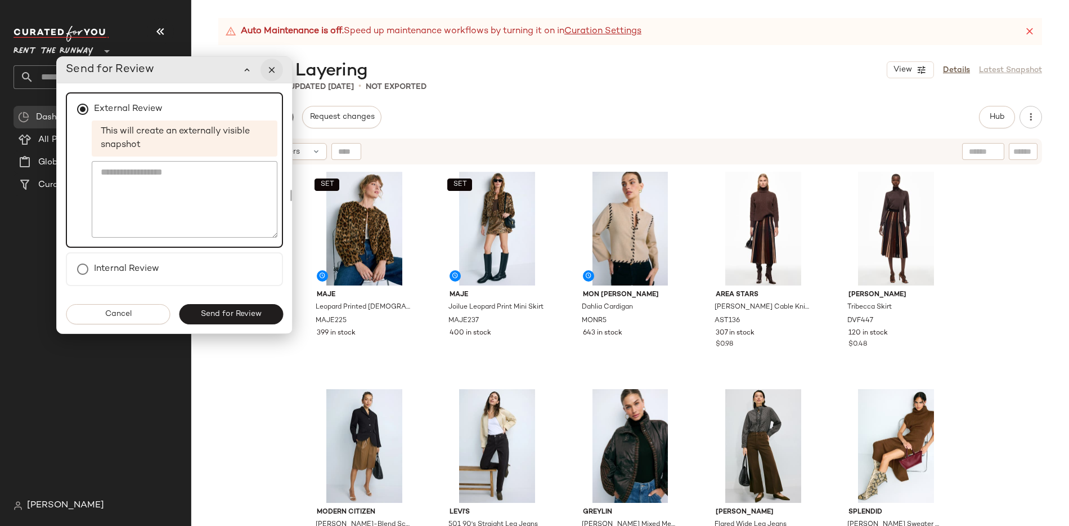
click at [274, 75] on button "button" at bounding box center [272, 70] width 23 height 23
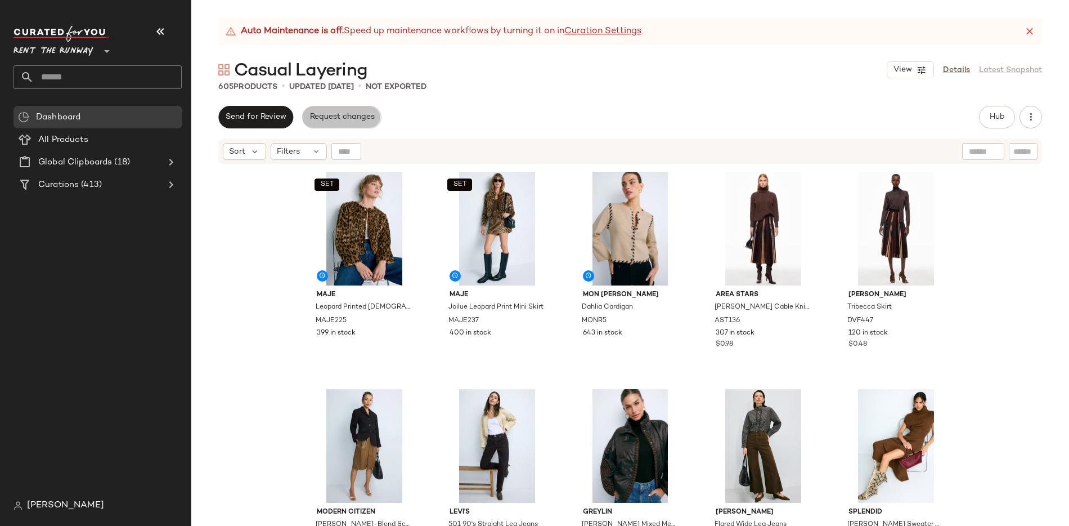
click at [335, 114] on span "Request changes" at bounding box center [341, 117] width 65 height 9
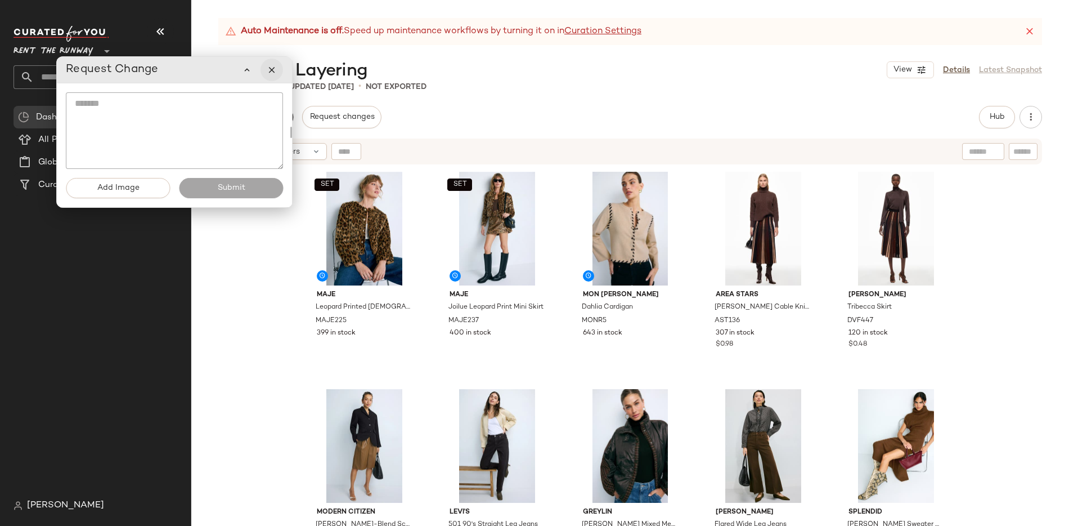
click at [271, 68] on icon "button" at bounding box center [272, 70] width 10 height 10
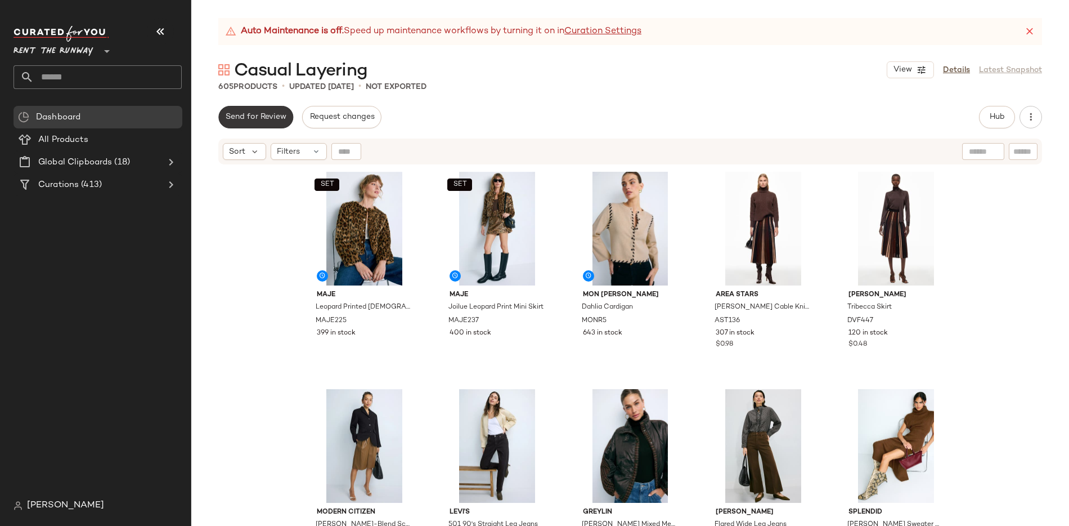
click at [261, 109] on button "Send for Review" at bounding box center [255, 117] width 75 height 23
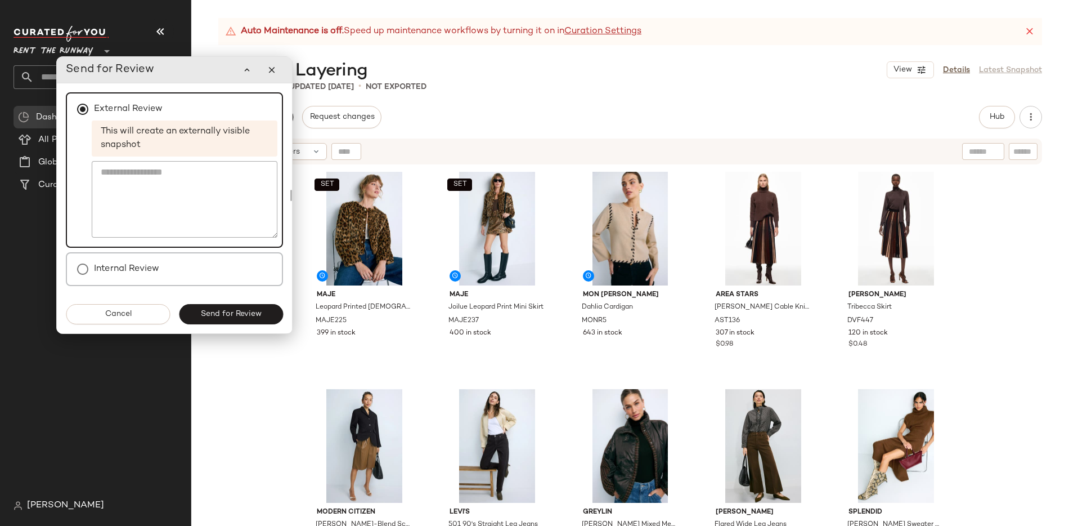
click at [104, 265] on label "Internal Review" at bounding box center [126, 269] width 65 height 23
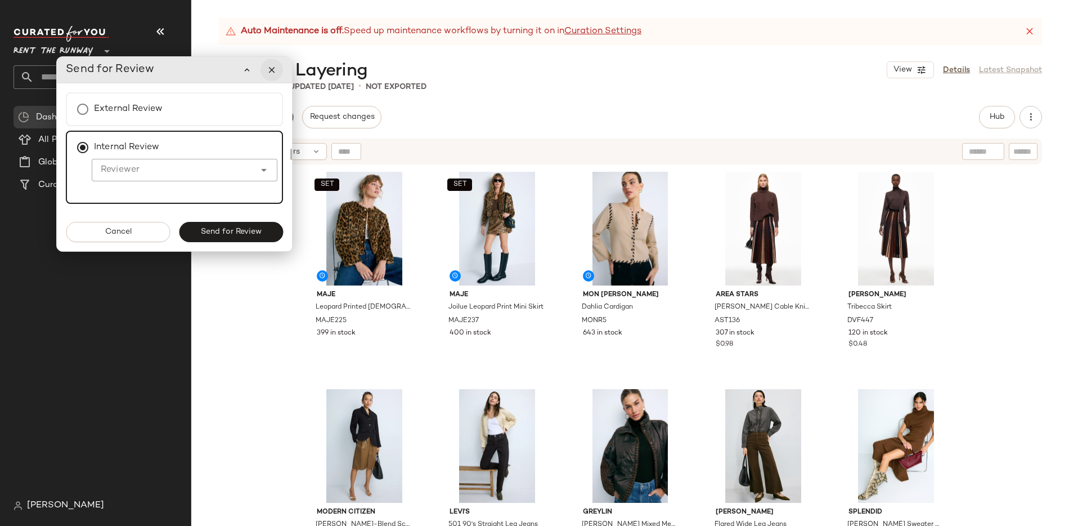
click at [267, 72] on icon "button" at bounding box center [272, 70] width 10 height 10
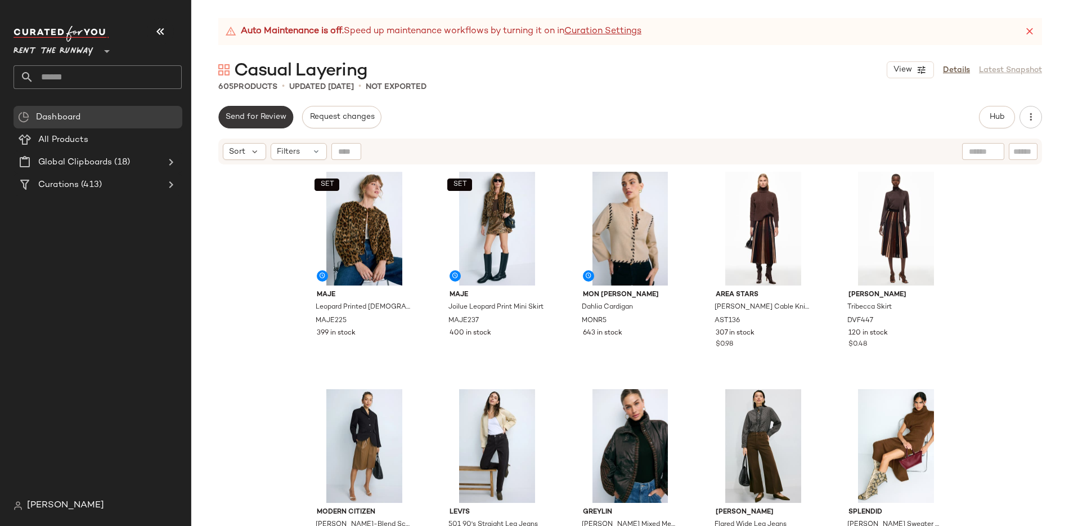
click at [270, 123] on button "Send for Review" at bounding box center [255, 117] width 75 height 23
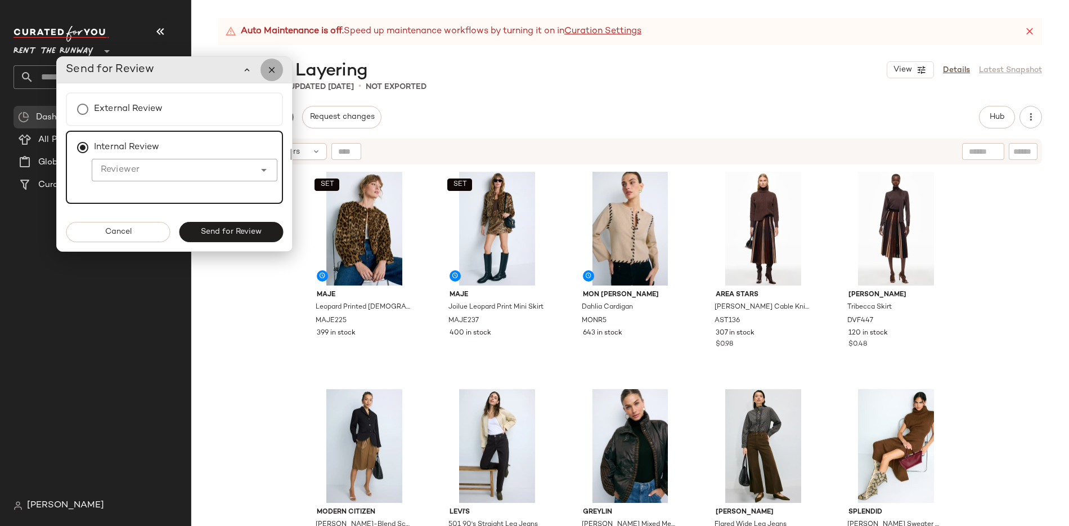
click at [272, 66] on icon "button" at bounding box center [272, 70] width 10 height 10
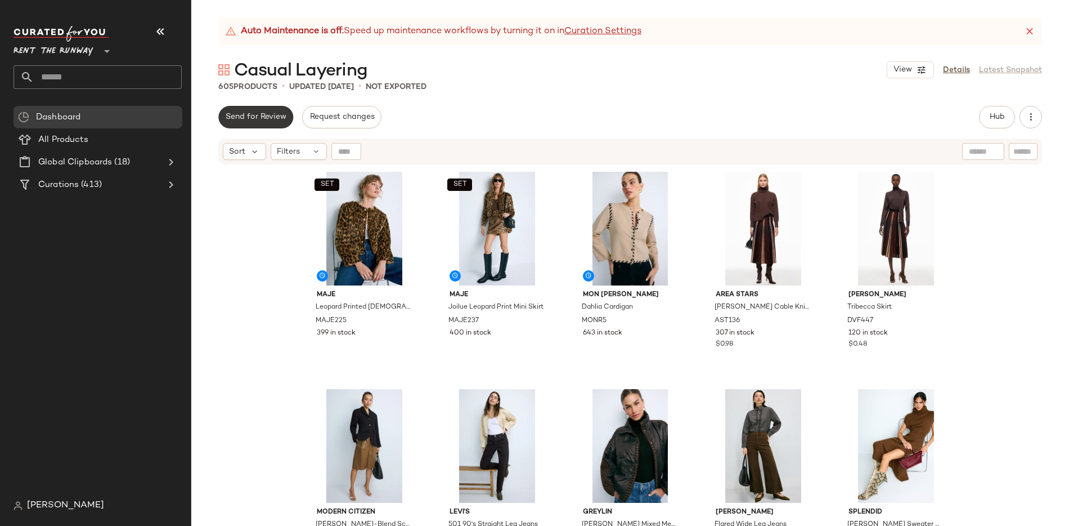
click at [261, 120] on span "Send for Review" at bounding box center [255, 117] width 61 height 9
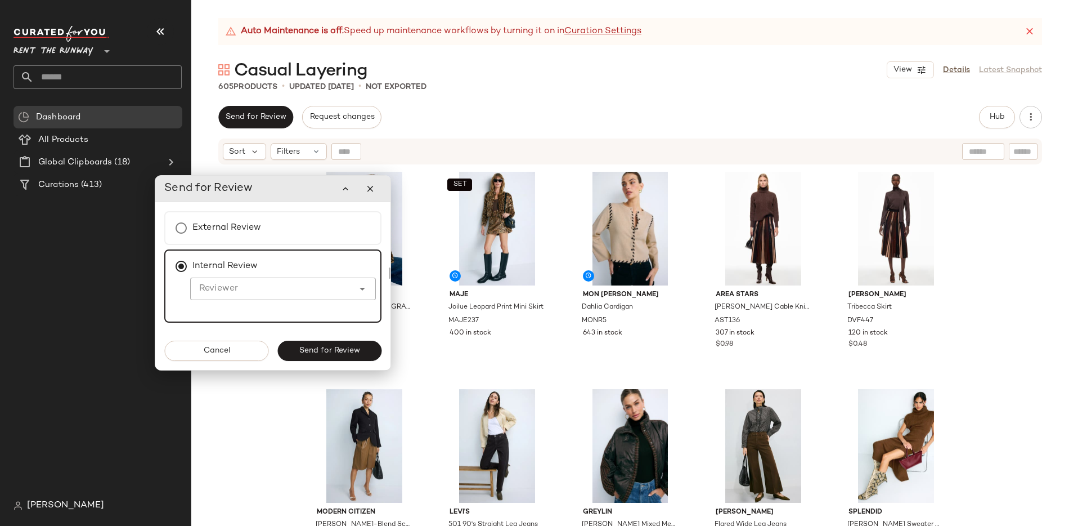
drag, startPoint x: 188, startPoint y: 71, endPoint x: 286, endPoint y: 190, distance: 154.3
click at [286, 190] on div "Send for Review" at bounding box center [272, 188] width 217 height 23
click at [370, 187] on icon "button" at bounding box center [370, 188] width 10 height 10
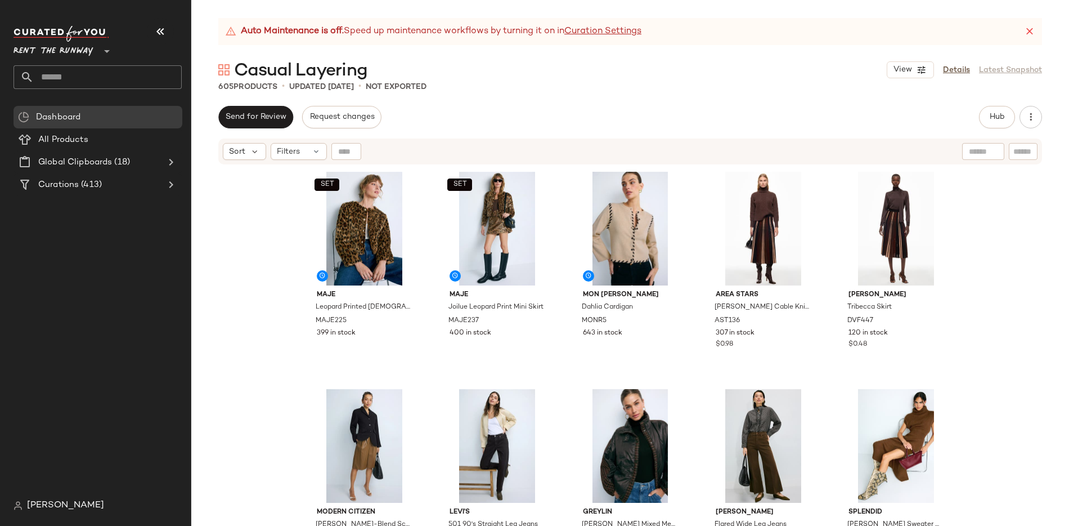
click at [36, 46] on span "Rent the Runway" at bounding box center [54, 48] width 80 height 20
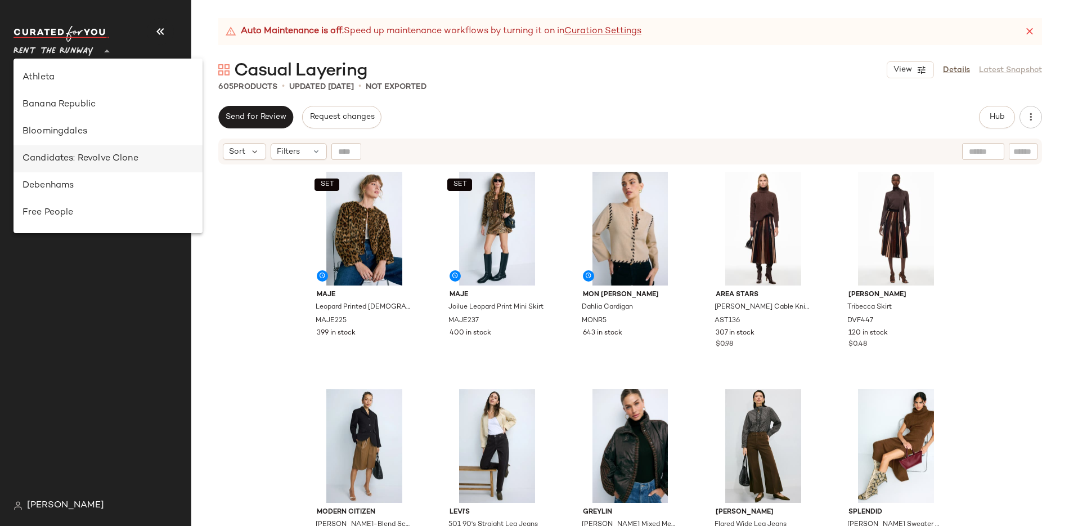
scroll to position [52, 0]
click at [147, 409] on div "Dashboard All Products Global Clipboards (18) Curations (413)" at bounding box center [102, 300] width 177 height 388
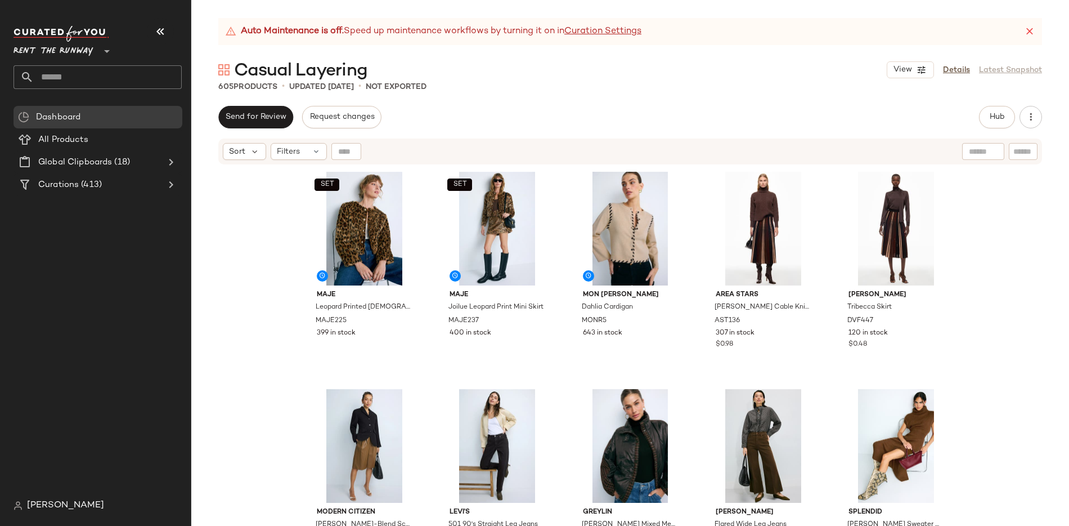
click at [89, 65] on input "text" at bounding box center [108, 77] width 148 height 24
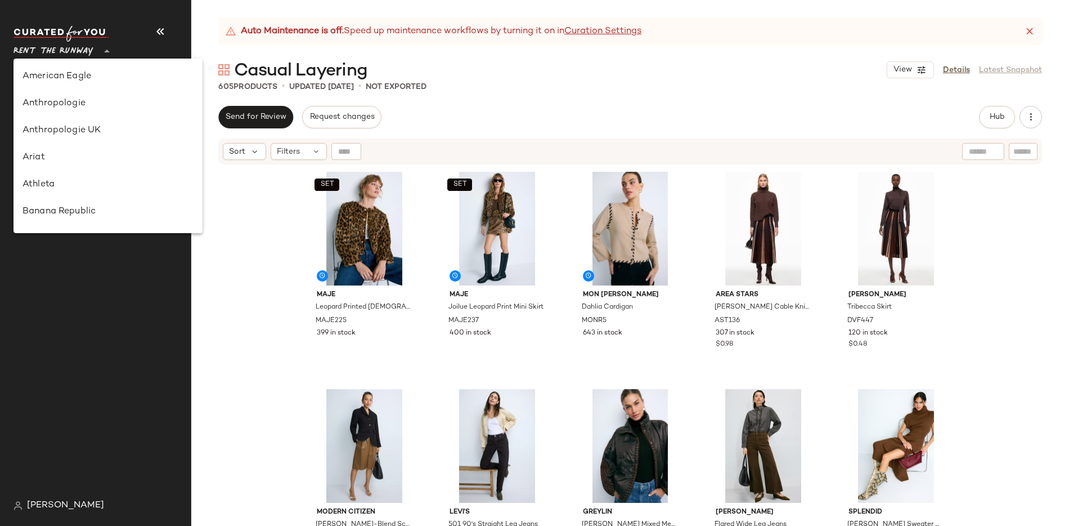
click at [63, 46] on span "Rent the Runway" at bounding box center [54, 48] width 80 height 20
click at [50, 205] on div "Lulus" at bounding box center [108, 202] width 171 height 14
type input "**"
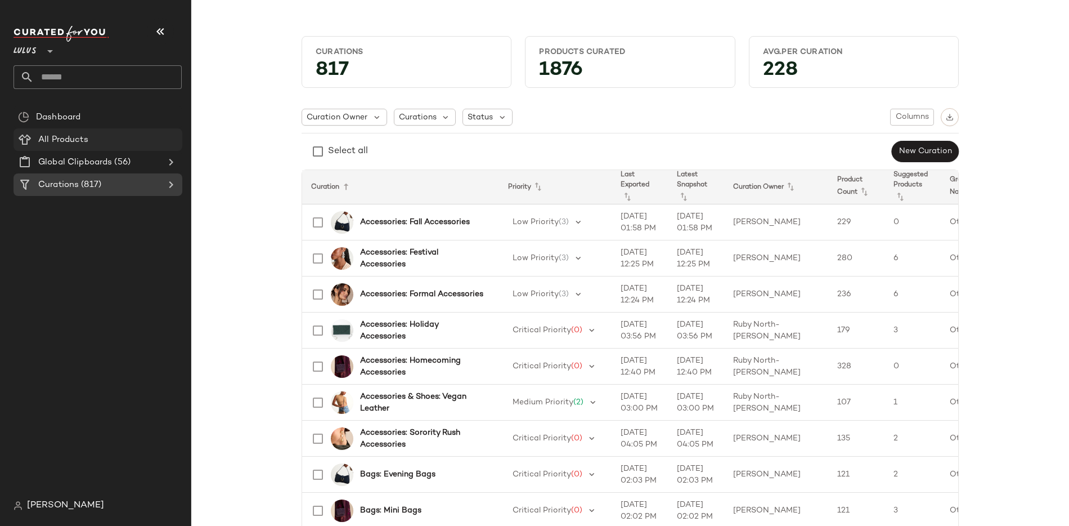
click at [73, 145] on span "All Products" at bounding box center [63, 139] width 50 height 13
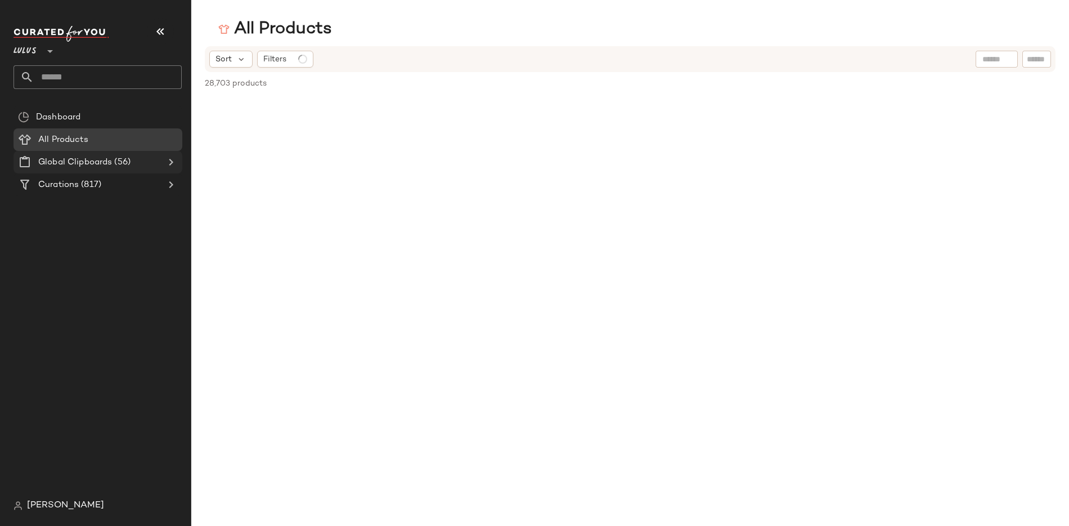
click at [73, 164] on span "Global Clipboards" at bounding box center [75, 162] width 74 height 13
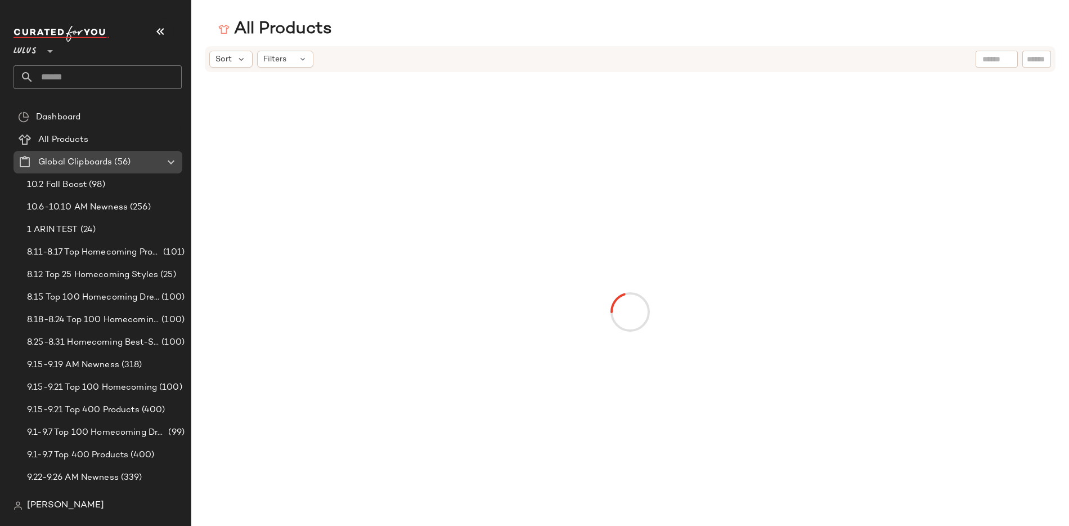
click at [71, 162] on span "Global Clipboards" at bounding box center [75, 162] width 74 height 13
click at [165, 159] on icon at bounding box center [171, 162] width 14 height 14
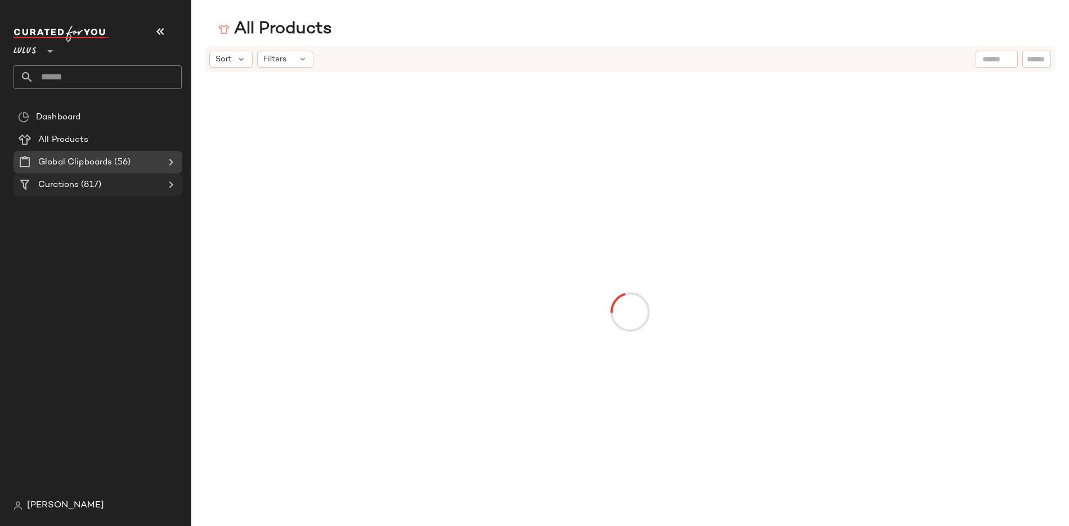
click at [115, 180] on div "Curations (817)" at bounding box center [98, 184] width 127 height 13
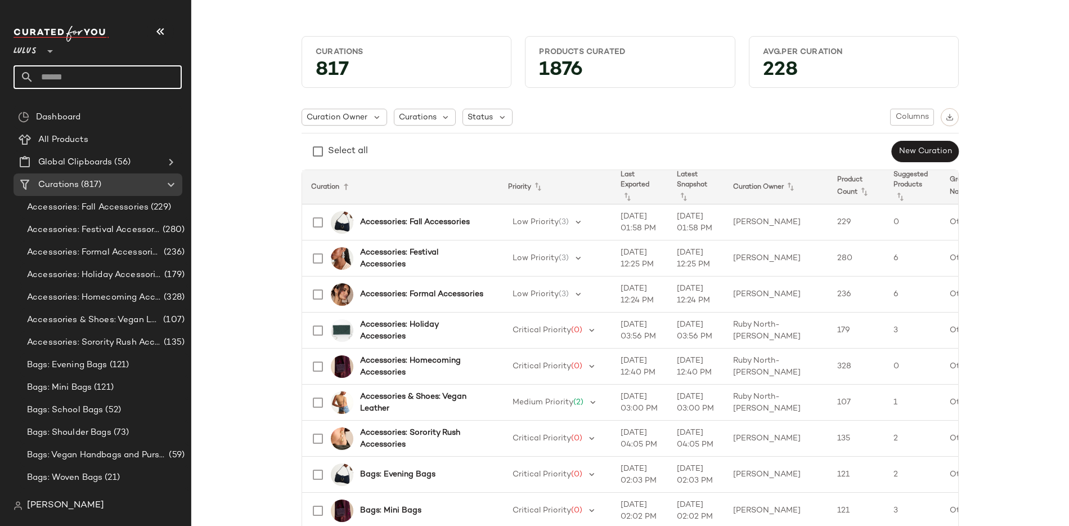
click at [58, 73] on input "text" at bounding box center [108, 77] width 148 height 24
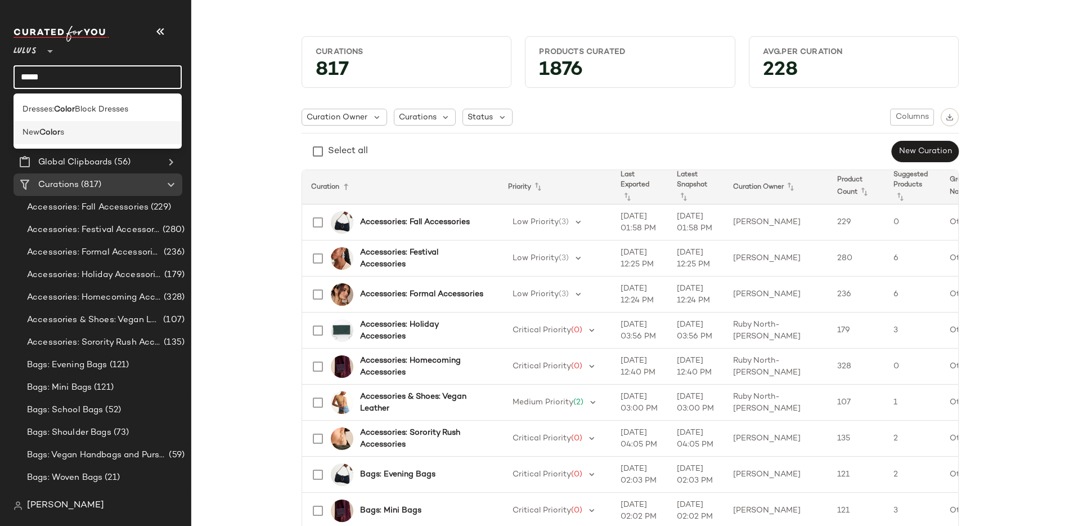
type input "*****"
click at [52, 139] on div "New Color s" at bounding box center [98, 132] width 168 height 23
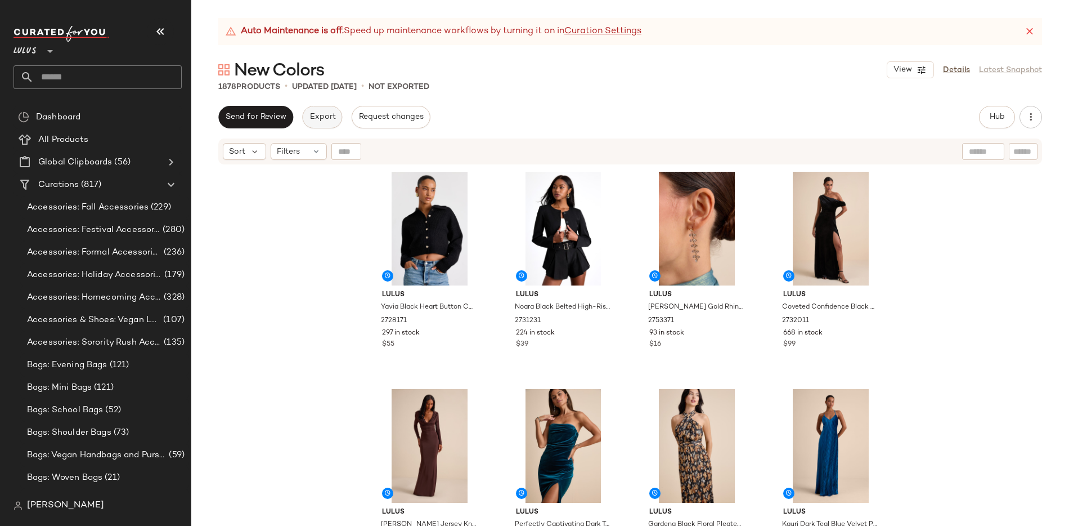
click at [322, 113] on span "Export" at bounding box center [322, 117] width 26 height 9
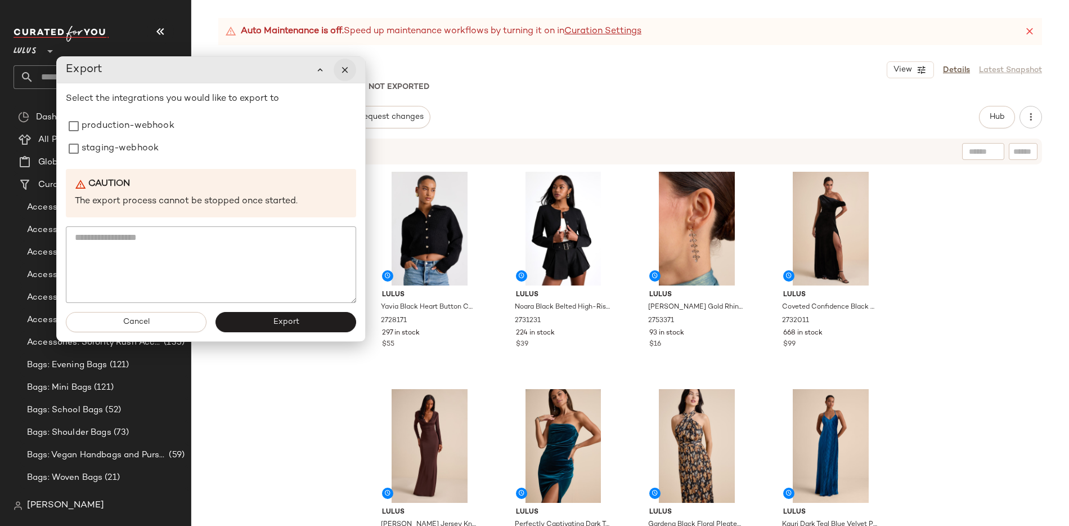
click at [345, 65] on icon "button" at bounding box center [345, 70] width 10 height 10
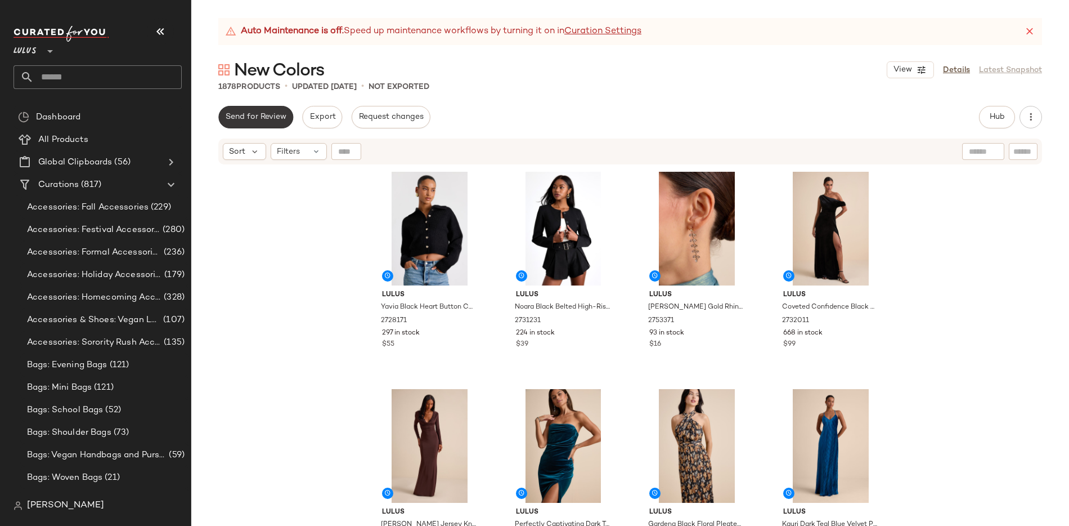
click at [270, 111] on button "Send for Review" at bounding box center [255, 117] width 75 height 23
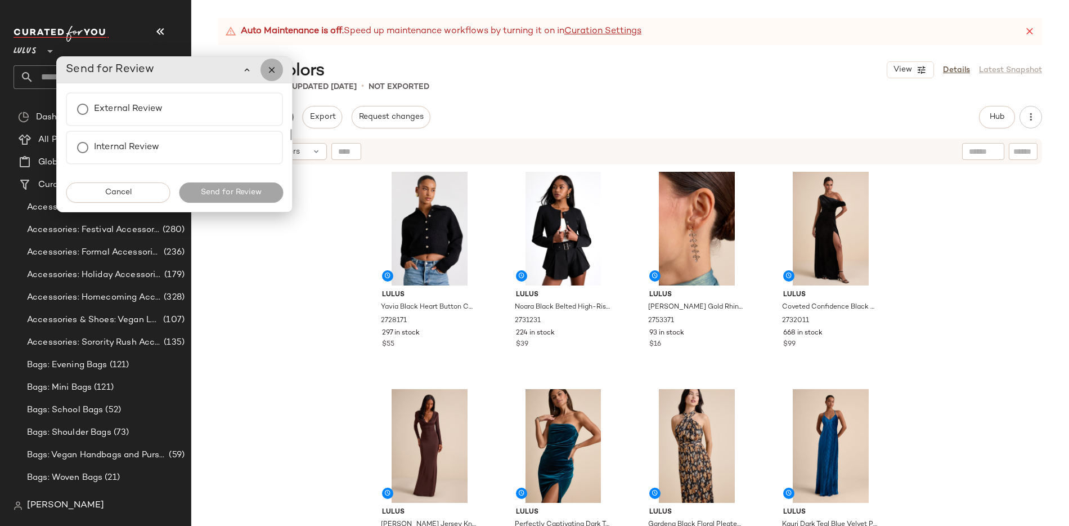
click at [274, 75] on button "button" at bounding box center [272, 70] width 23 height 23
